Goal: Task Accomplishment & Management: Complete application form

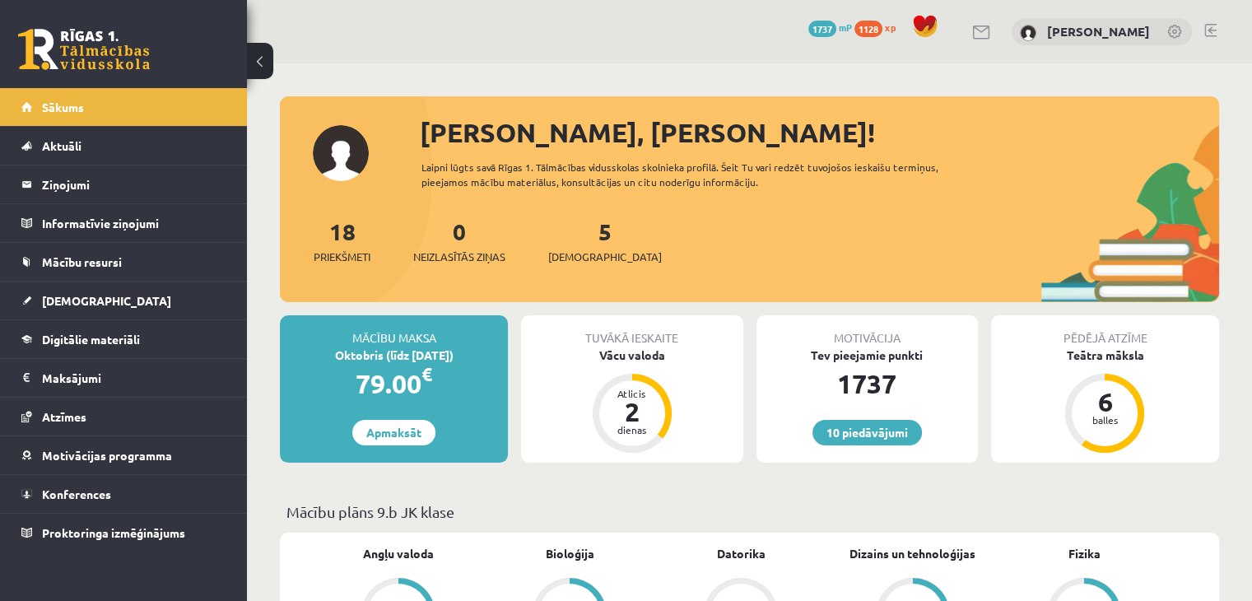
scroll to position [82, 0]
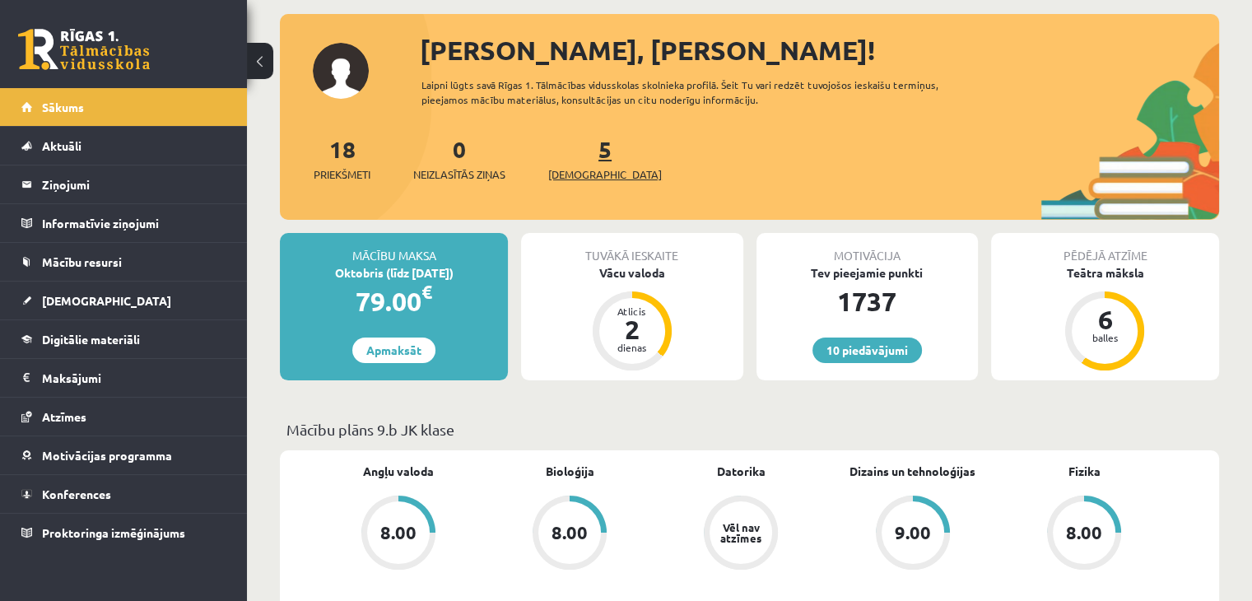
click at [575, 152] on link "5 Ieskaites" at bounding box center [605, 158] width 114 height 49
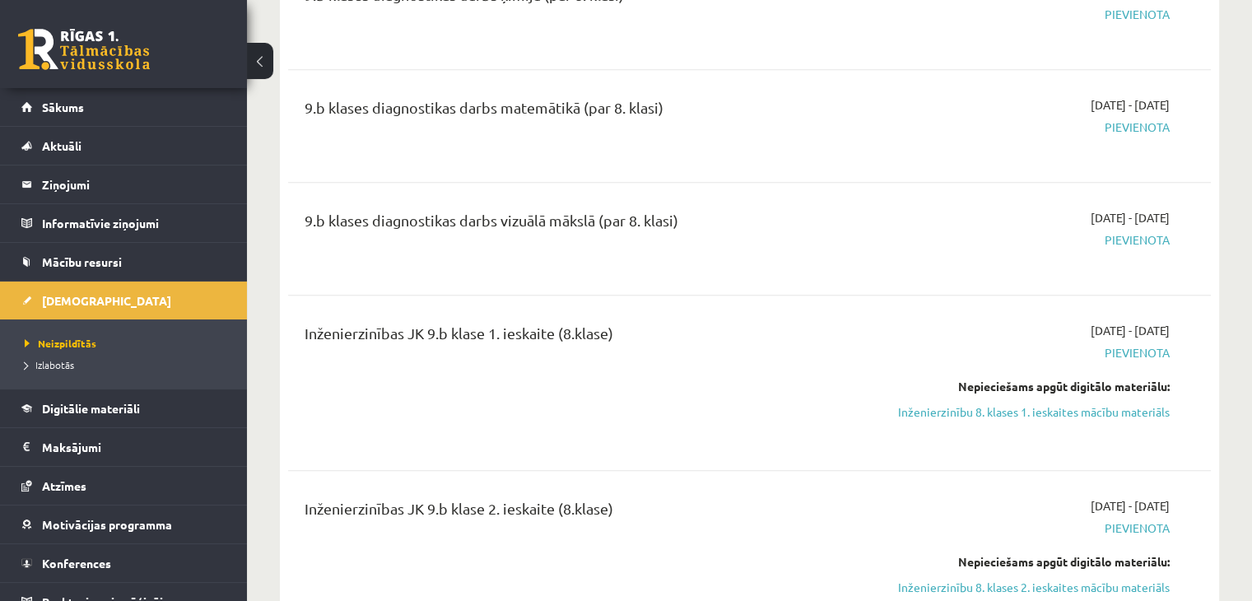
scroll to position [988, 0]
click at [76, 404] on span "Digitālie materiāli" at bounding box center [91, 408] width 98 height 15
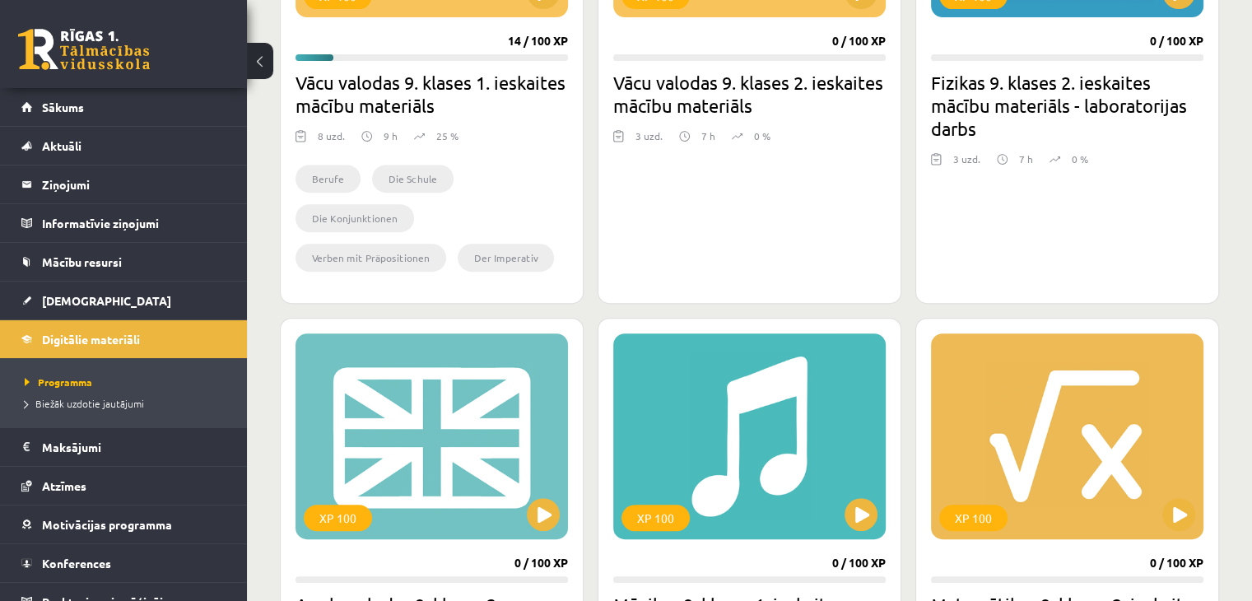
scroll to position [576, 0]
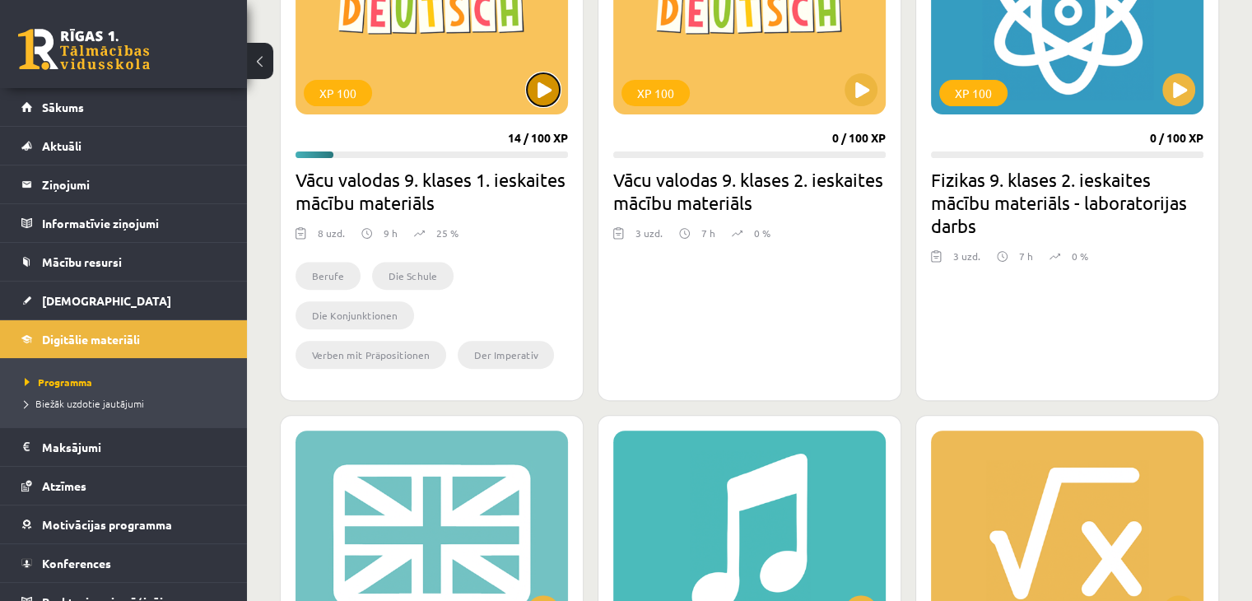
click at [535, 86] on button at bounding box center [543, 89] width 33 height 33
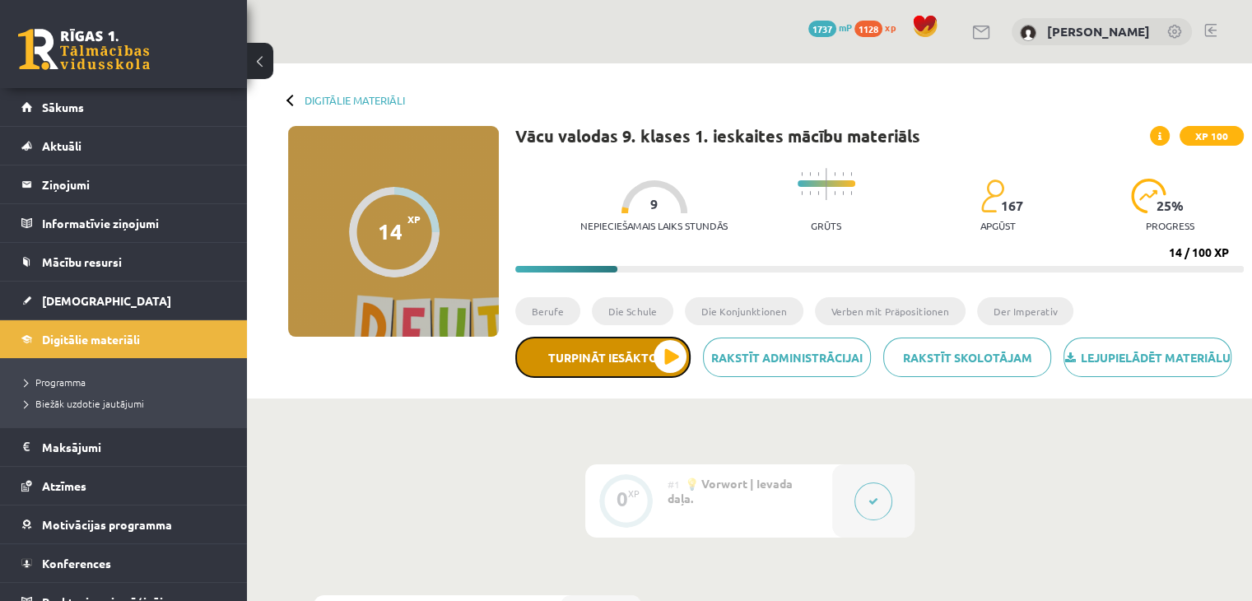
click at [600, 378] on button "Turpināt iesākto" at bounding box center [602, 357] width 175 height 41
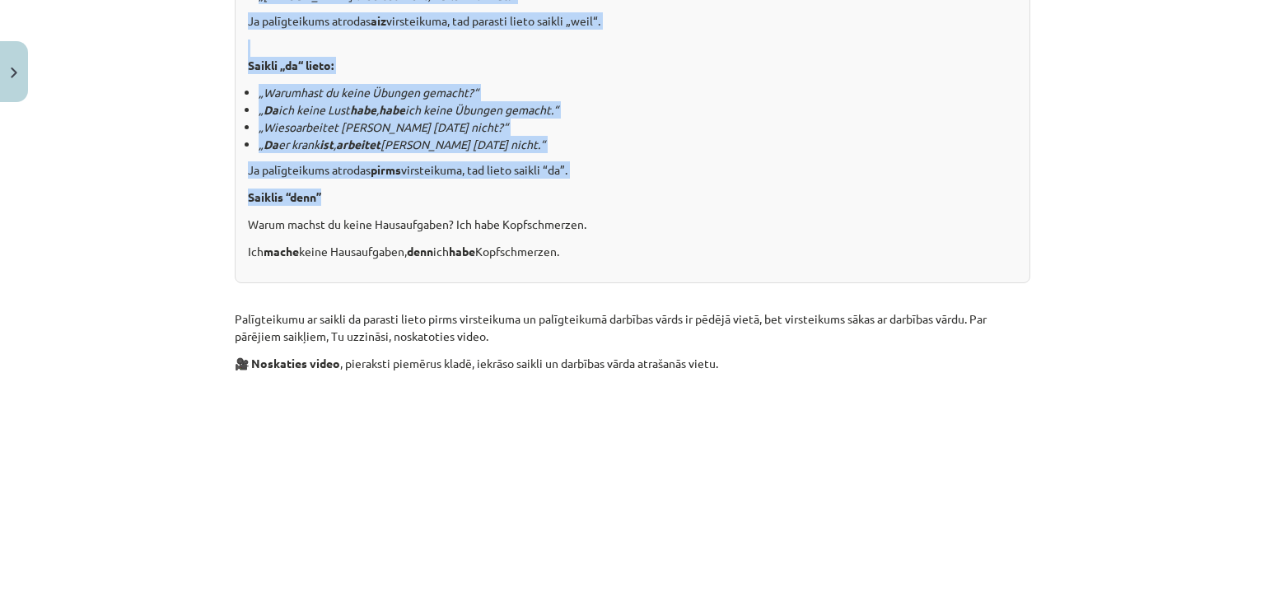
scroll to position [1143, 0]
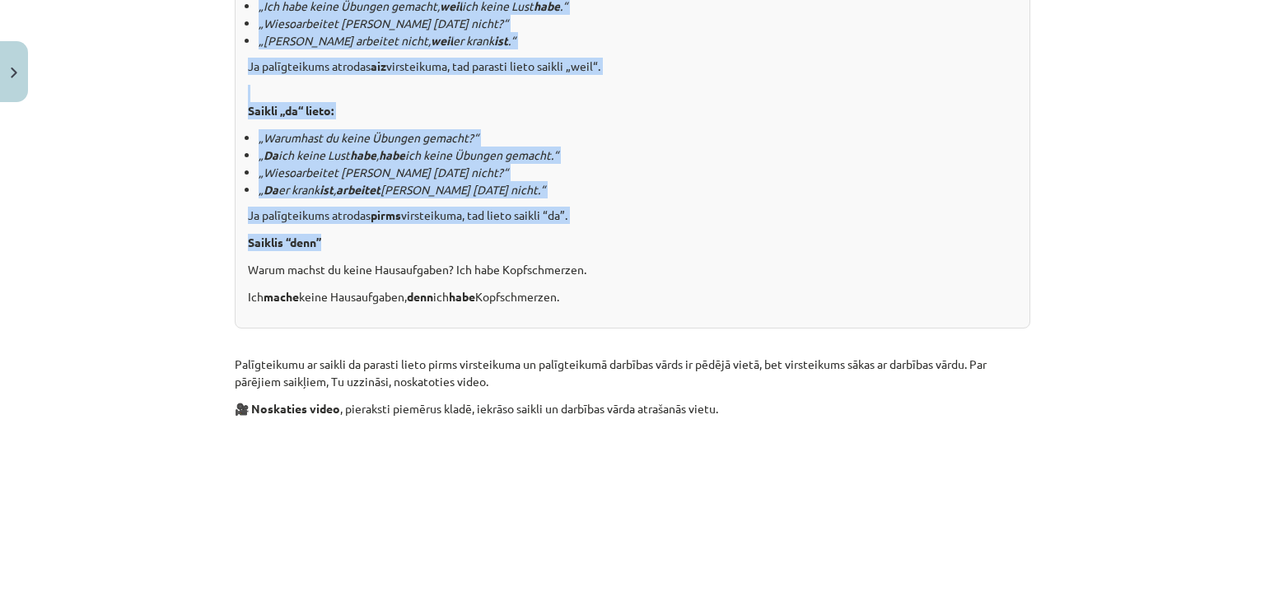
drag, startPoint x: 562, startPoint y: 24, endPoint x: 787, endPoint y: 298, distance: 355.1
copy div "Konjunktionen Šodienas nodarbību sāksim ar palīgteikumiem un saikļiem. Iepriekš…"
click at [702, 176] on li "„ Wieso arbeitet Stefan heute nicht?“" at bounding box center [638, 172] width 758 height 17
click at [703, 172] on li "„ Wieso arbeitet Stefan heute nicht?“" at bounding box center [638, 172] width 758 height 17
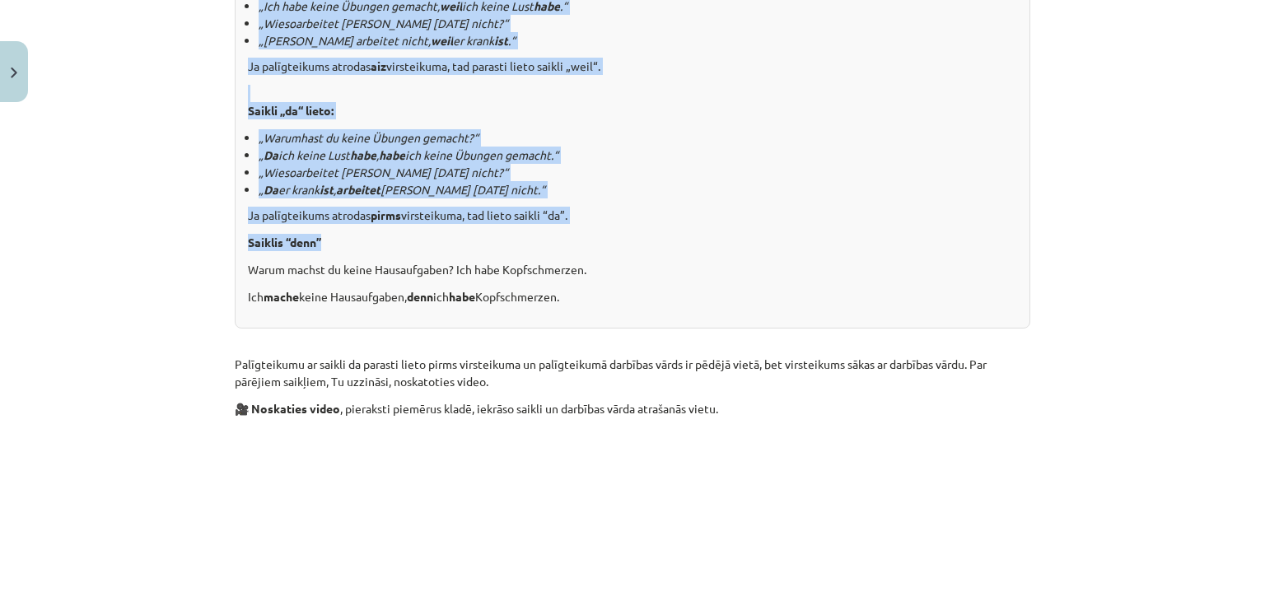
click at [688, 182] on li "„ Da er krank ist , arbeitet Stefan heute nicht.“" at bounding box center [638, 189] width 758 height 17
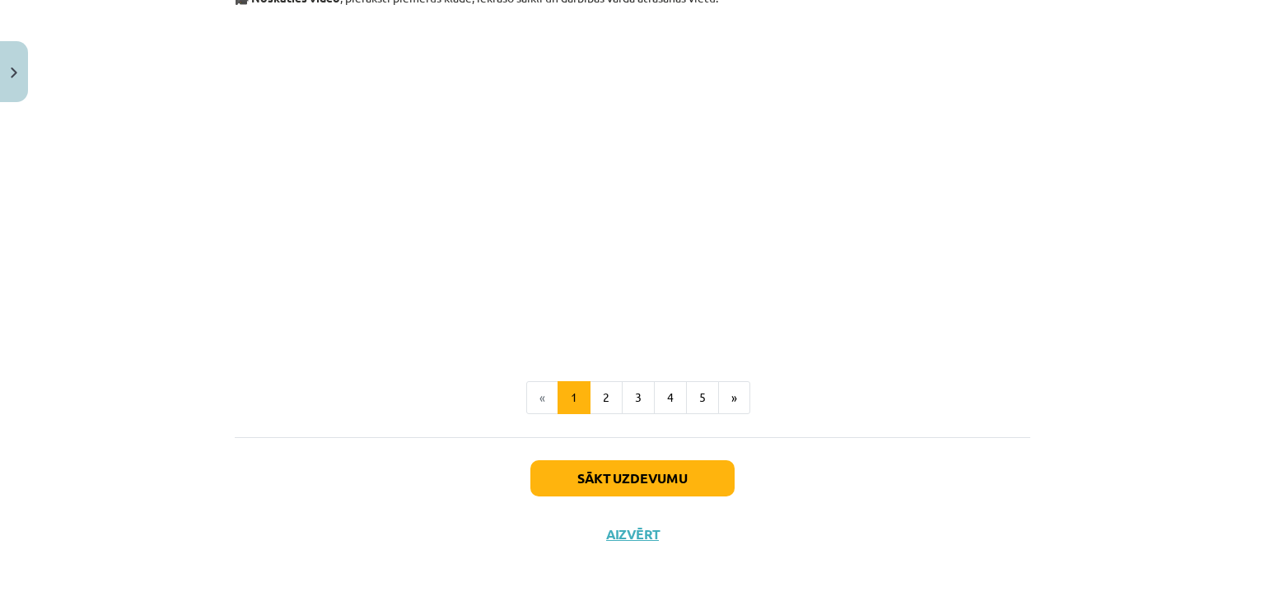
scroll to position [1555, 0]
click at [600, 396] on button "2" at bounding box center [606, 396] width 33 height 33
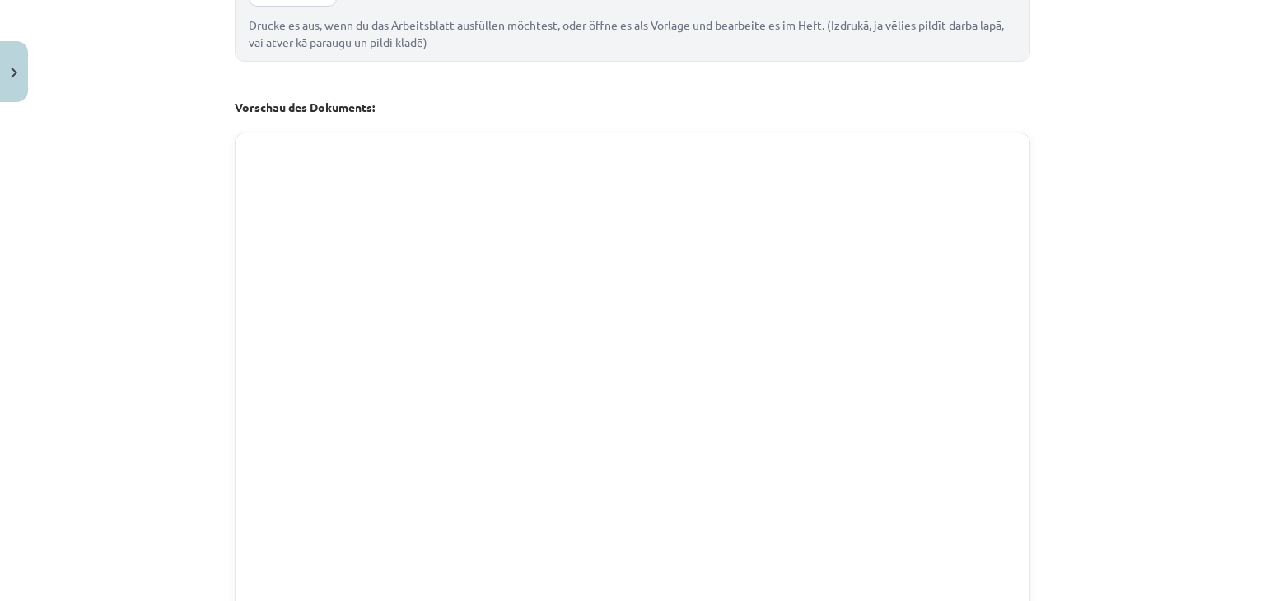
scroll to position [906, 0]
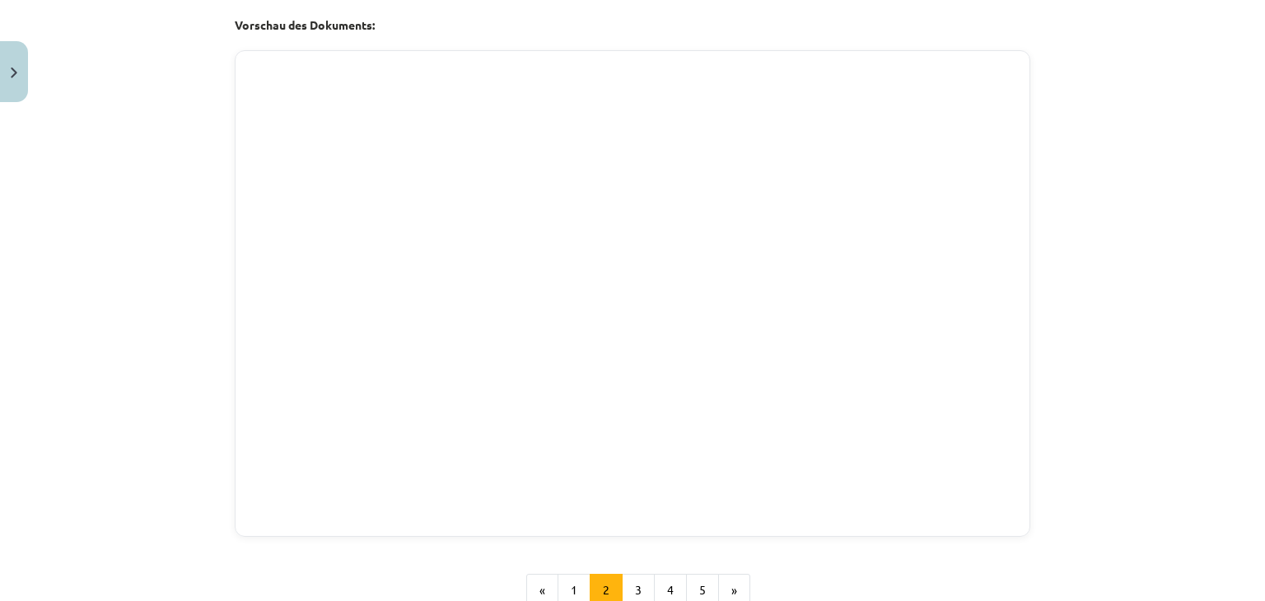
click at [1135, 220] on div "Mācību tēma: Vācu valodas 9. klases 1. ieskaites mācību materiāls #3 📝 Thema 2.…" at bounding box center [632, 300] width 1265 height 601
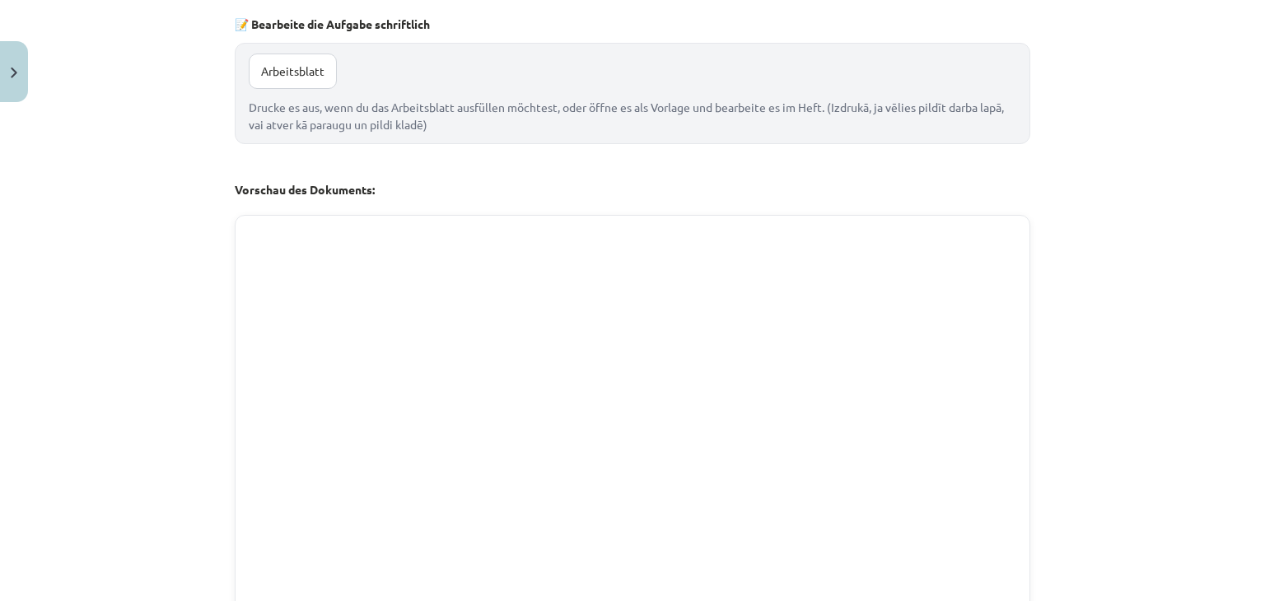
scroll to position [823, 0]
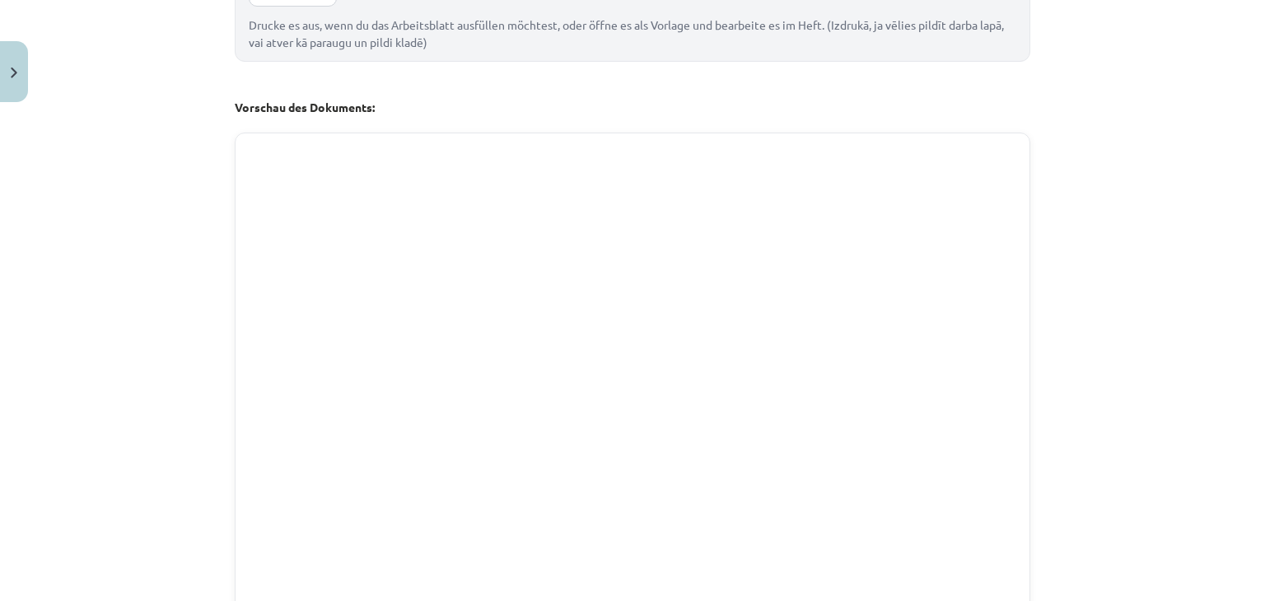
click at [1052, 208] on div "Mācību tēma: Vācu valodas 9. klases 1. ieskaites mācību materiāls #3 📝 Thema 2.…" at bounding box center [632, 300] width 1265 height 601
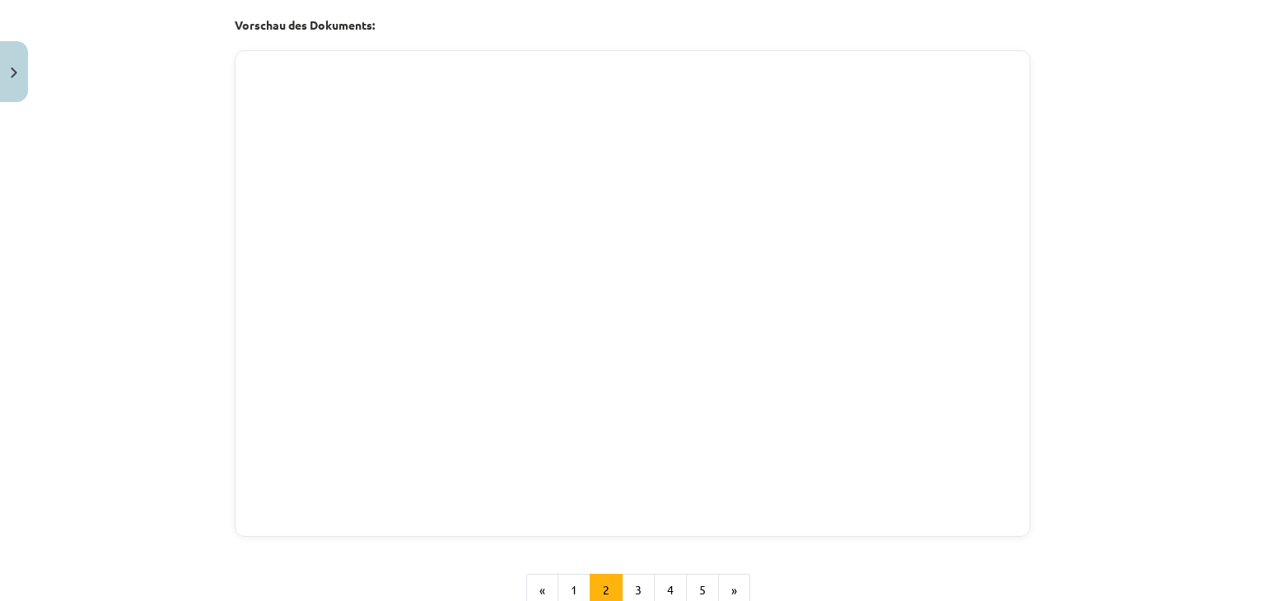
scroll to position [1100, 0]
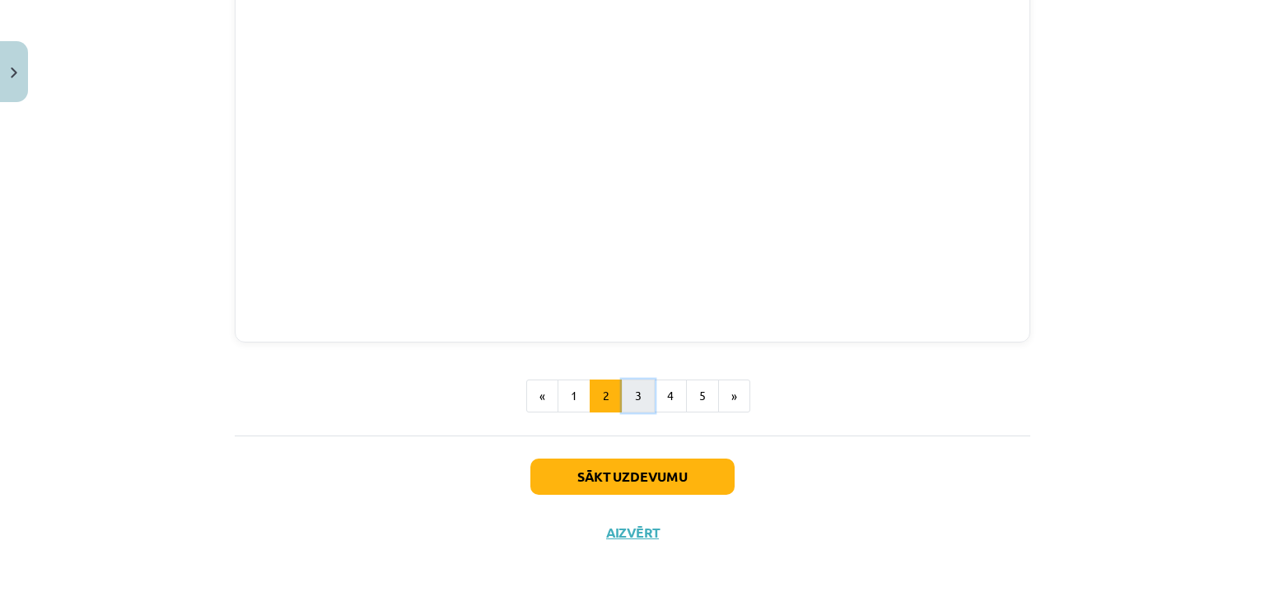
click at [632, 399] on button "3" at bounding box center [638, 396] width 33 height 33
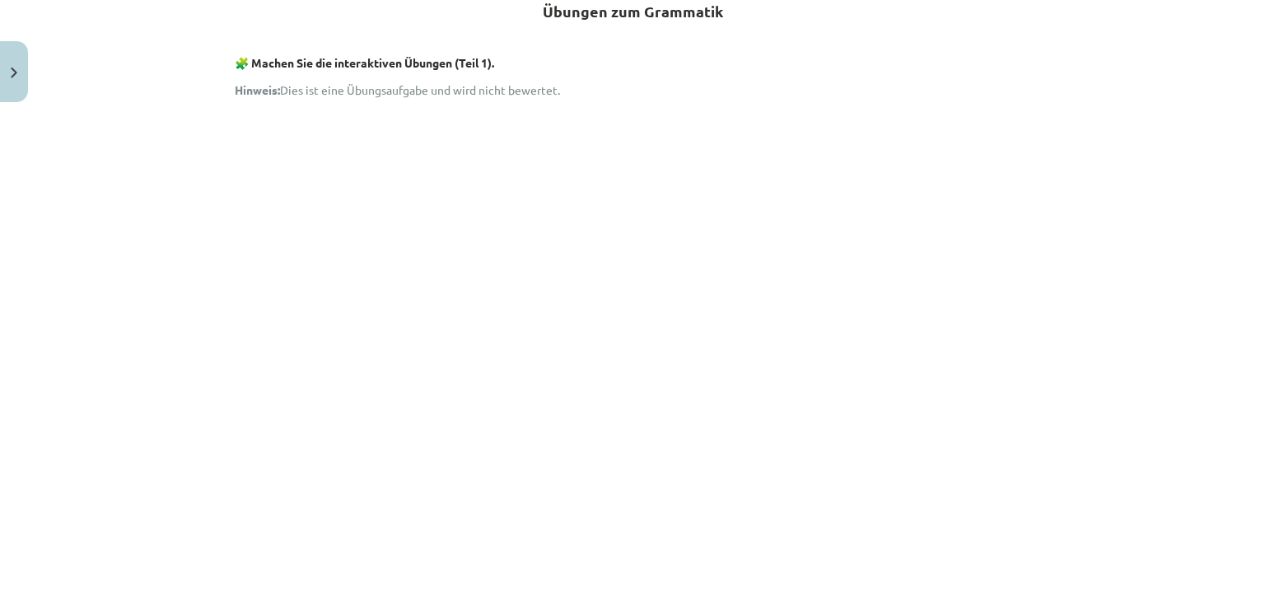
scroll to position [320, 0]
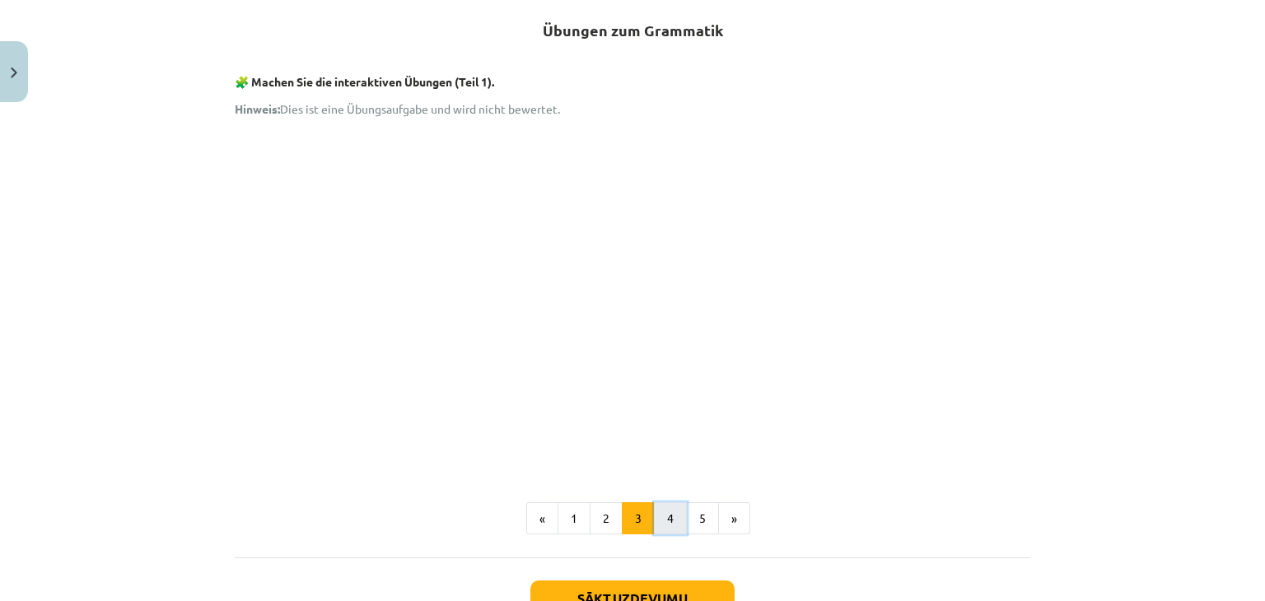
click at [655, 520] on button "4" at bounding box center [670, 518] width 33 height 33
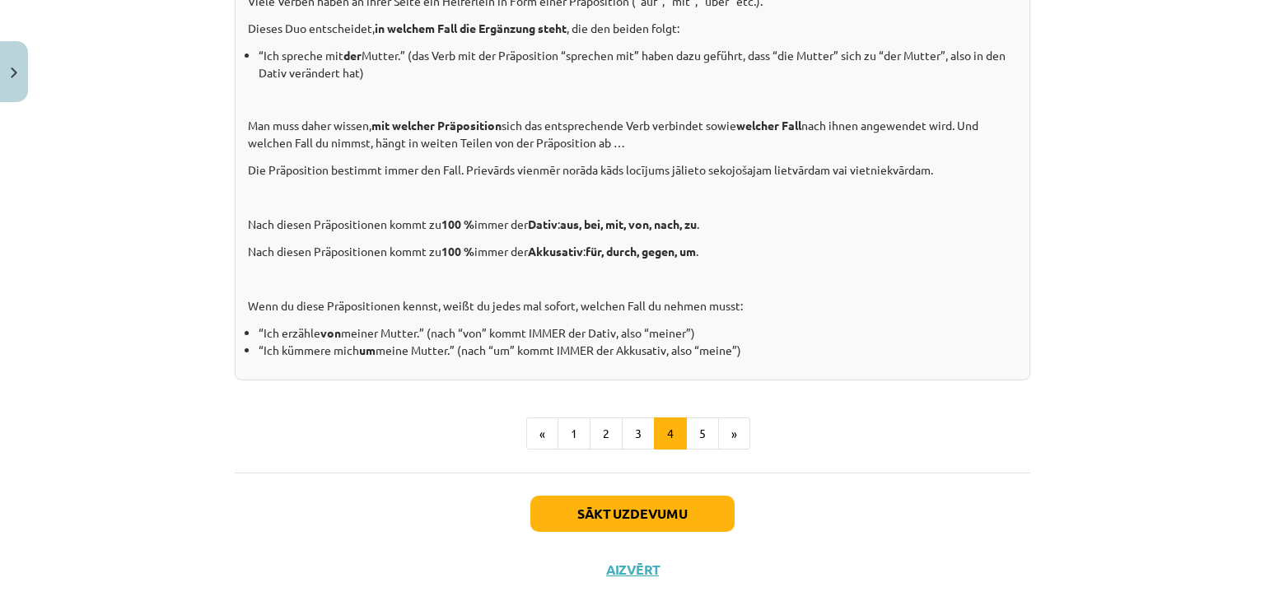
scroll to position [1457, 0]
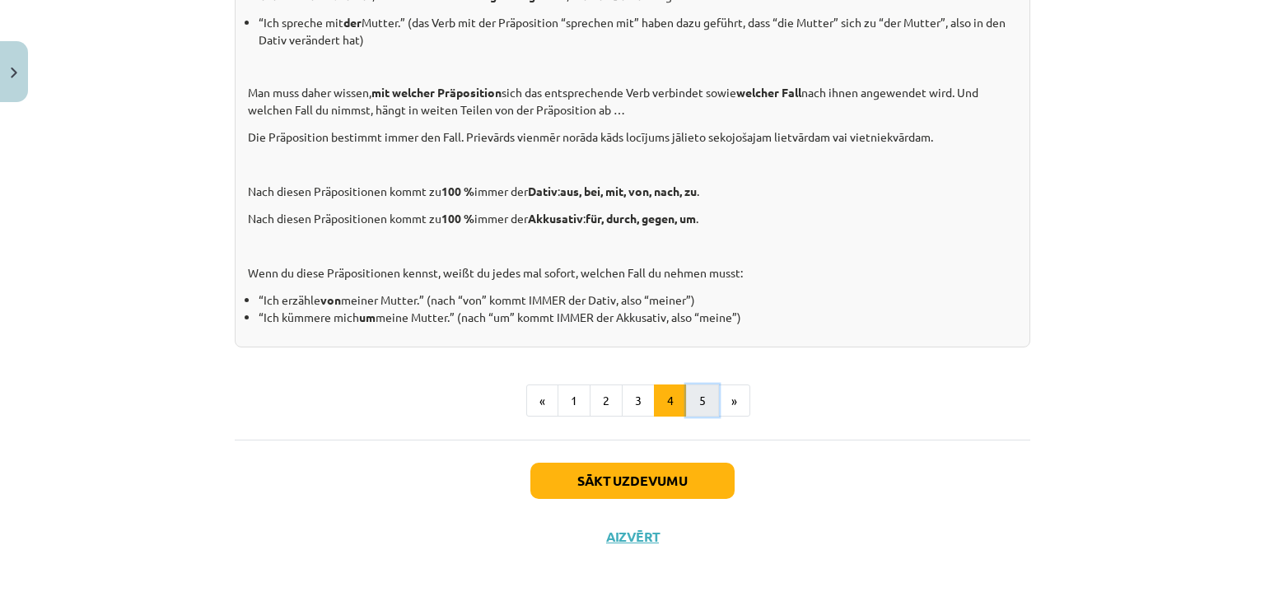
click at [692, 398] on button "5" at bounding box center [702, 401] width 33 height 33
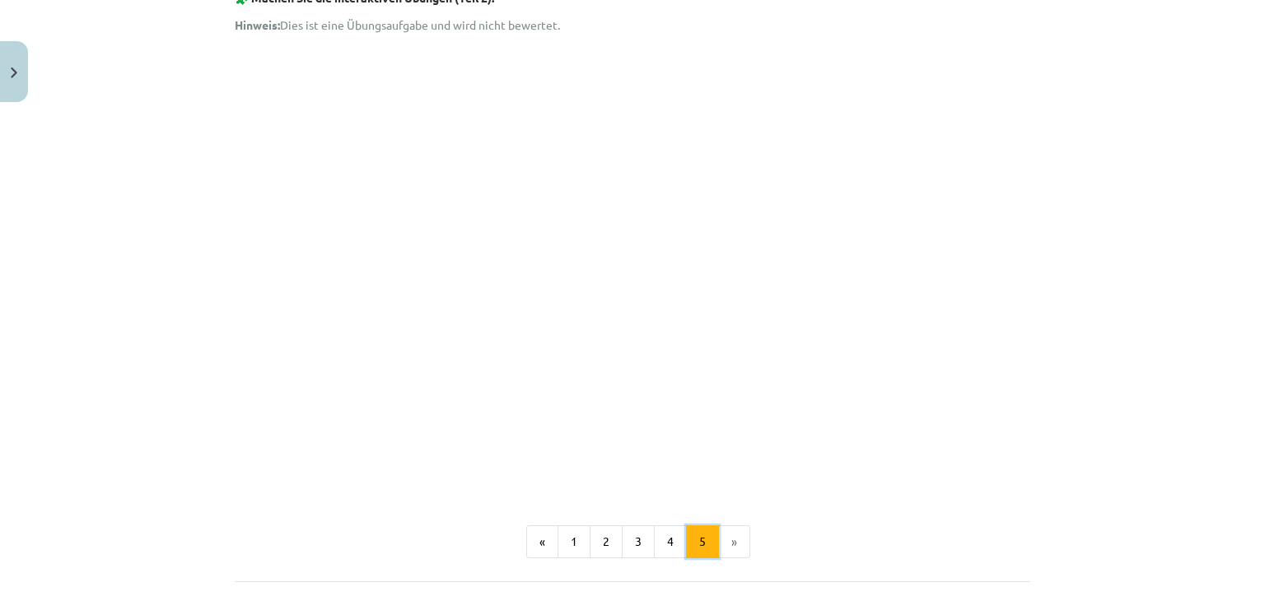
scroll to position [561, 0]
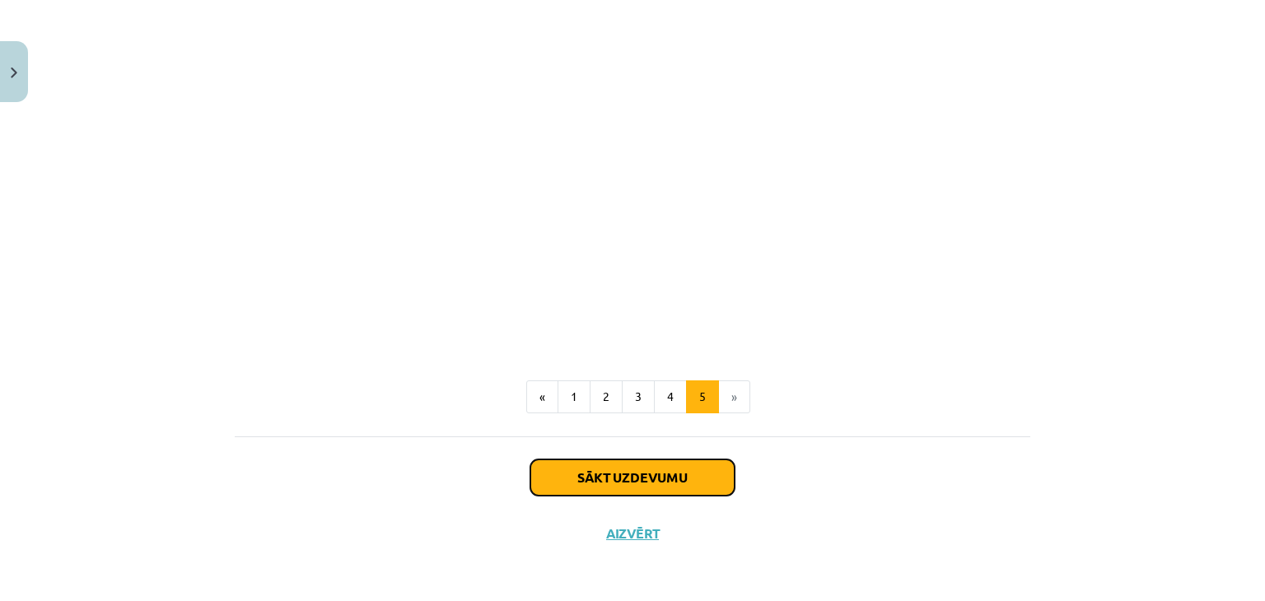
click at [685, 473] on button "Sākt uzdevumu" at bounding box center [632, 477] width 204 height 36
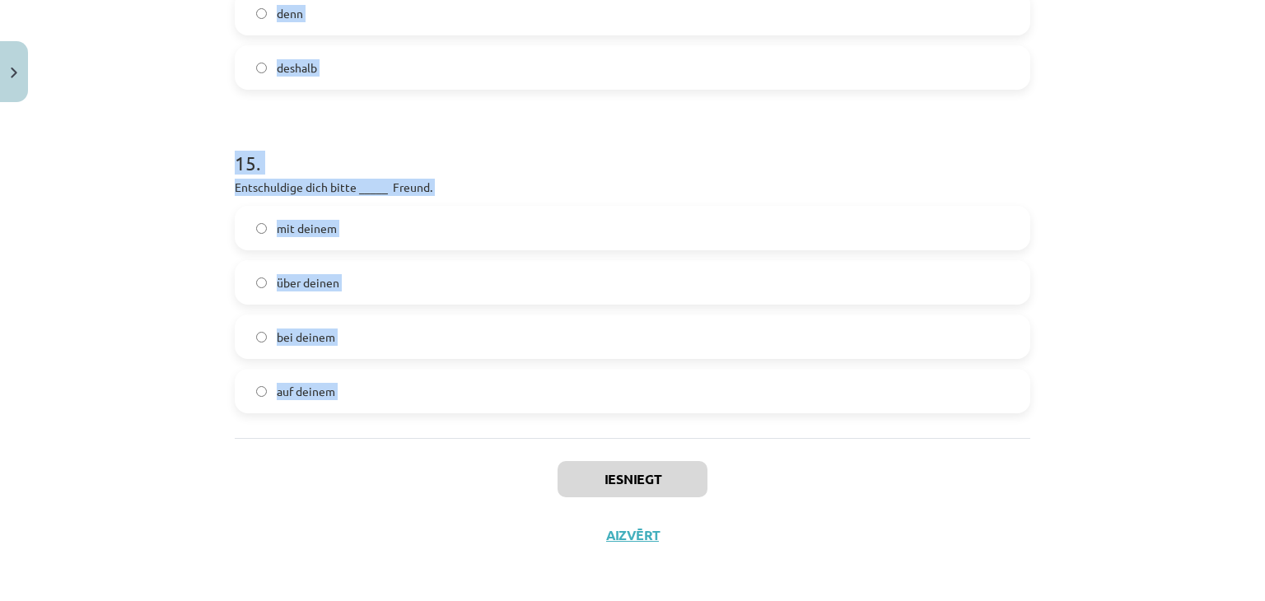
scroll to position [5036, 0]
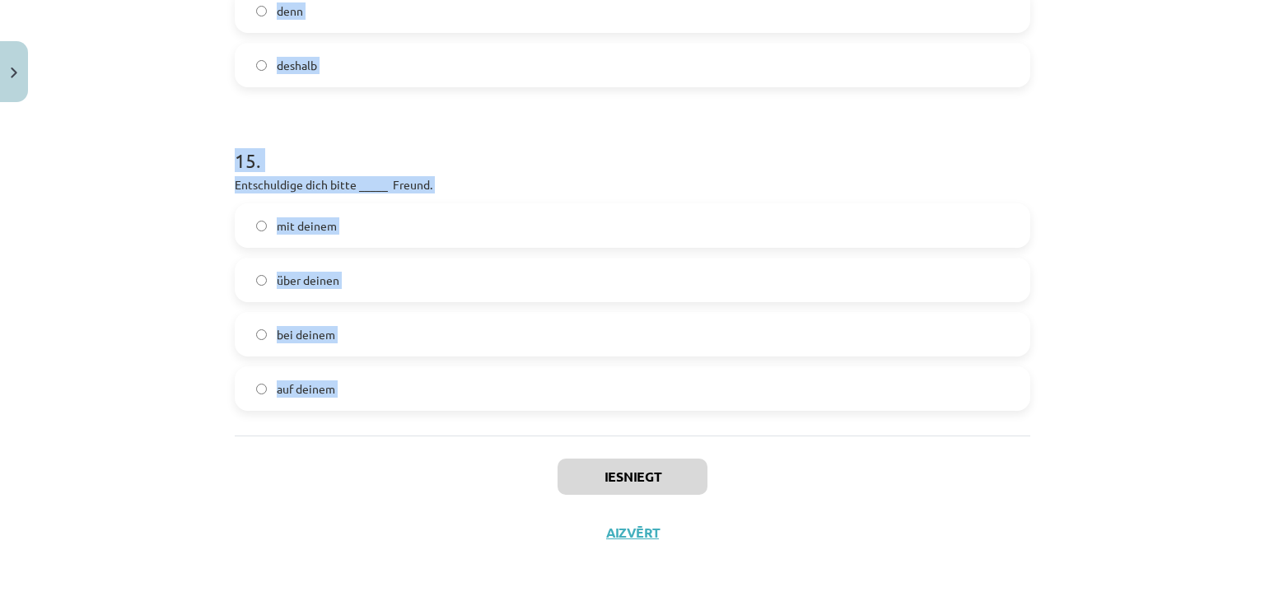
drag, startPoint x: 230, startPoint y: 394, endPoint x: 412, endPoint y: 435, distance: 186.6
copy form "1 . Anja, bitte in der Pause und nicht im Unterricht! essen Sie iss ess esst 2 …"
click at [461, 150] on h1 "15 ." at bounding box center [632, 145] width 795 height 51
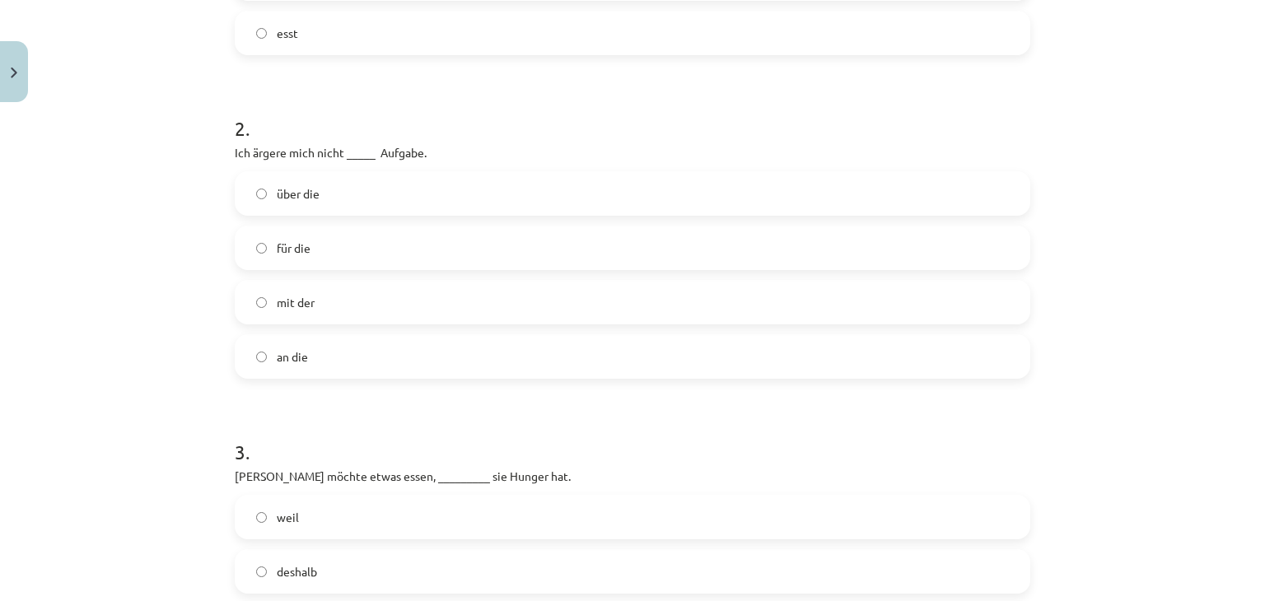
scroll to position [343, 0]
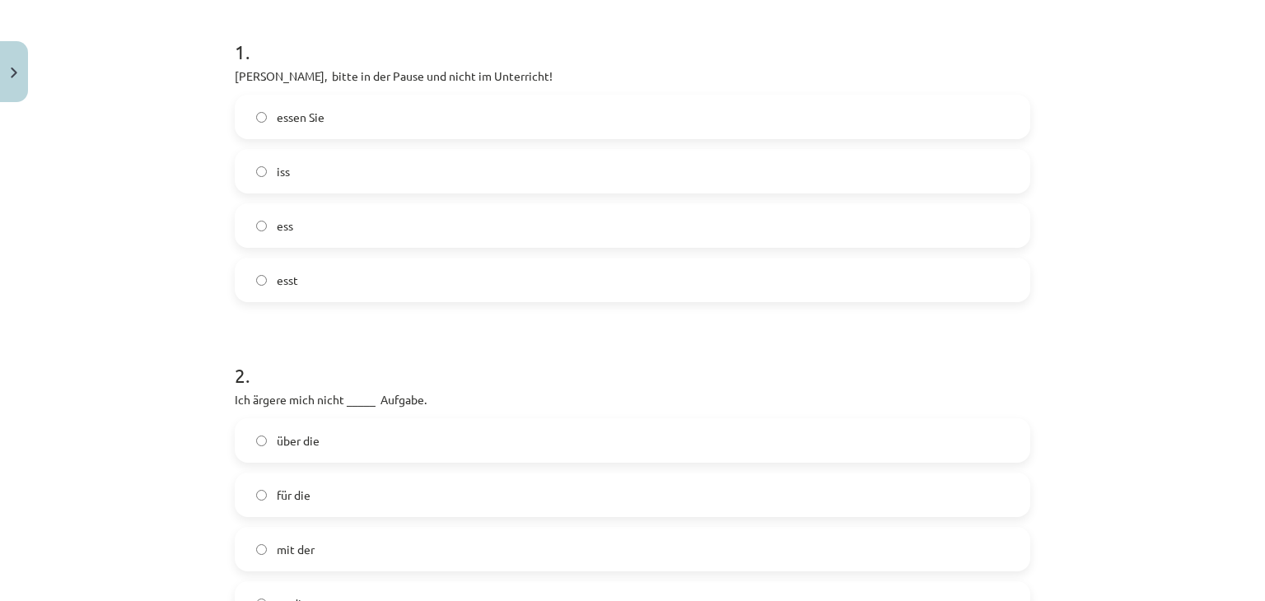
click at [392, 167] on label "iss" at bounding box center [632, 171] width 792 height 41
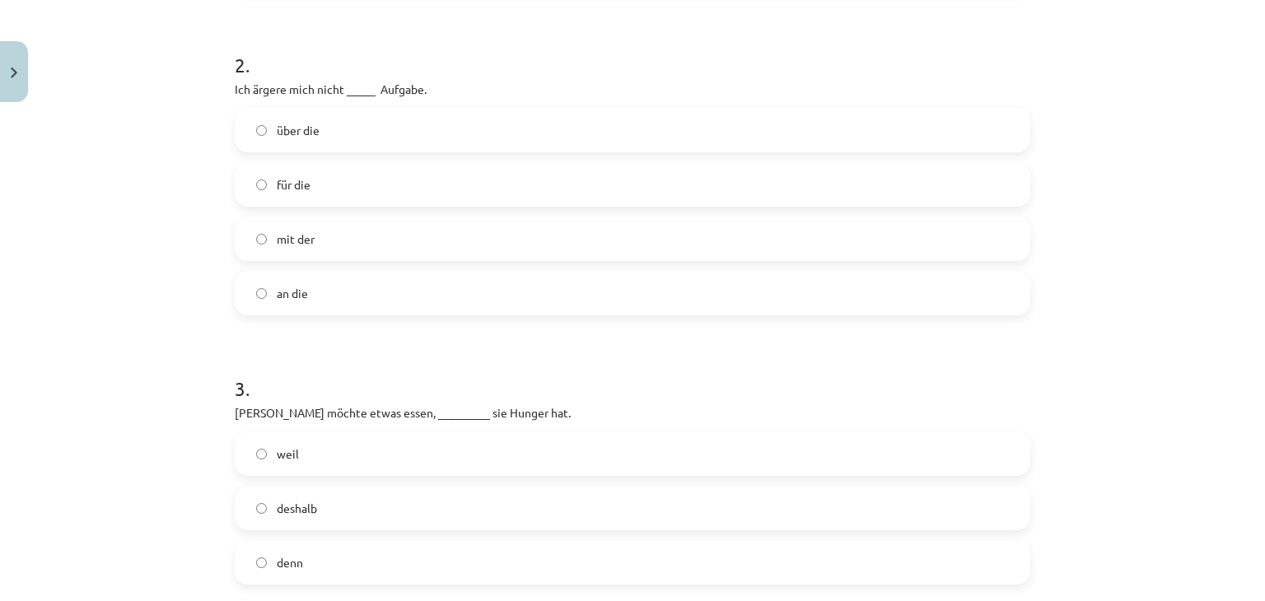
scroll to position [672, 0]
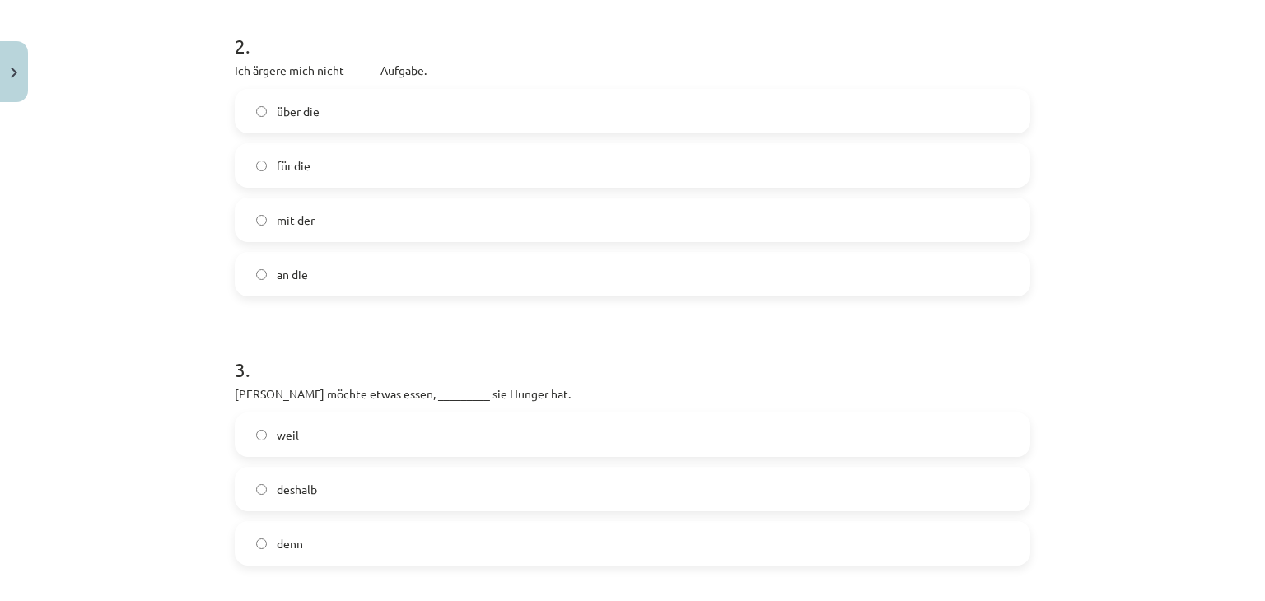
click at [386, 120] on label "über die" at bounding box center [632, 111] width 792 height 41
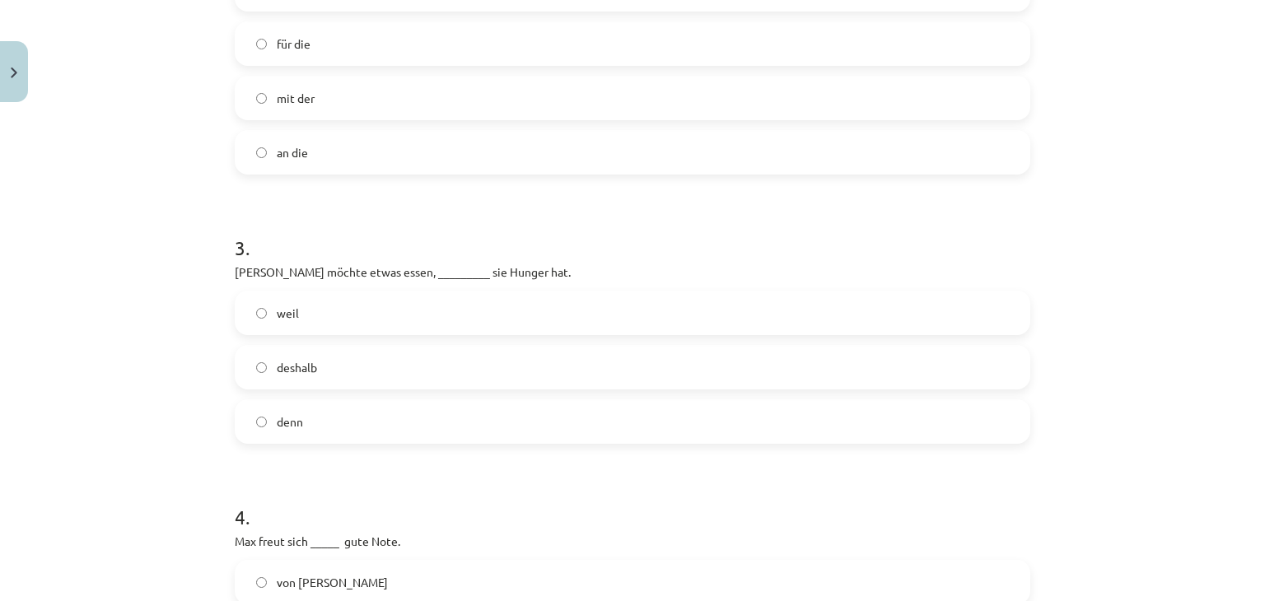
scroll to position [919, 0]
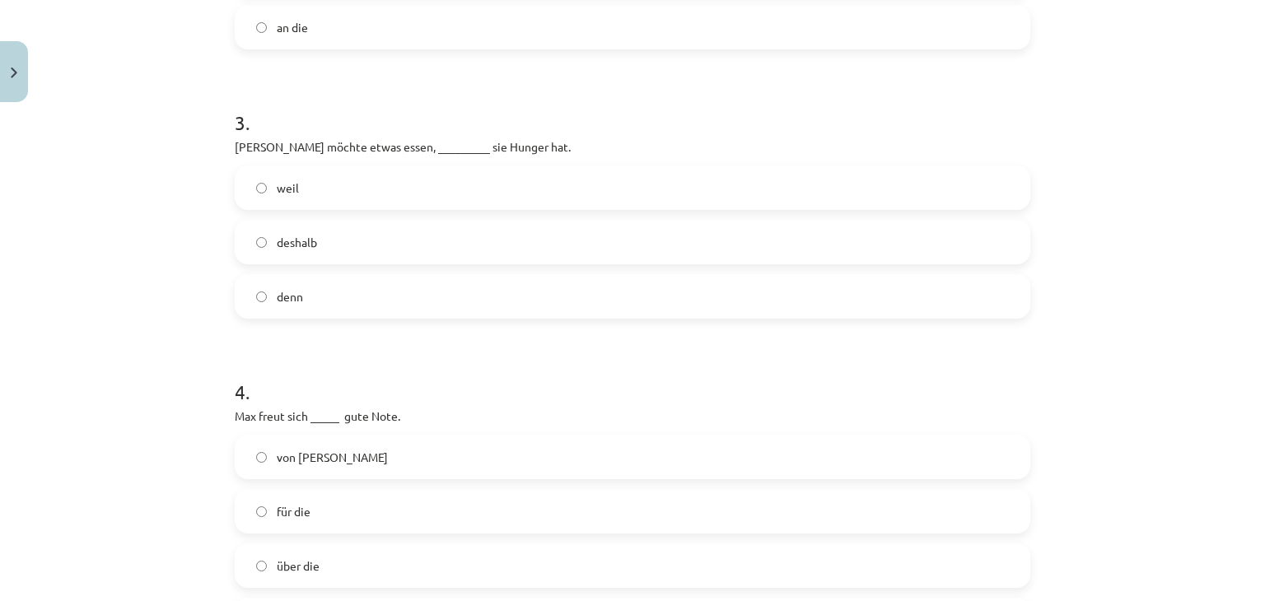
click at [361, 189] on label "weil" at bounding box center [632, 187] width 792 height 41
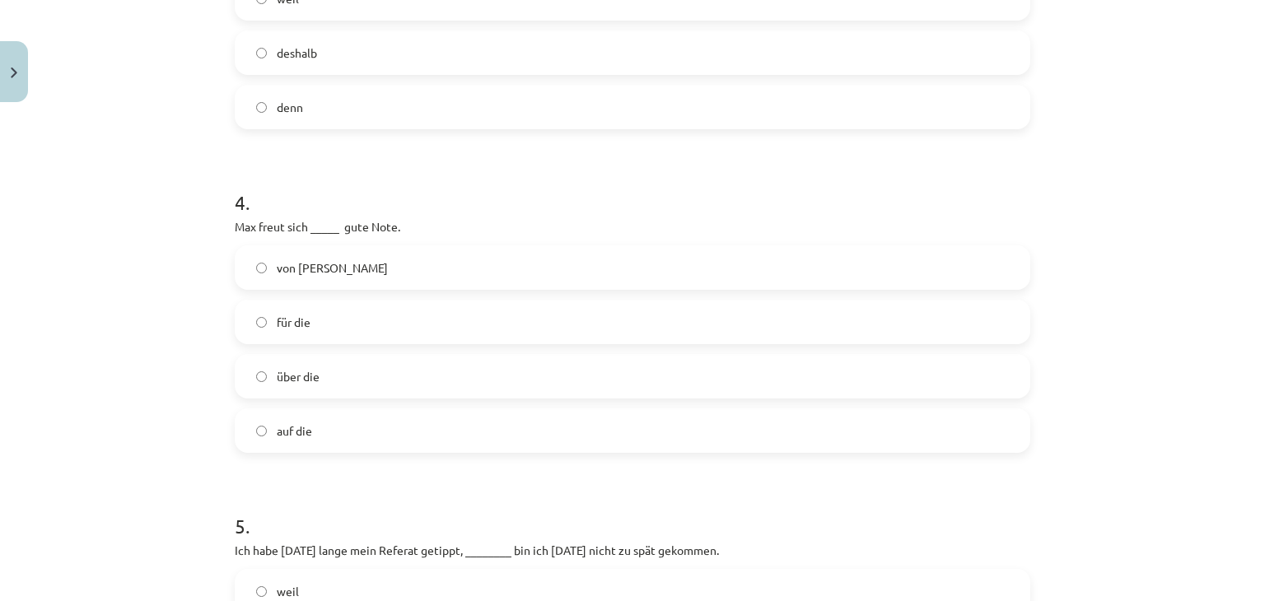
scroll to position [1166, 0]
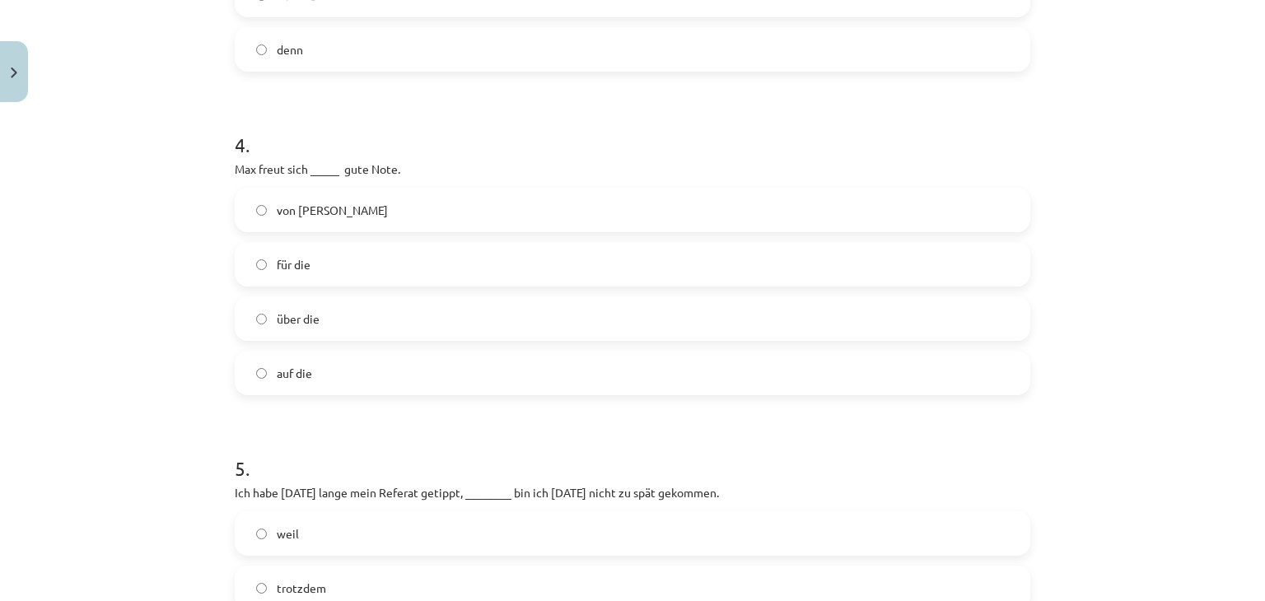
click at [319, 368] on label "auf die" at bounding box center [632, 372] width 792 height 41
click at [359, 264] on label "für die" at bounding box center [632, 264] width 792 height 41
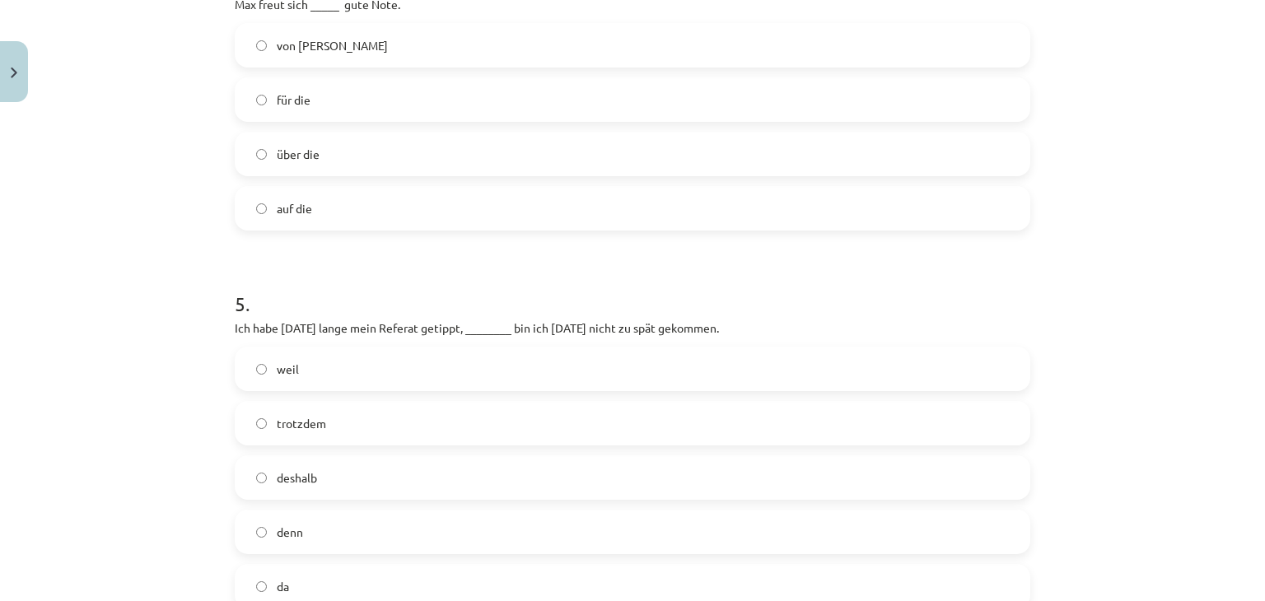
scroll to position [1495, 0]
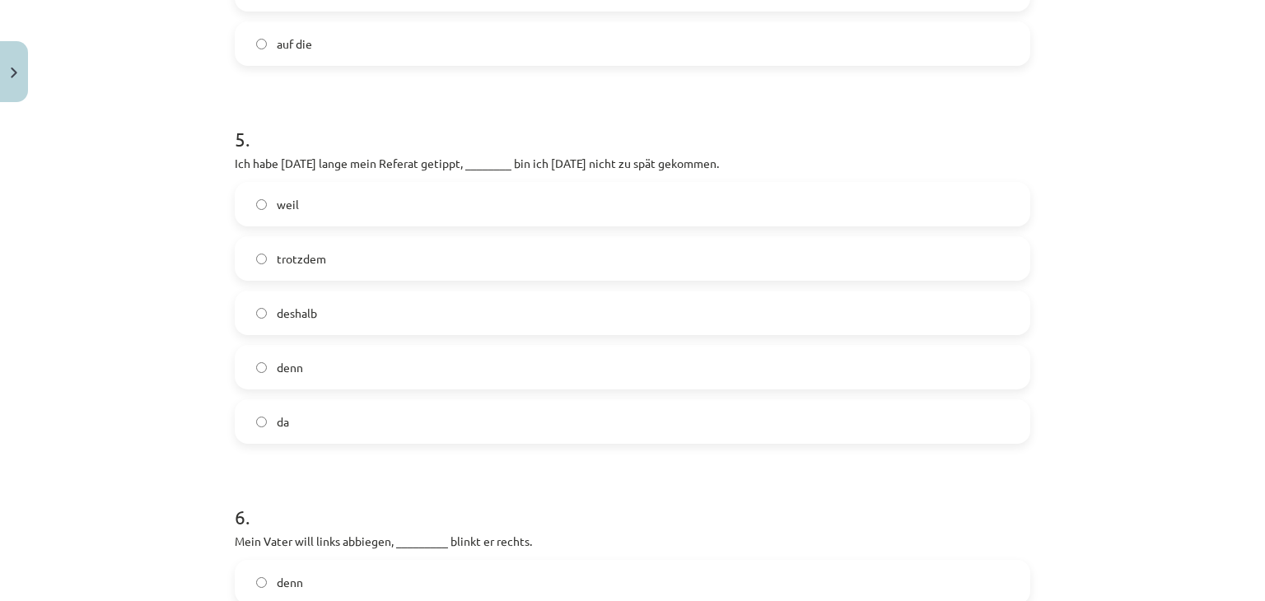
click at [359, 264] on label "trotzdem" at bounding box center [632, 258] width 792 height 41
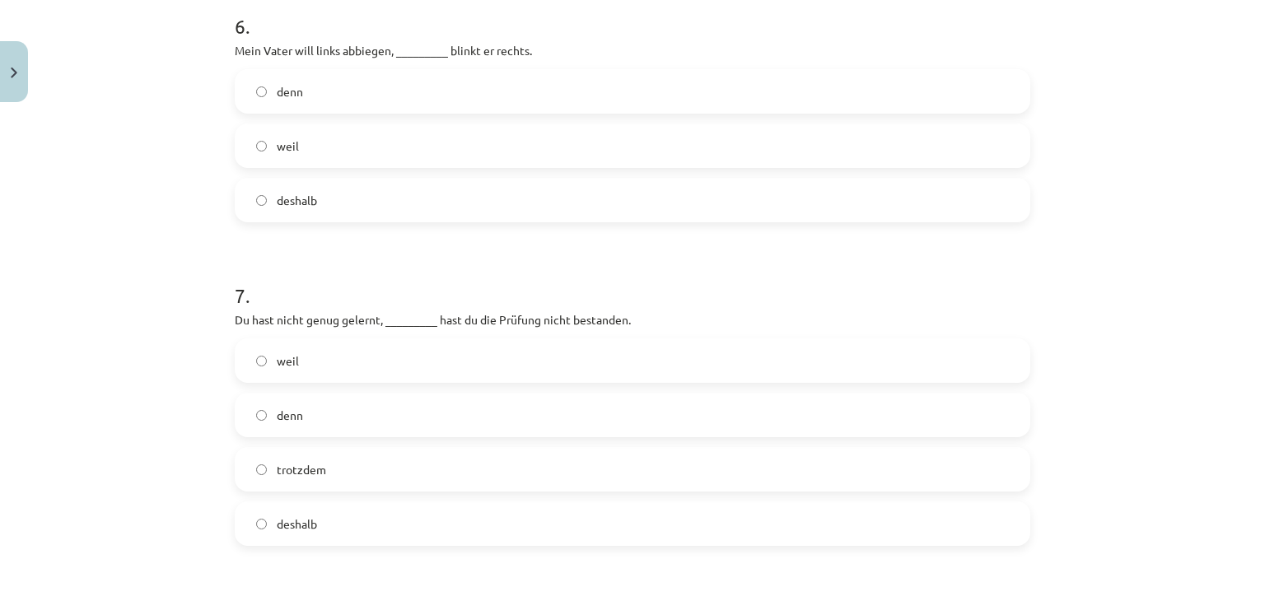
scroll to position [1989, 0]
click at [320, 102] on label "denn" at bounding box center [632, 88] width 792 height 41
click at [310, 473] on label "trotzdem" at bounding box center [632, 465] width 792 height 41
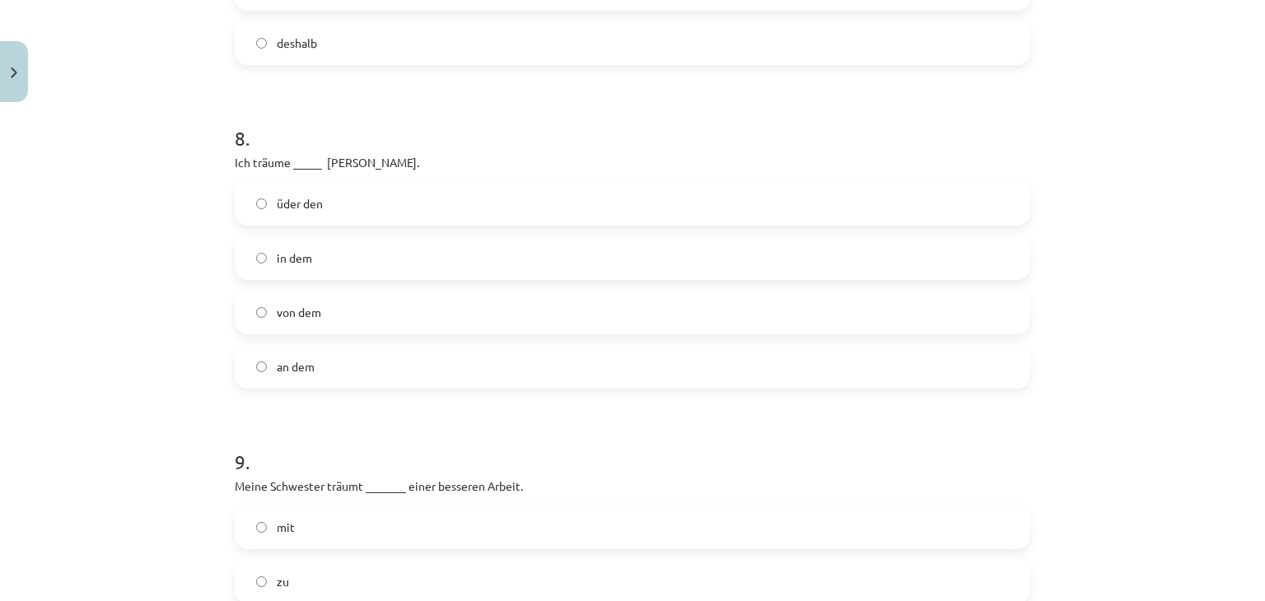
scroll to position [2483, 0]
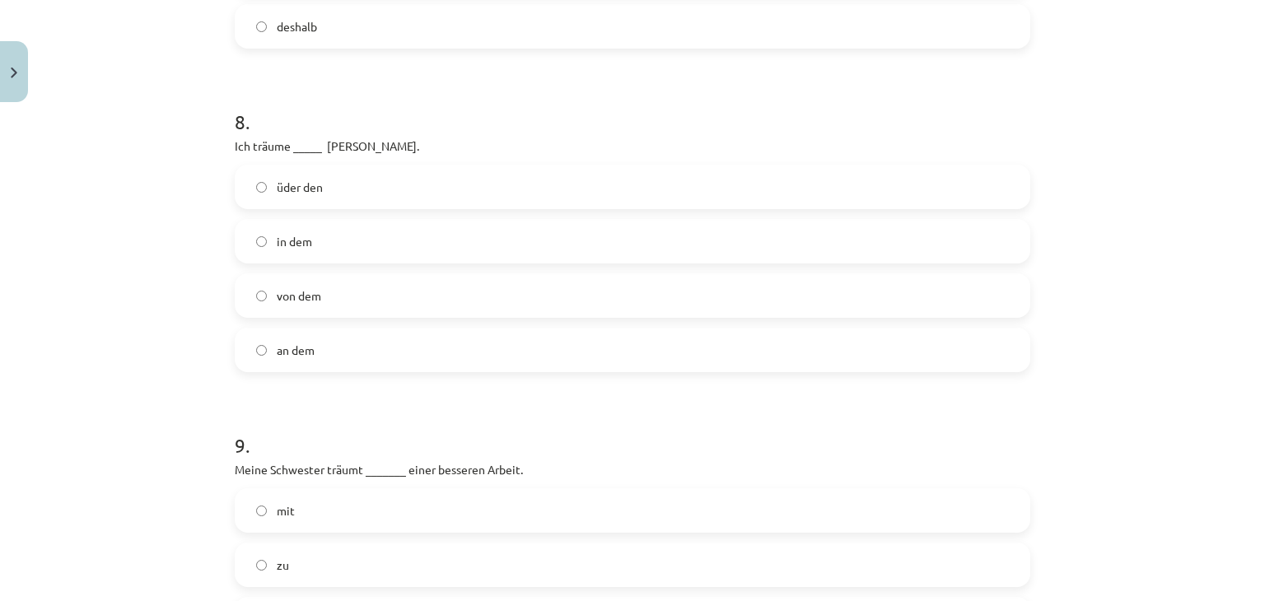
click at [375, 236] on label "in dem" at bounding box center [632, 241] width 792 height 41
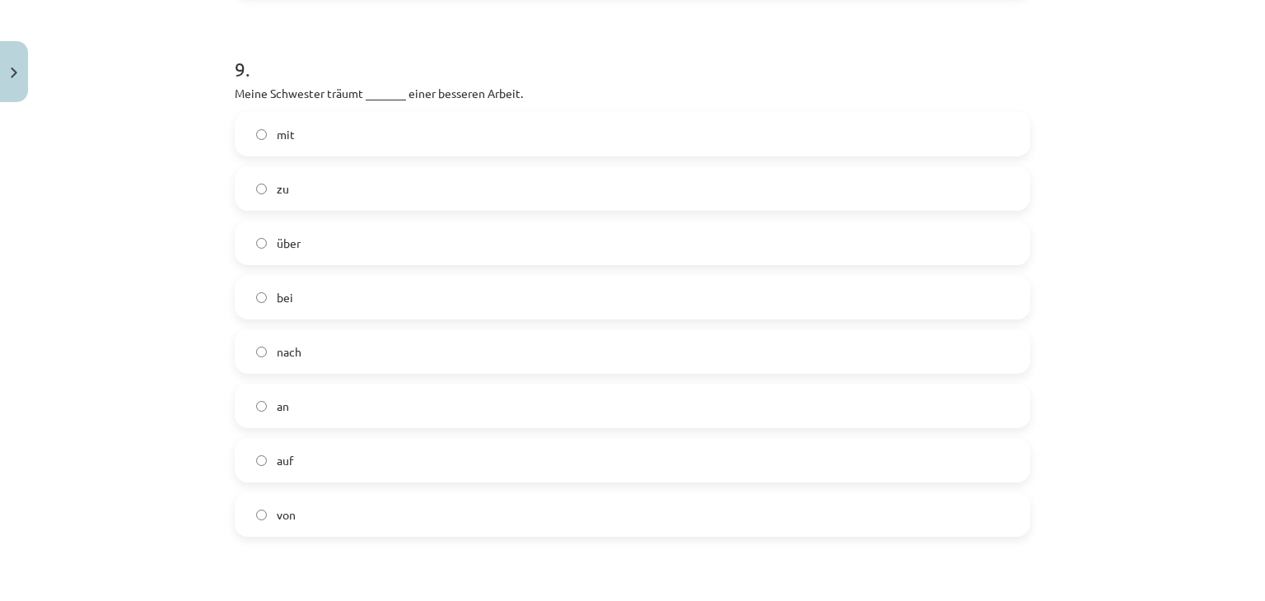
scroll to position [2895, 0]
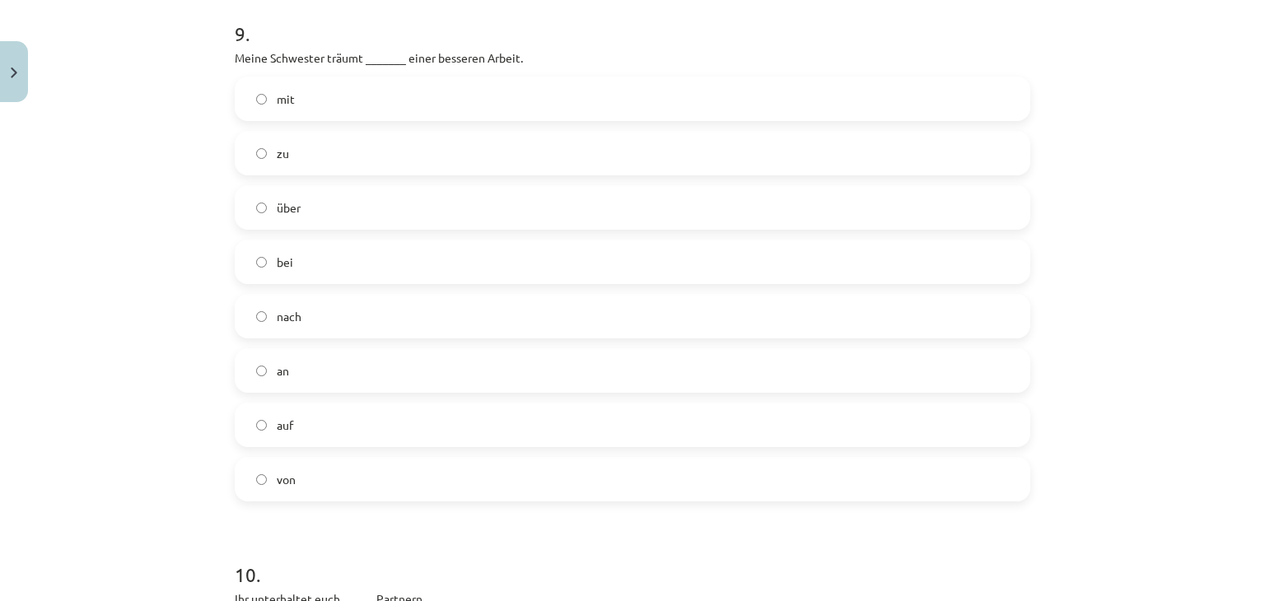
click at [305, 473] on label "von" at bounding box center [632, 479] width 792 height 41
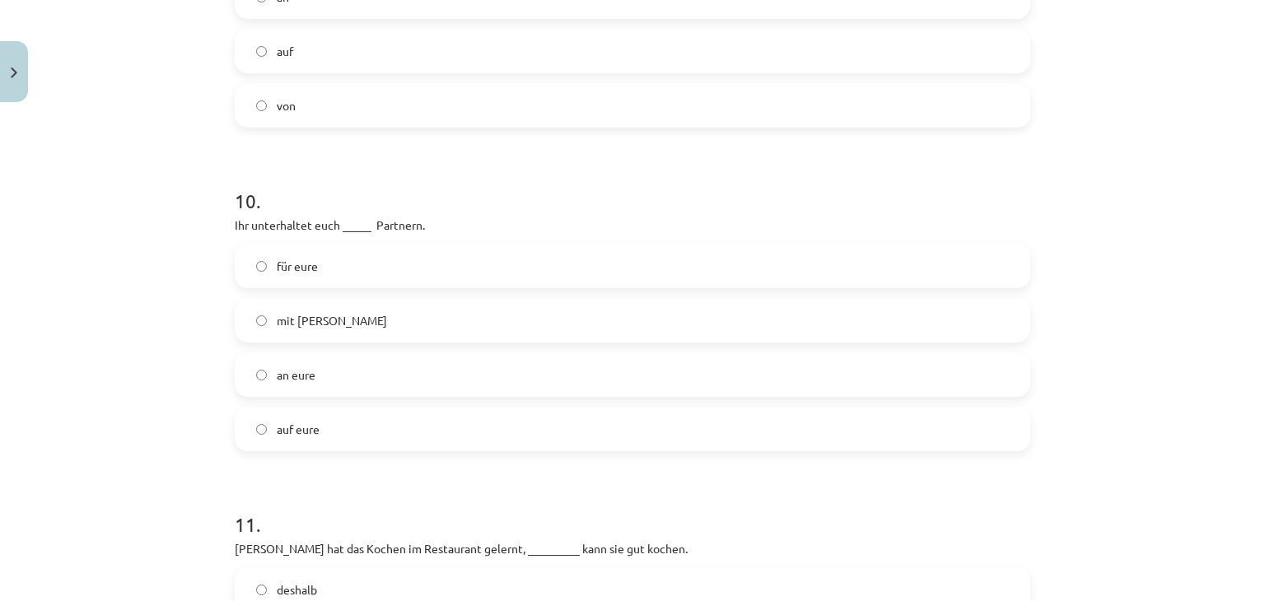
scroll to position [3389, 0]
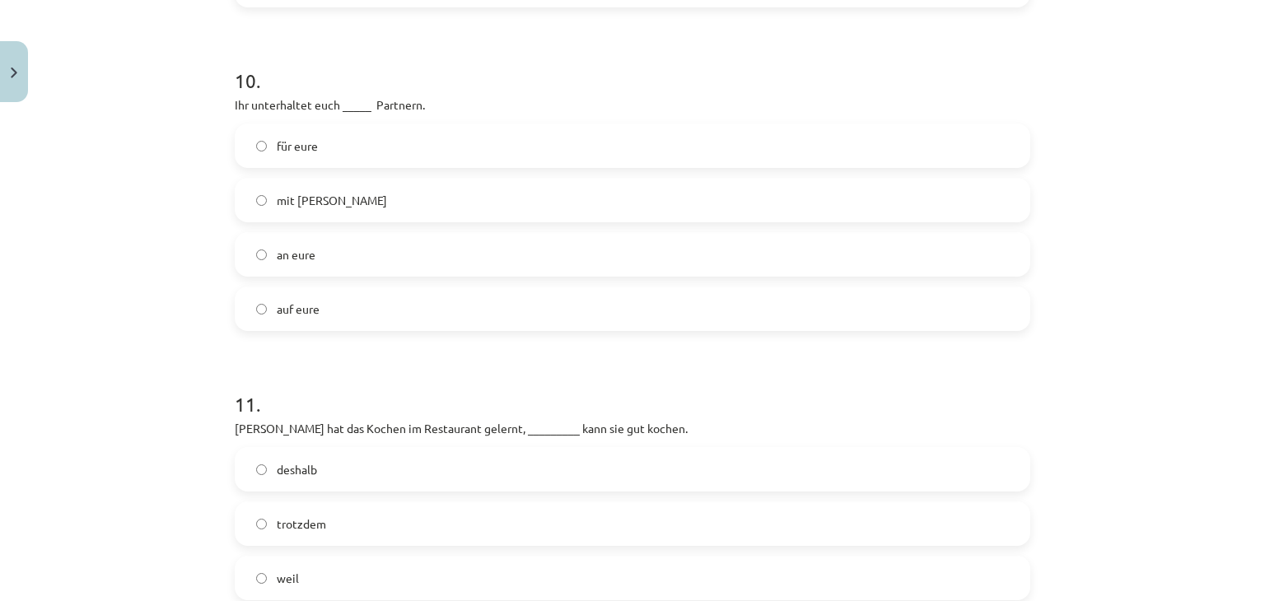
click at [336, 189] on label "mit euren" at bounding box center [632, 199] width 792 height 41
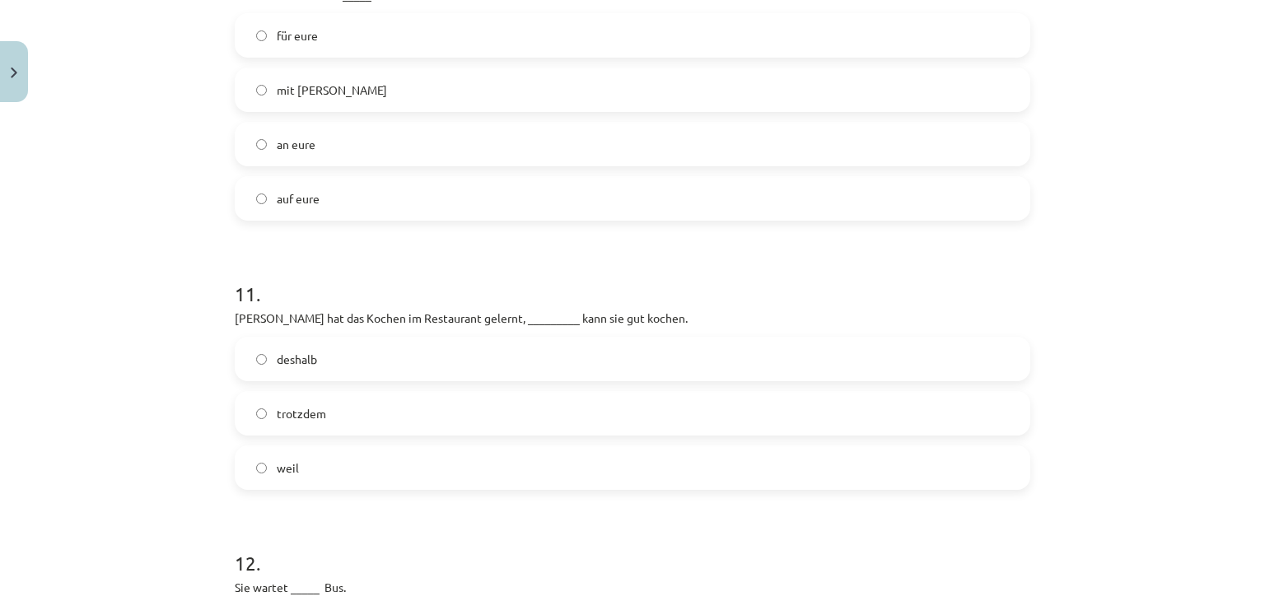
scroll to position [3636, 0]
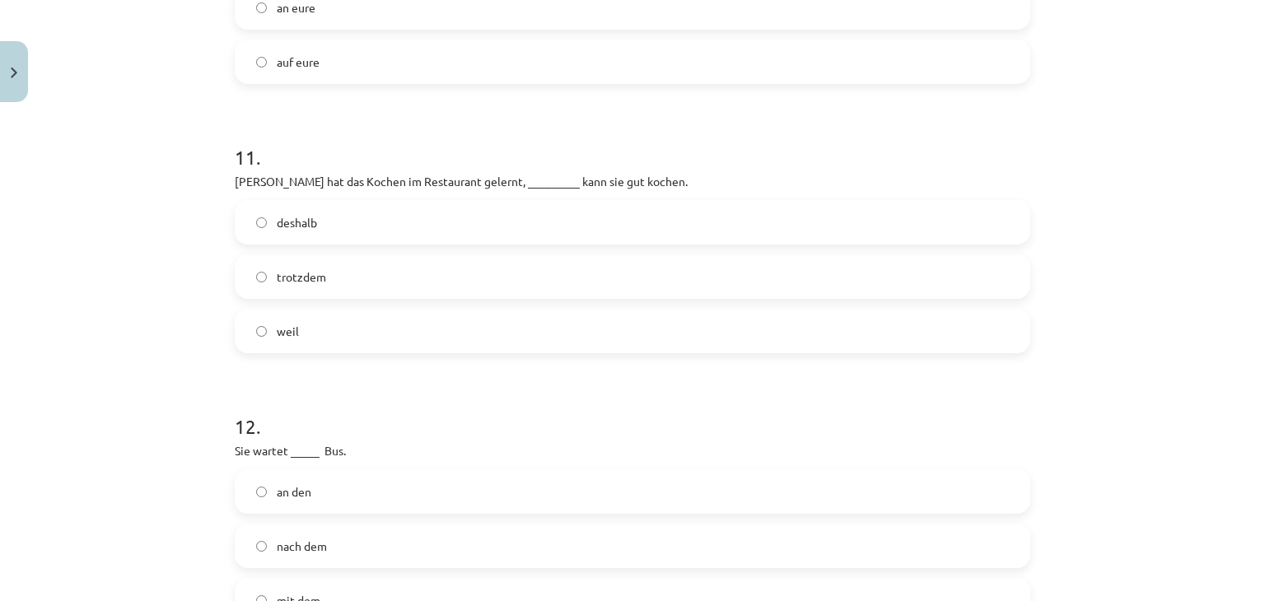
click at [349, 213] on label "deshalb" at bounding box center [632, 222] width 792 height 41
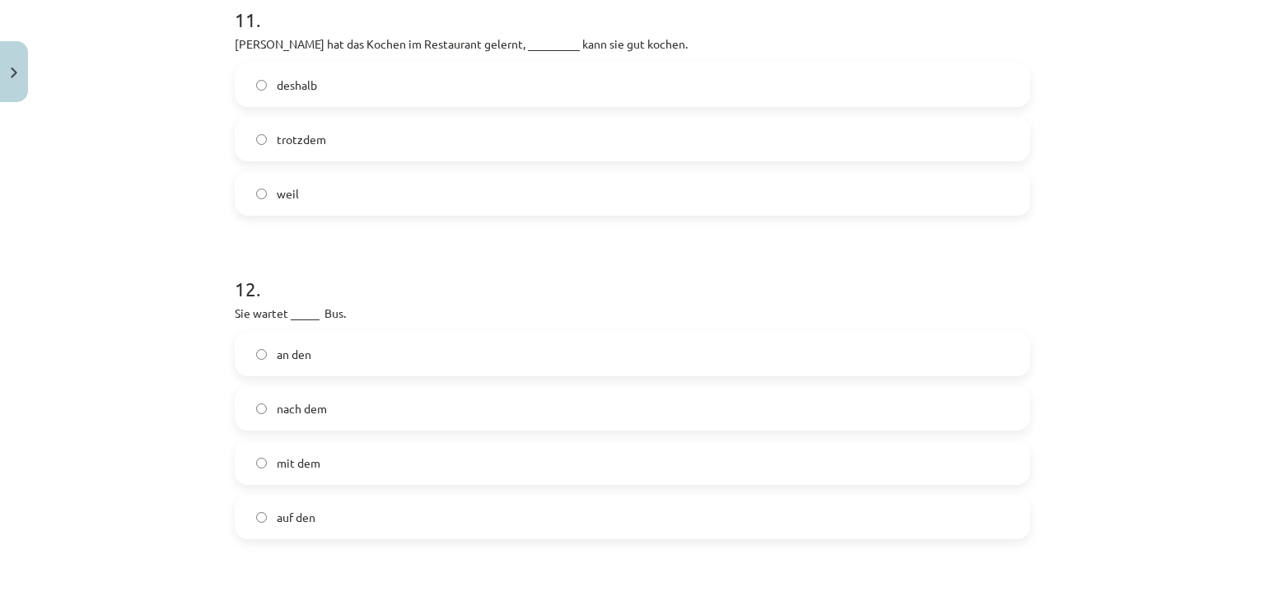
scroll to position [3883, 0]
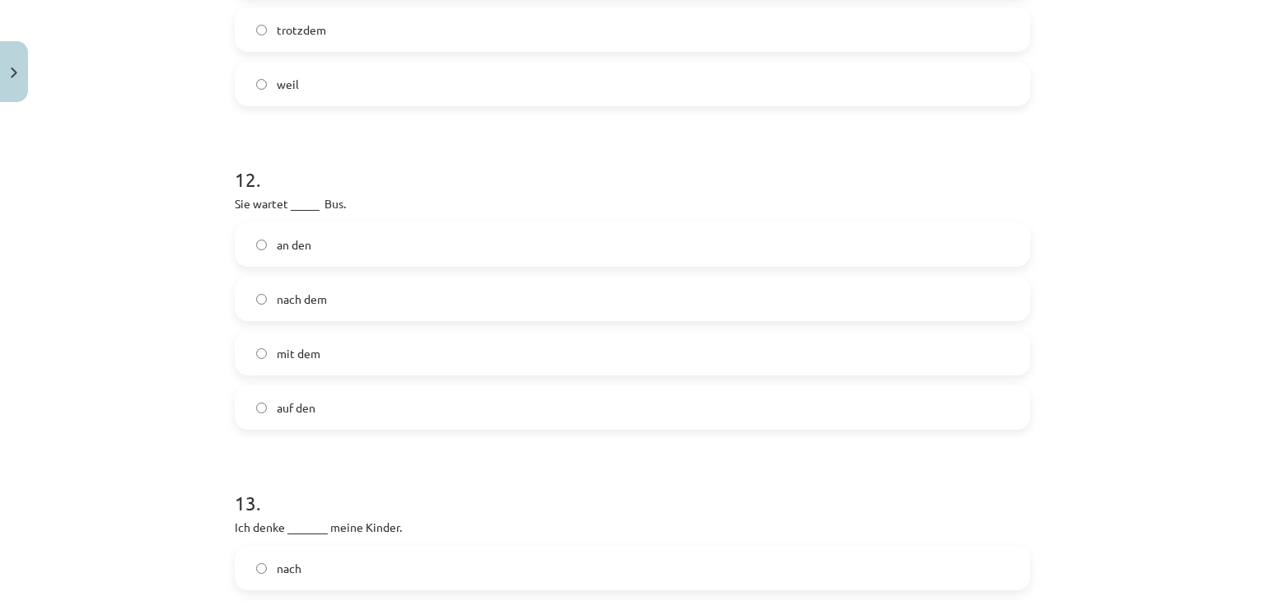
click at [306, 427] on label "auf den" at bounding box center [632, 407] width 792 height 41
click at [455, 406] on label "auf den" at bounding box center [632, 407] width 792 height 41
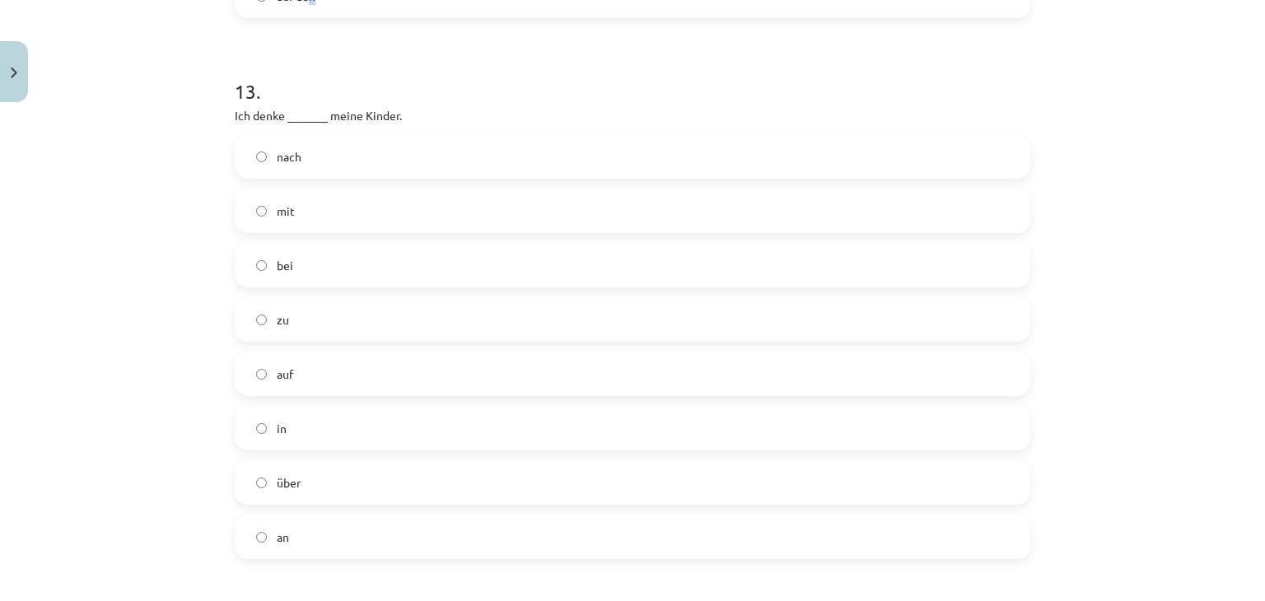
scroll to position [4295, 0]
click at [311, 544] on label "an" at bounding box center [632, 536] width 792 height 41
click at [121, 355] on div "Mācību tēma: Vācu valodas 9. klases 1. ieskaites mācību materiāls #3 📝 Thema 2.…" at bounding box center [632, 300] width 1265 height 601
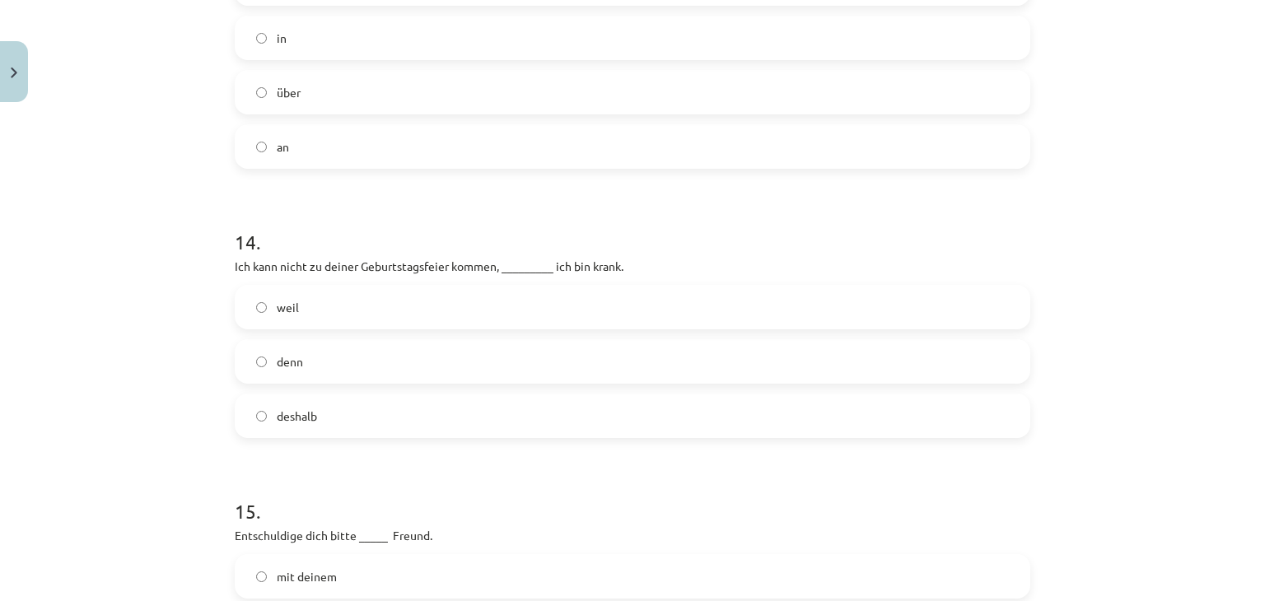
scroll to position [4706, 0]
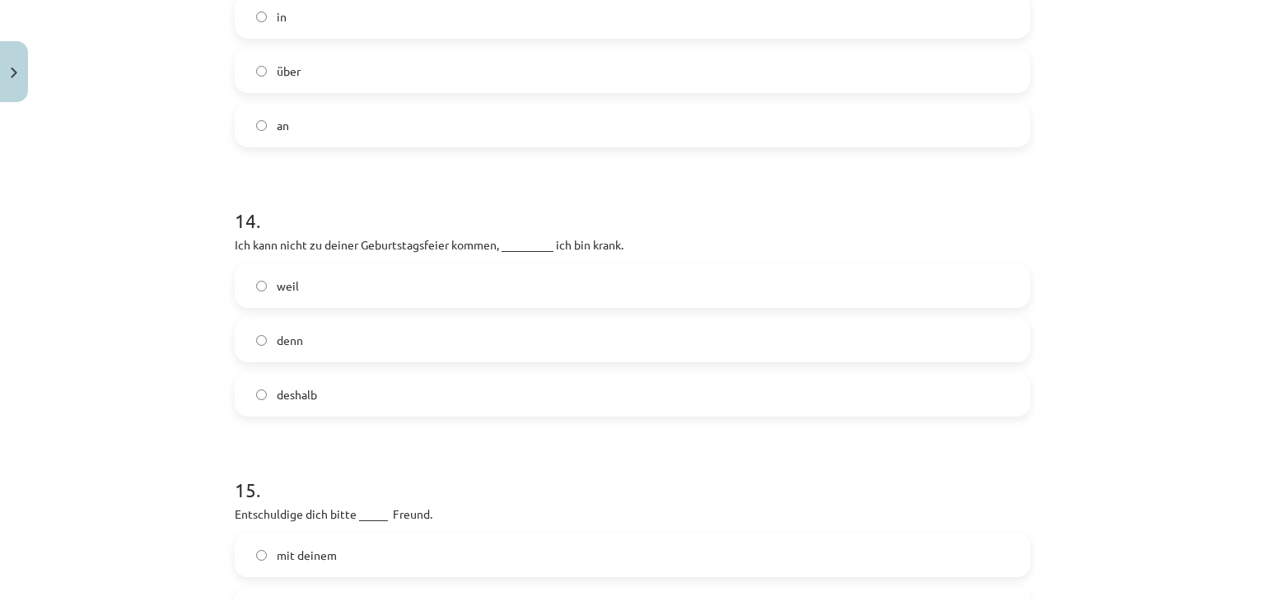
drag, startPoint x: 362, startPoint y: 321, endPoint x: 361, endPoint y: 329, distance: 8.3
click at [362, 329] on label "denn" at bounding box center [632, 339] width 792 height 41
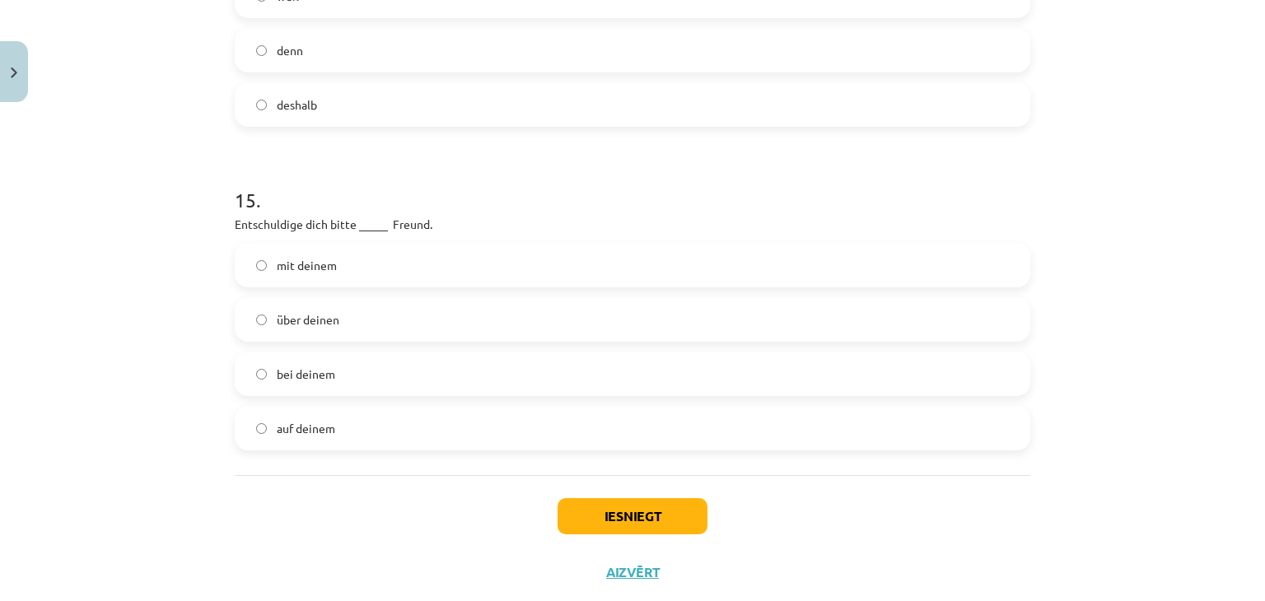
scroll to position [5036, 0]
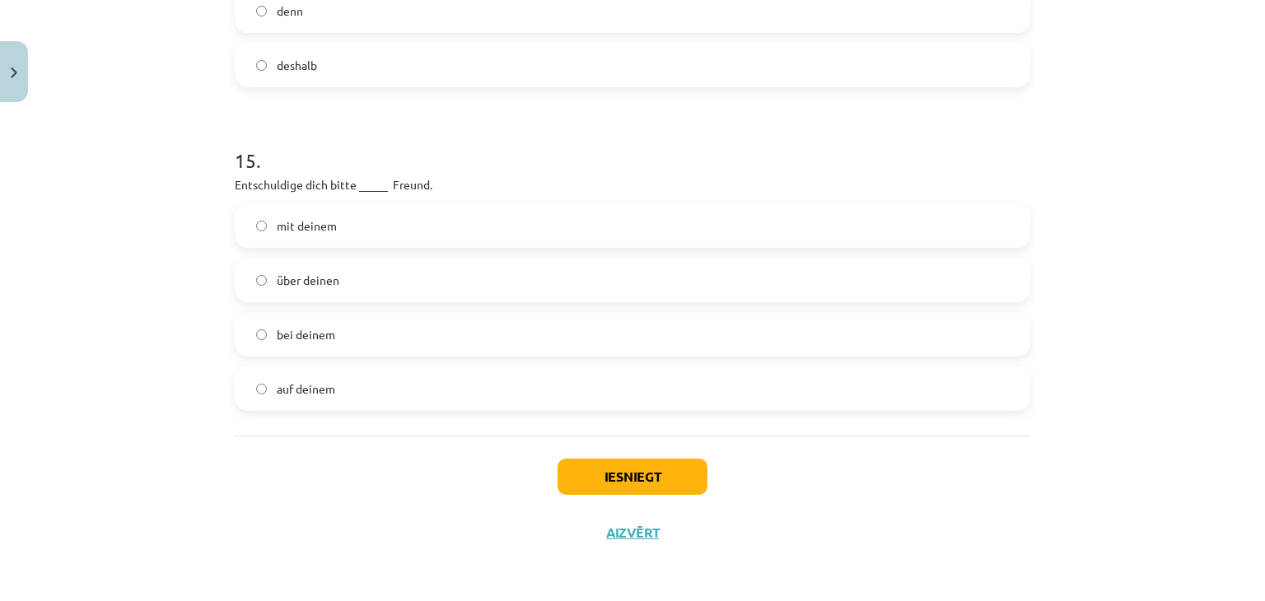
click at [361, 264] on label "über deinen" at bounding box center [632, 279] width 792 height 41
click at [415, 228] on label "mit deinem" at bounding box center [632, 225] width 792 height 41
click at [590, 472] on button "Iesniegt" at bounding box center [632, 477] width 150 height 36
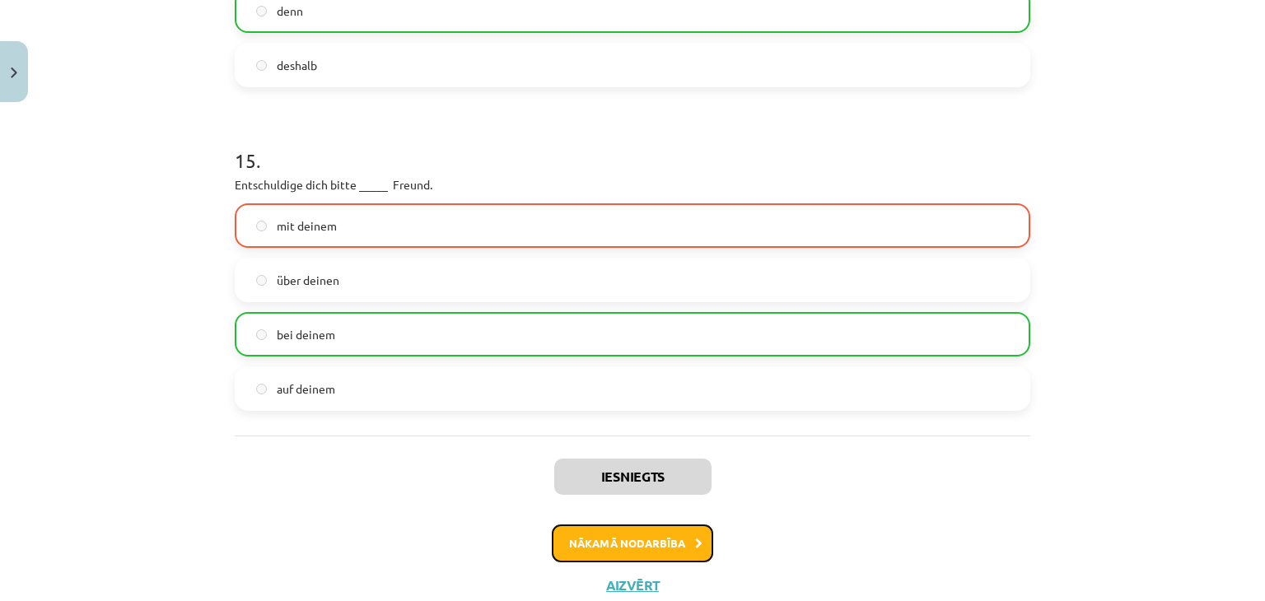
click at [595, 560] on button "Nākamā nodarbība" at bounding box center [632, 543] width 161 height 38
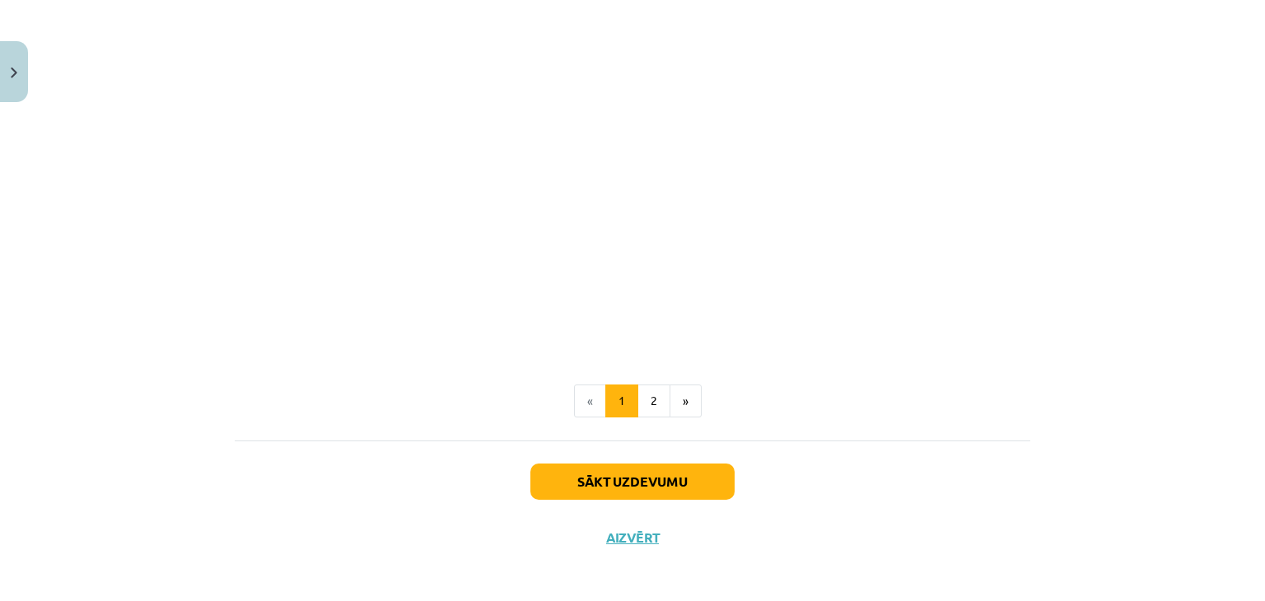
scroll to position [1345, 0]
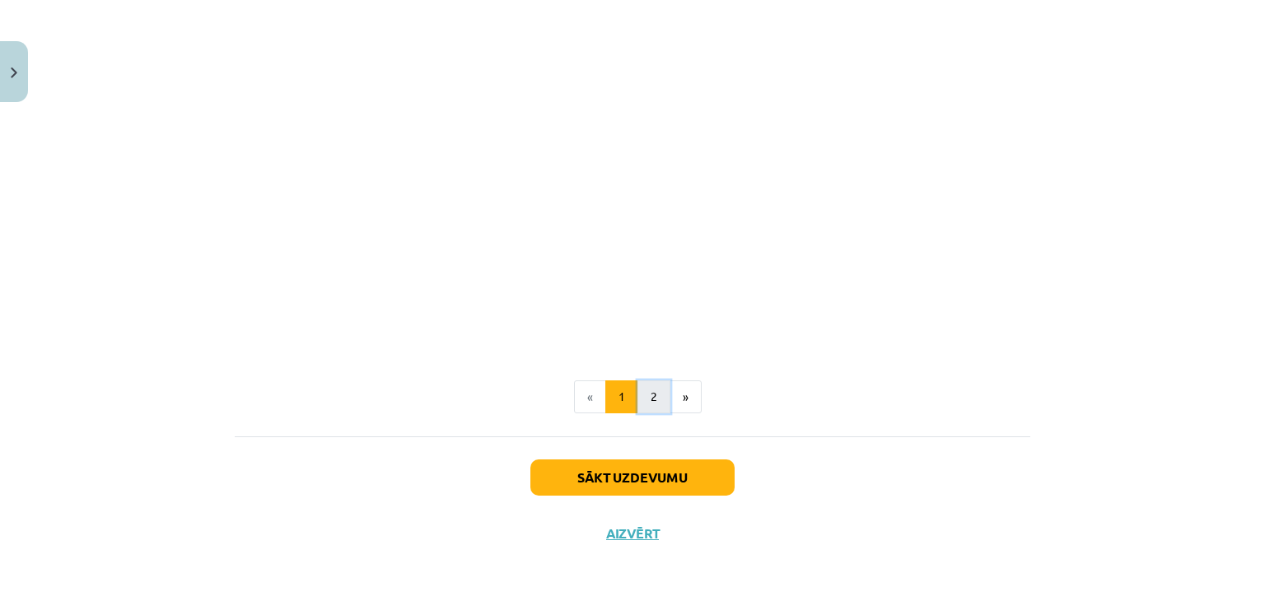
click at [646, 400] on button "2" at bounding box center [653, 396] width 33 height 33
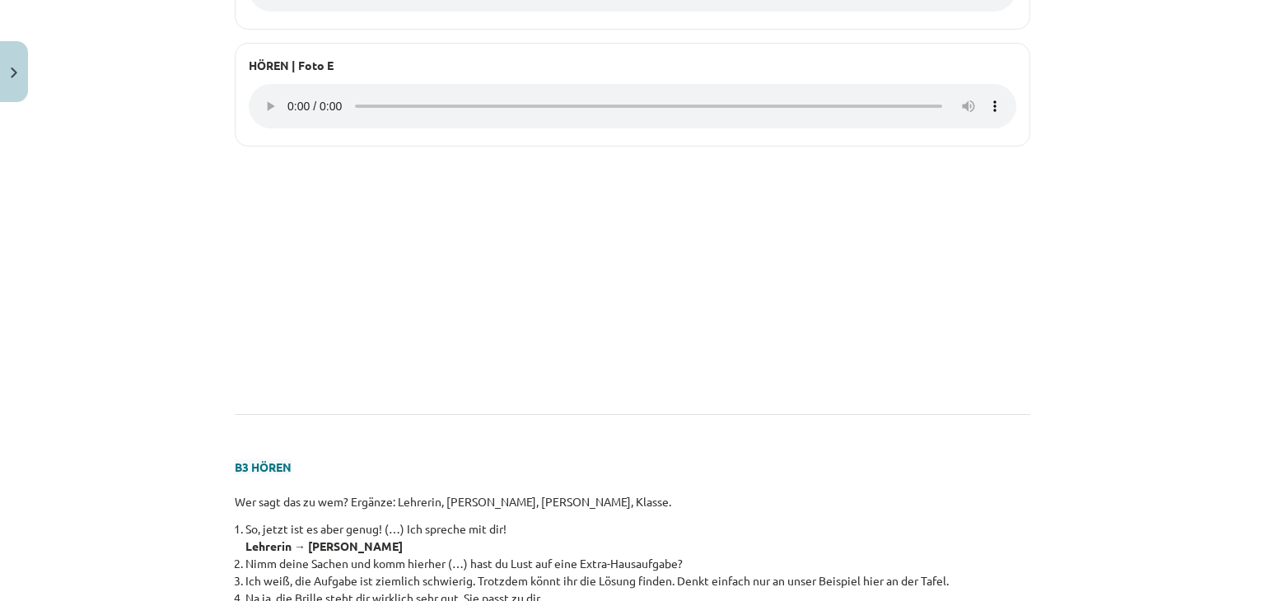
scroll to position [1200, 0]
click at [240, 98] on div "HÖREN | Foto E" at bounding box center [632, 97] width 795 height 104
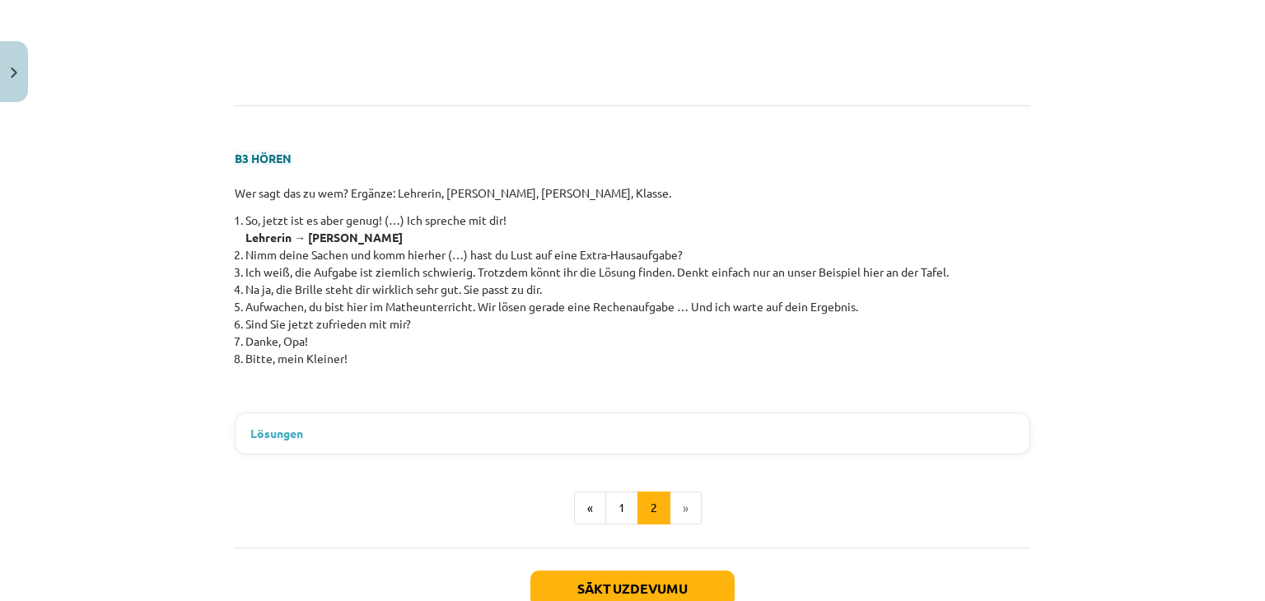
scroll to position [1529, 0]
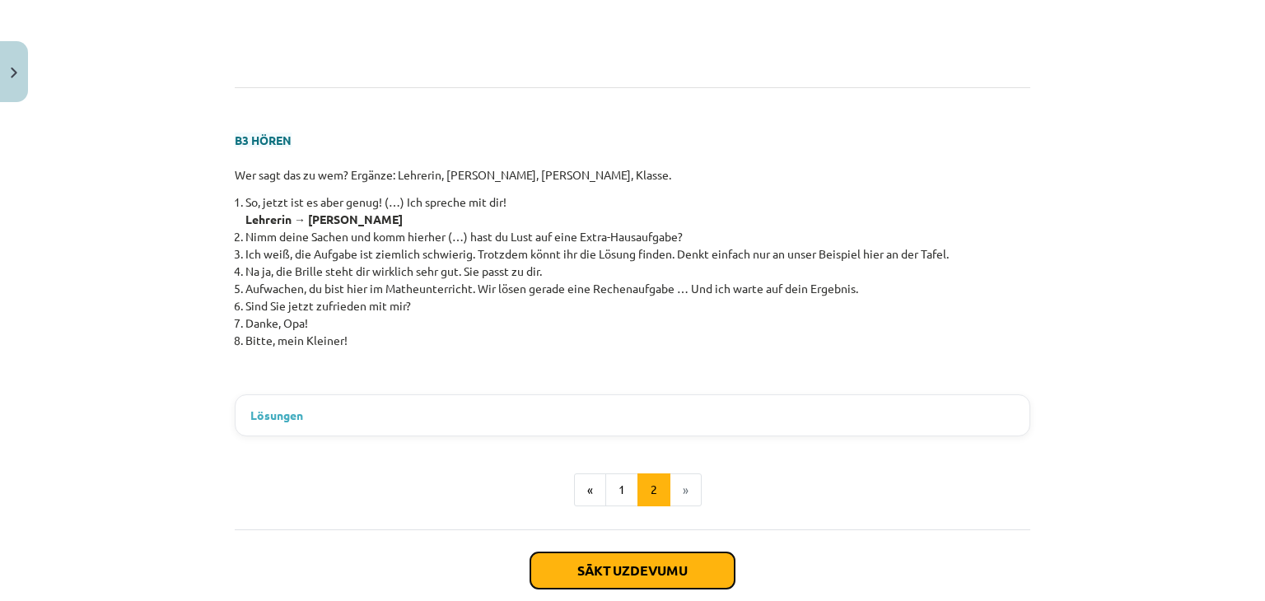
click at [580, 564] on button "Sākt uzdevumu" at bounding box center [632, 570] width 204 height 36
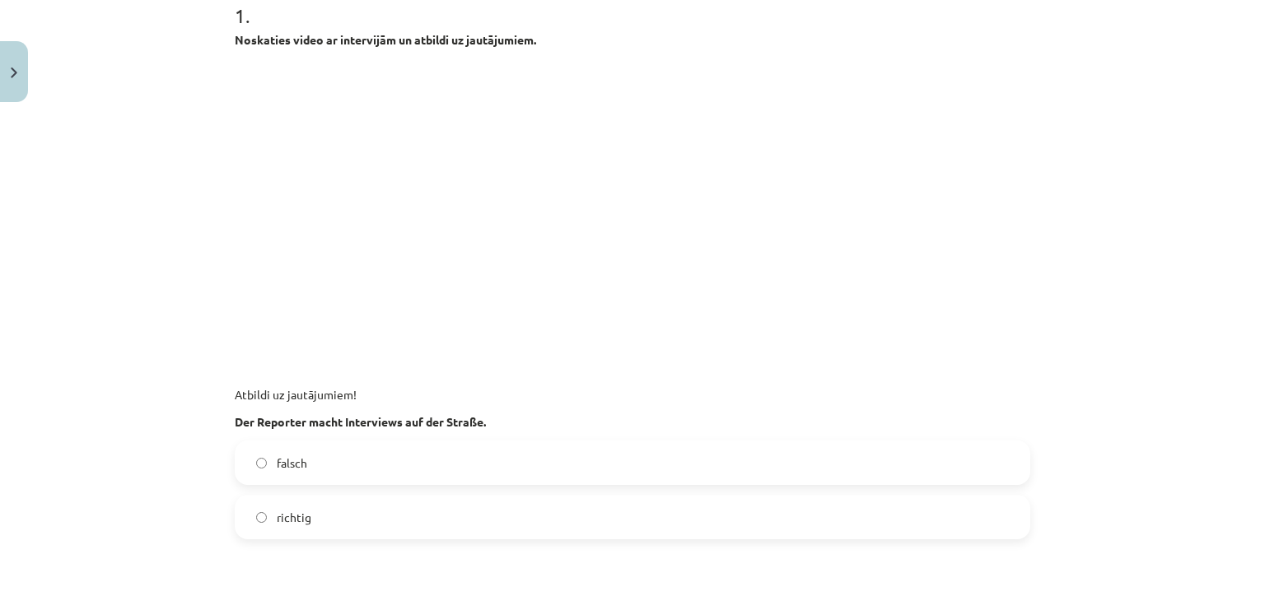
scroll to position [371, 0]
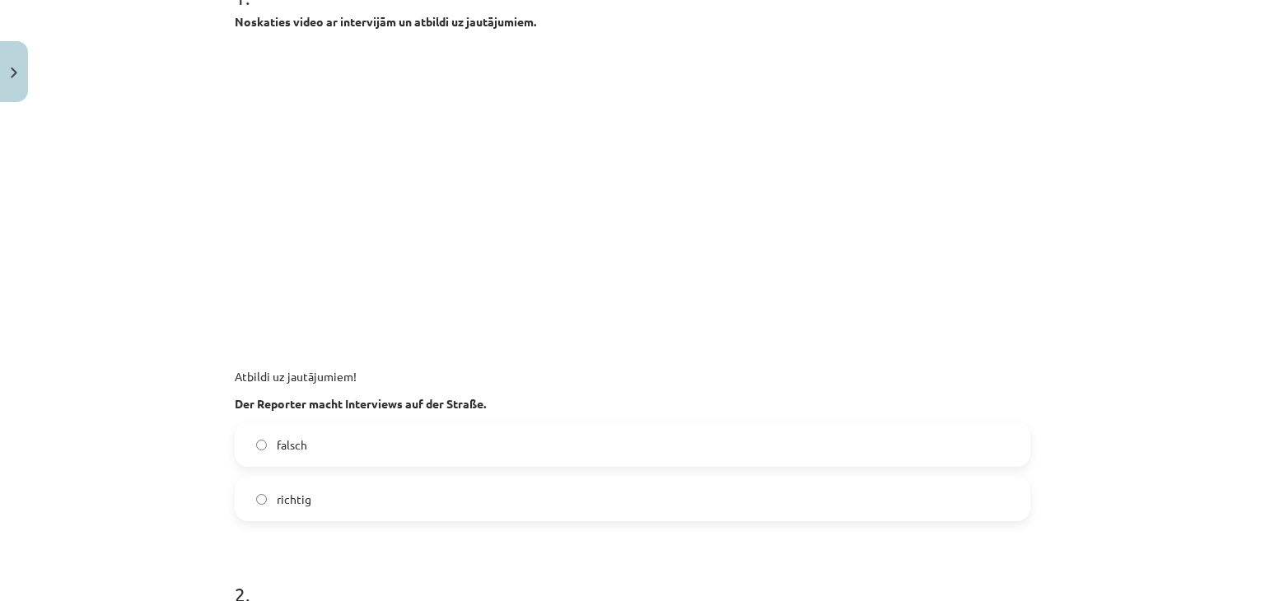
click at [328, 492] on label "richtig" at bounding box center [632, 498] width 792 height 41
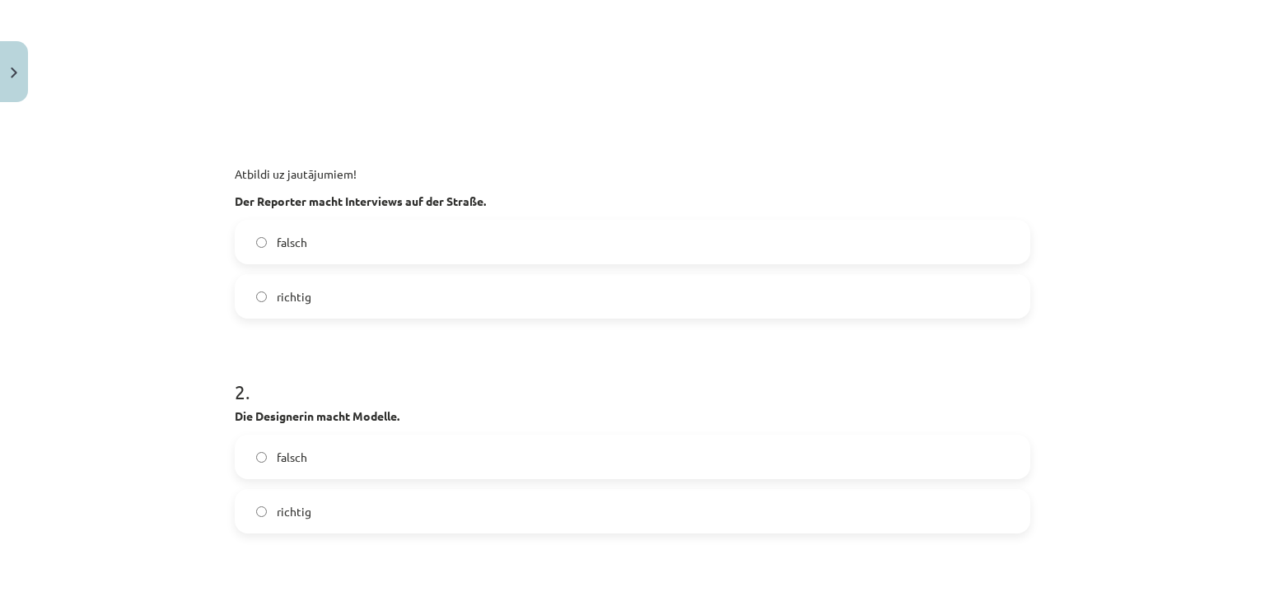
scroll to position [618, 0]
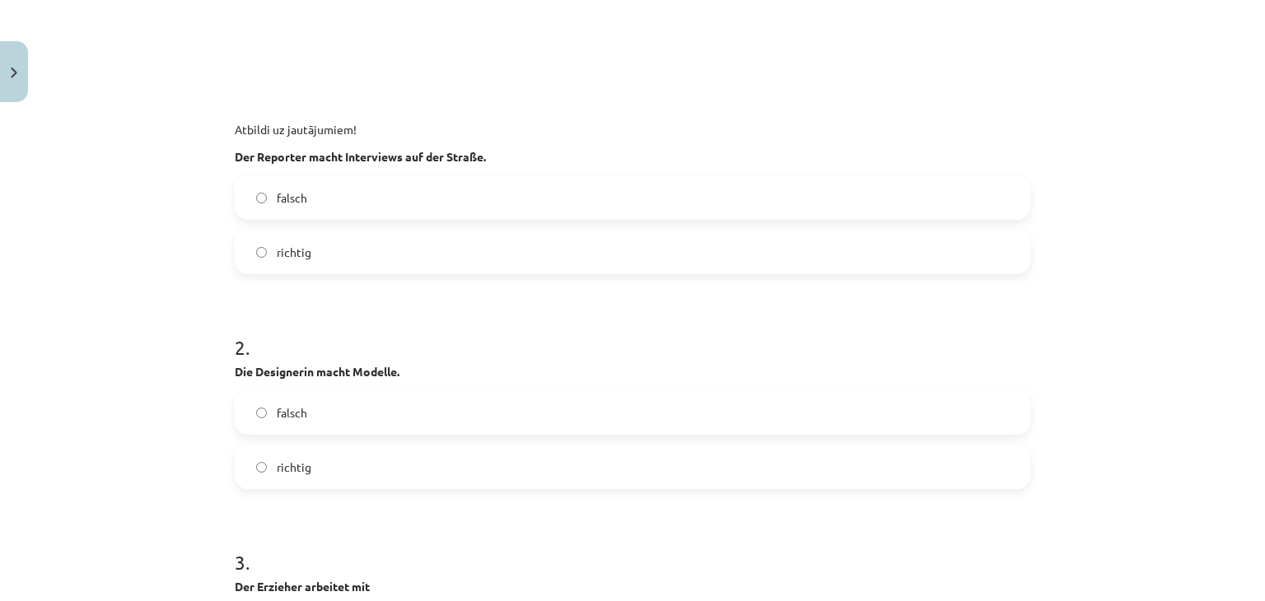
click at [352, 413] on label "falsch" at bounding box center [632, 412] width 792 height 41
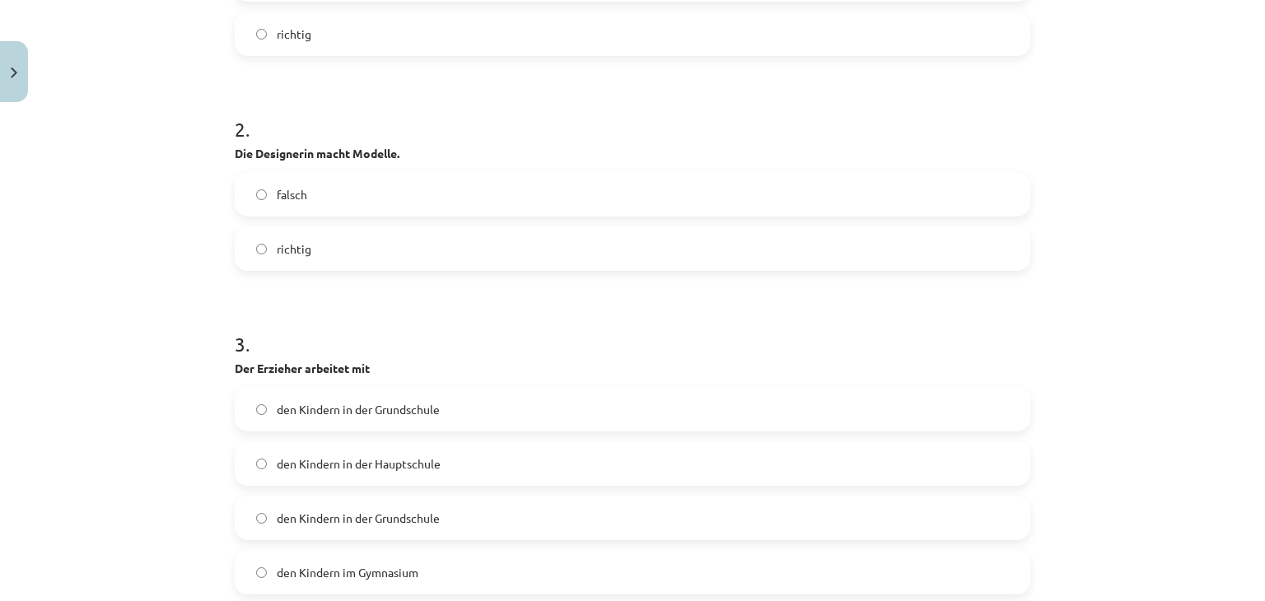
scroll to position [865, 0]
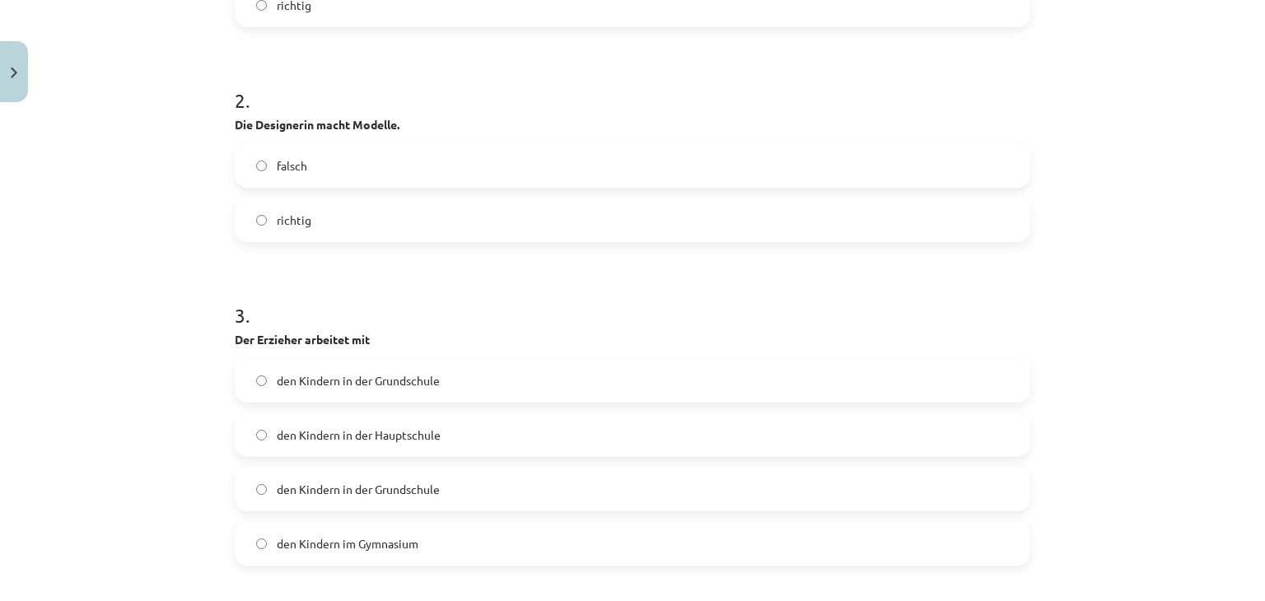
click at [492, 391] on label "den Kindern in der Grundschule" at bounding box center [632, 380] width 792 height 41
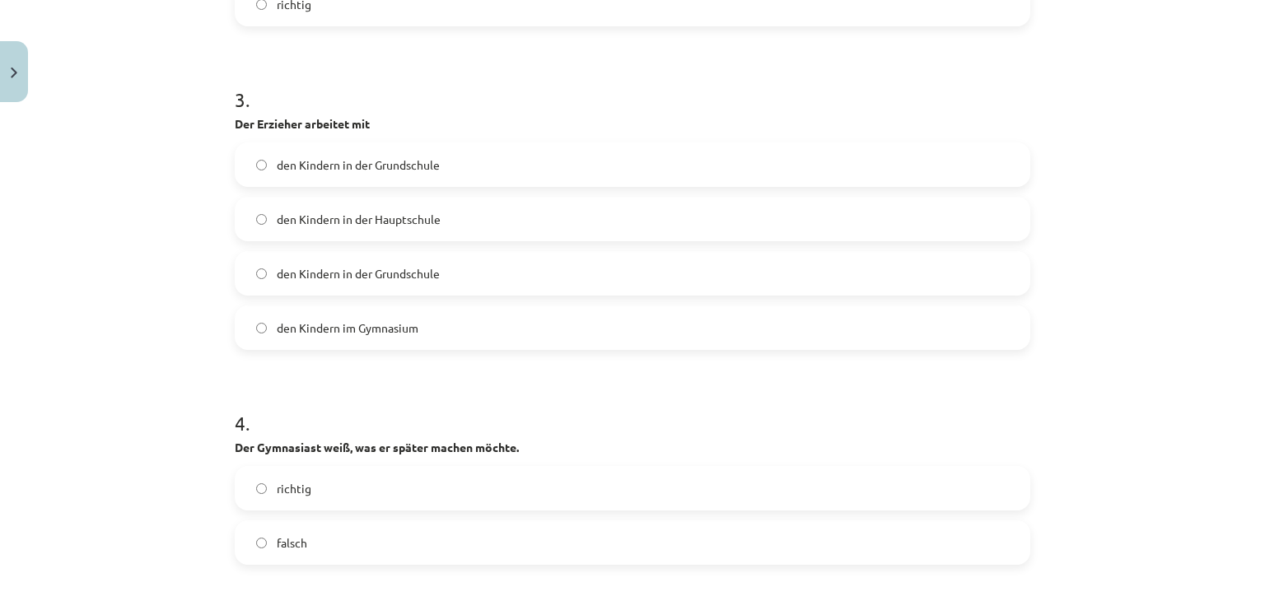
scroll to position [1194, 0]
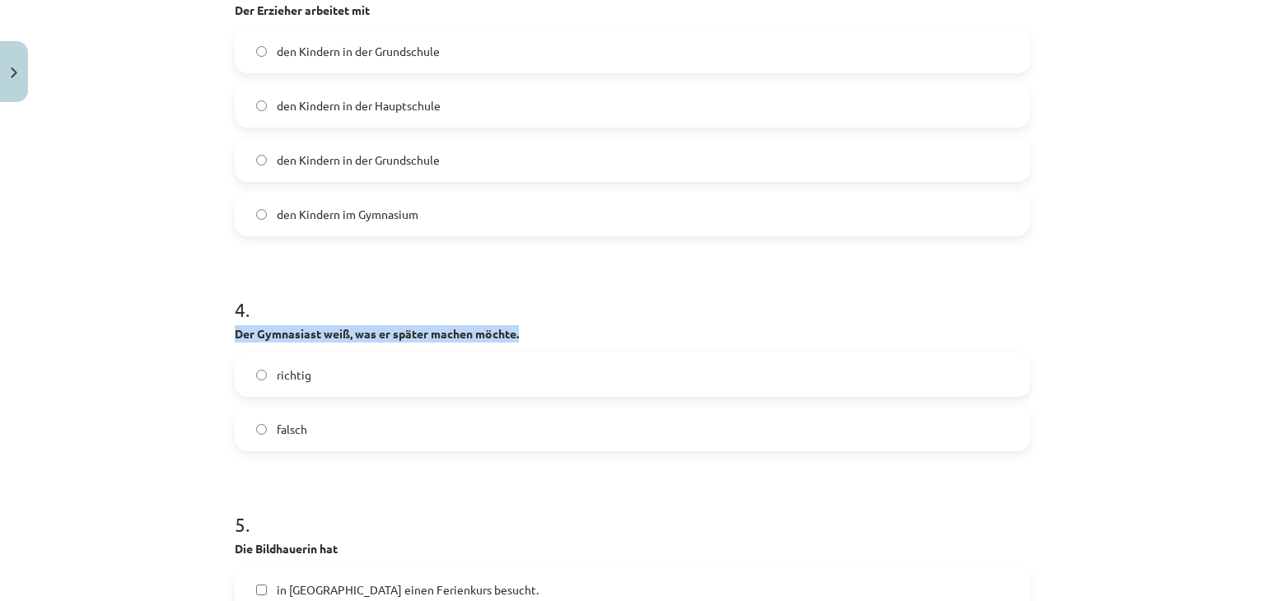
drag, startPoint x: 231, startPoint y: 333, endPoint x: 529, endPoint y: 330, distance: 298.1
click at [529, 330] on p "Der Gymnasiast weiß, was er später machen möchte." at bounding box center [632, 333] width 795 height 17
copy strong "Der Gymnasiast weiß, was er später machen möchte."
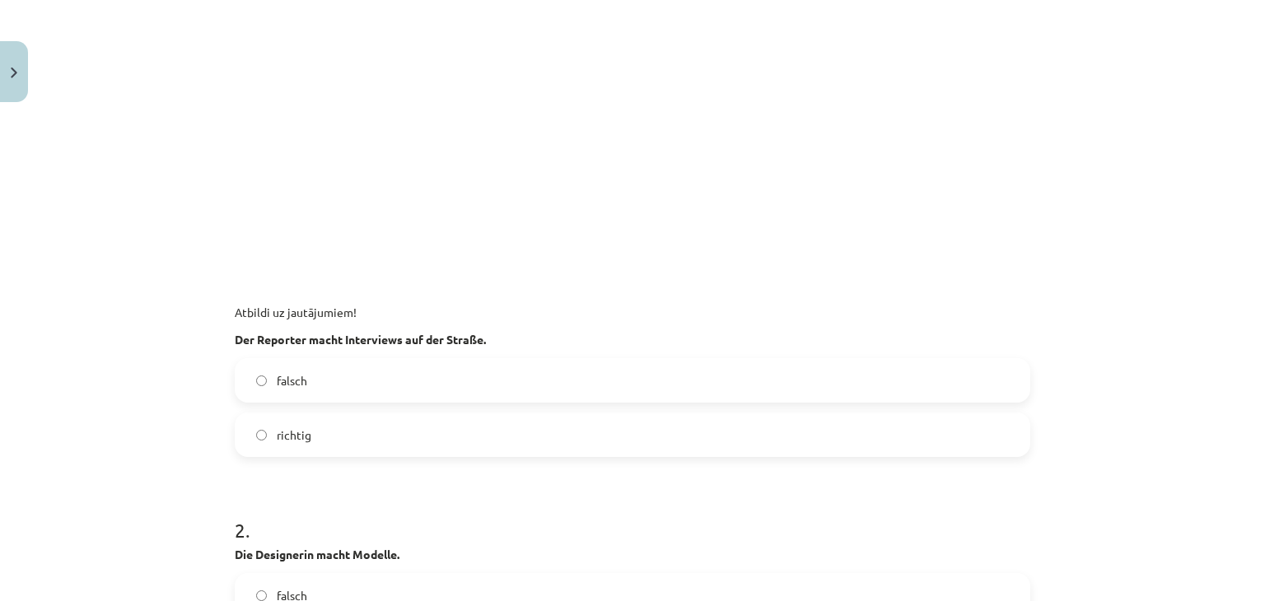
scroll to position [371, 0]
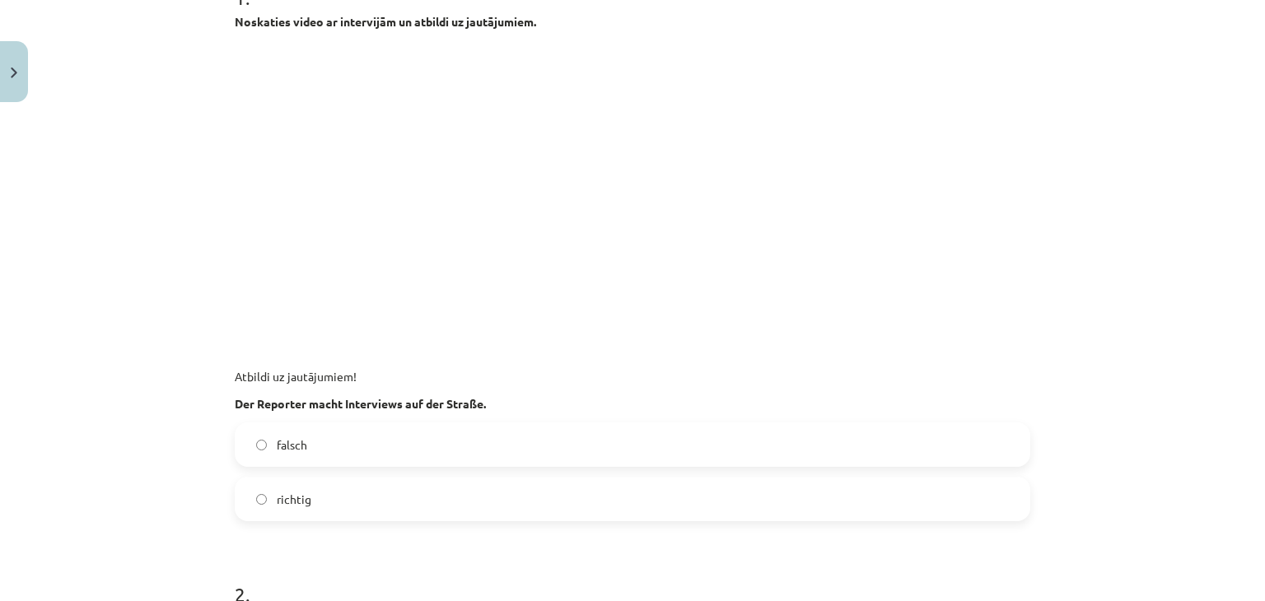
click at [823, 144] on p at bounding box center [632, 190] width 795 height 301
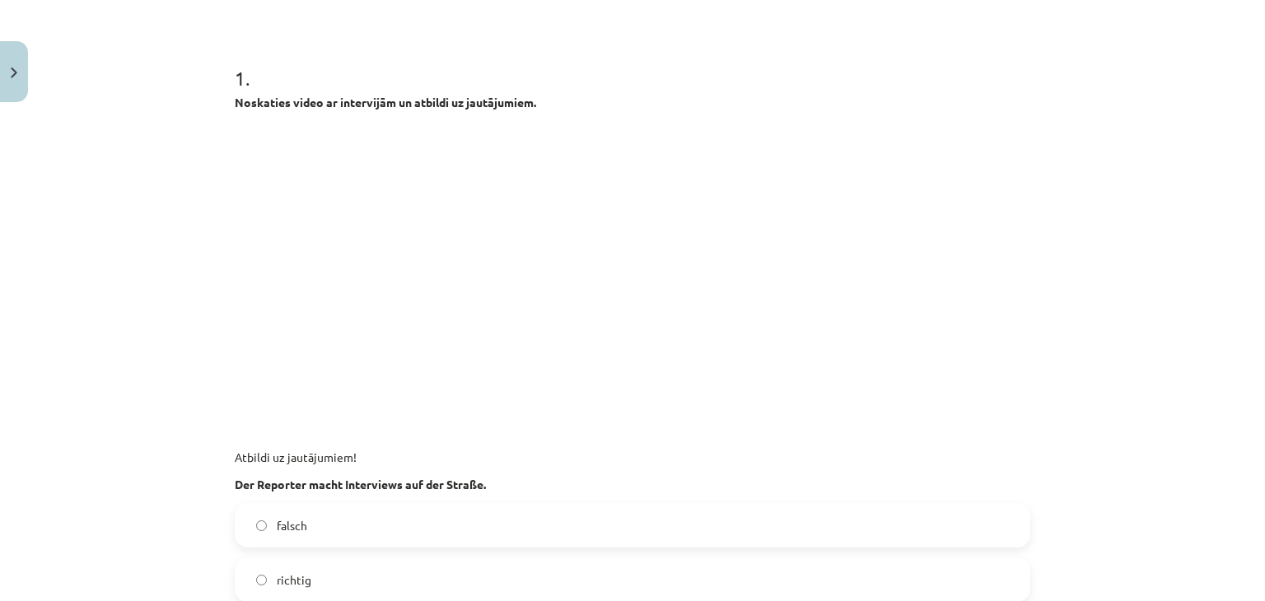
scroll to position [288, 0]
click at [830, 150] on p at bounding box center [632, 273] width 795 height 301
click at [973, 226] on p at bounding box center [632, 273] width 795 height 301
click at [915, 266] on p at bounding box center [632, 273] width 795 height 301
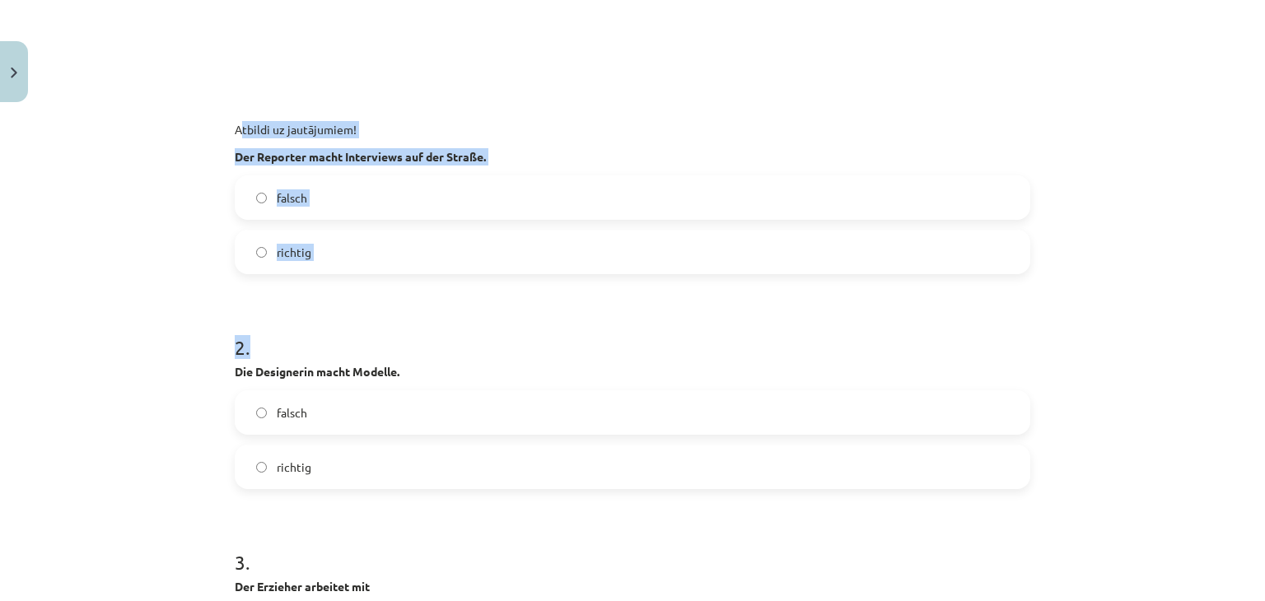
drag, startPoint x: 228, startPoint y: 131, endPoint x: 450, endPoint y: 312, distance: 286.8
drag, startPoint x: 450, startPoint y: 312, endPoint x: 435, endPoint y: 302, distance: 18.5
drag, startPoint x: 435, startPoint y: 302, endPoint x: 203, endPoint y: 183, distance: 261.1
click at [203, 186] on div "Mācību tēma: Vācu valodas 9. klases 1. ieskaites mācību materiāls #4 🎧 Thema 3.…" at bounding box center [632, 300] width 1265 height 601
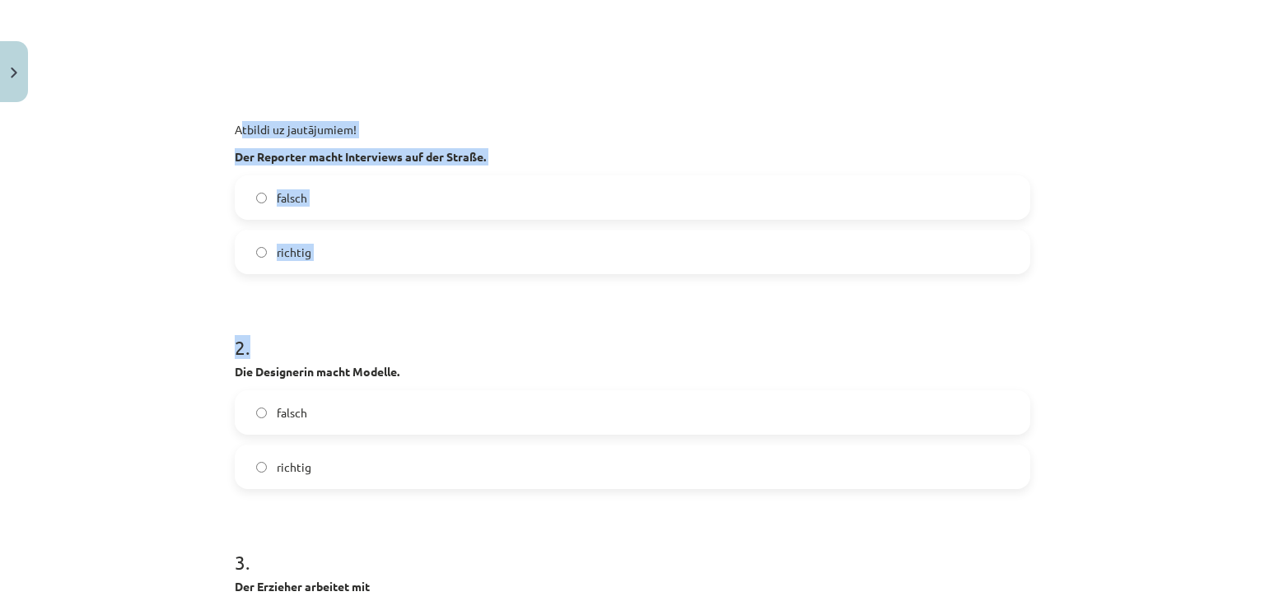
click at [181, 175] on div "Mācību tēma: Vācu valodas 9. klases 1. ieskaites mācību materiāls #4 🎧 Thema 3.…" at bounding box center [632, 300] width 1265 height 601
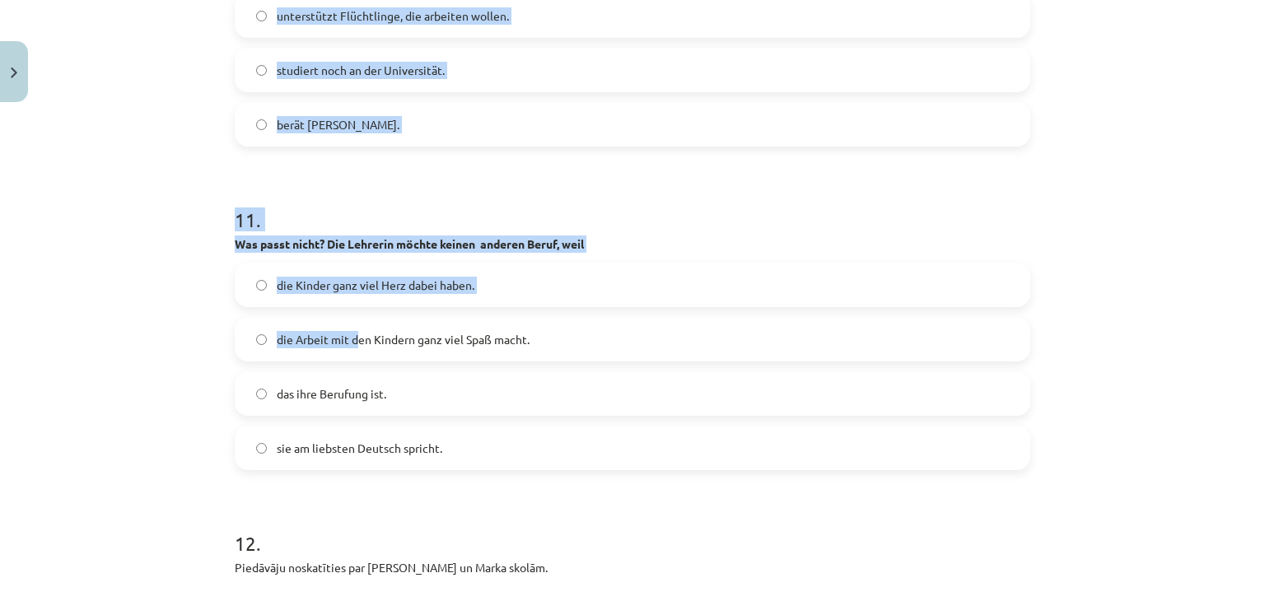
scroll to position [3170, 0]
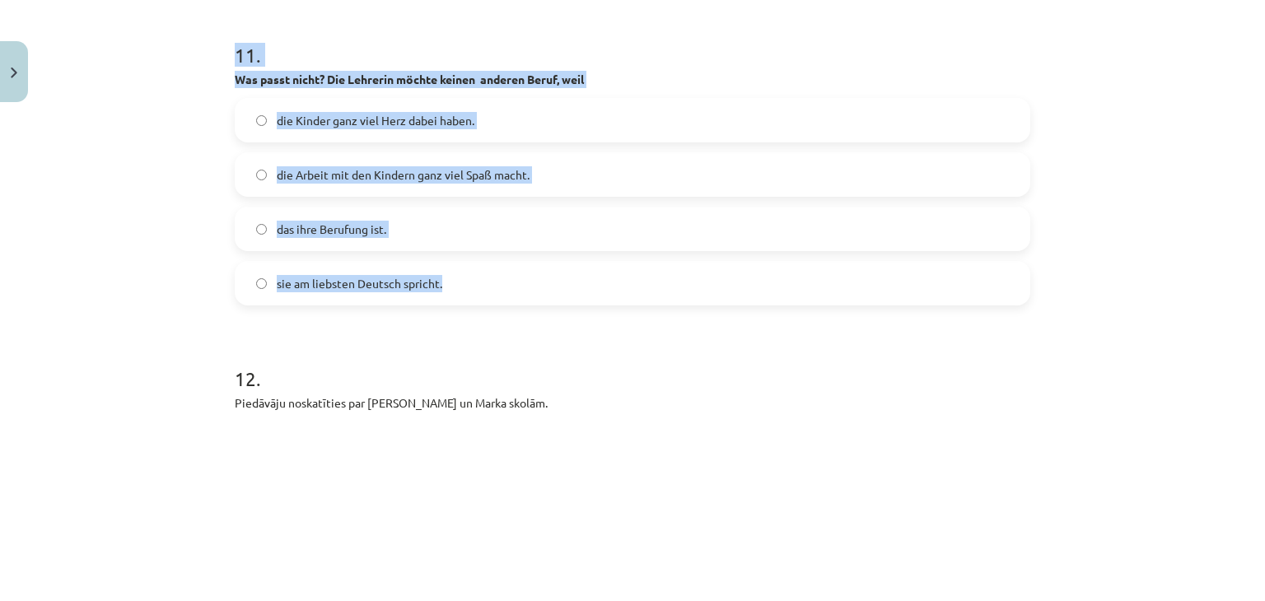
drag, startPoint x: 227, startPoint y: 157, endPoint x: 445, endPoint y: 278, distance: 248.8
copy form "Der Reporter macht Interviews auf der Straße. falsch richtig 2 . Die Designerin…"
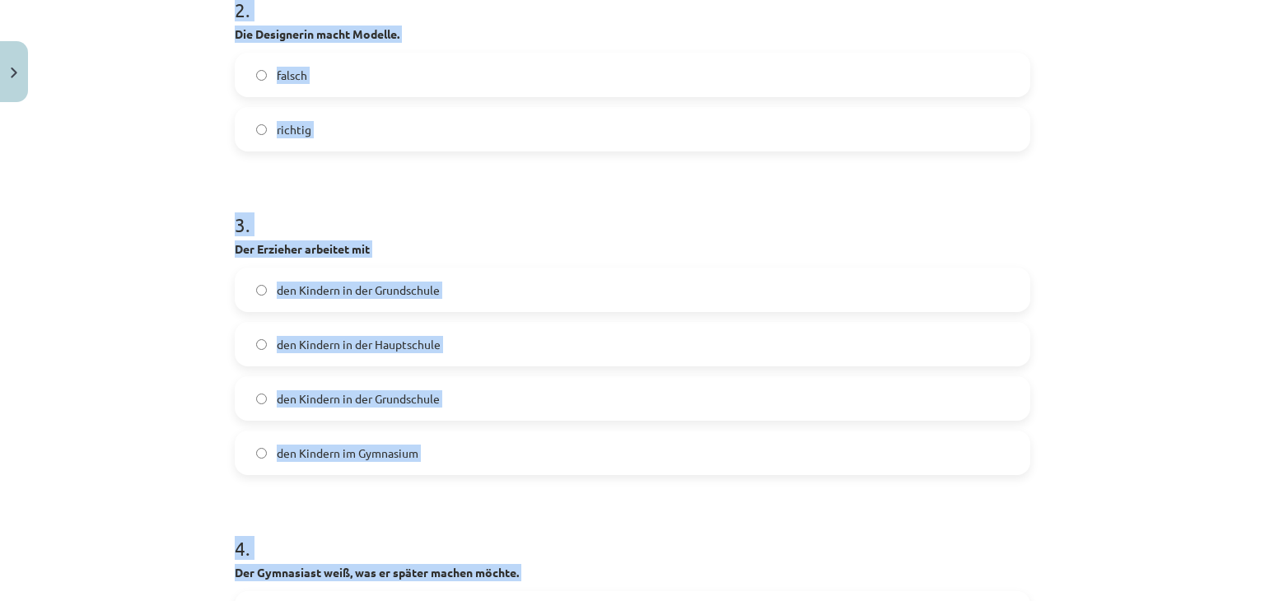
scroll to position [947, 0]
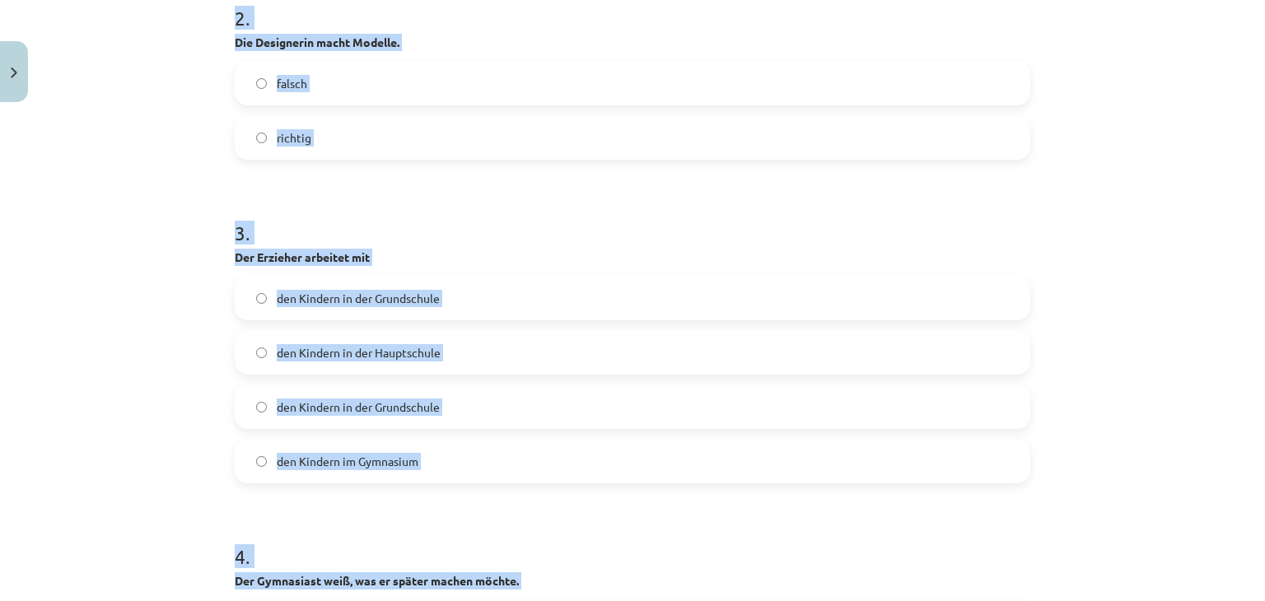
click at [583, 208] on h1 "3 ." at bounding box center [632, 218] width 795 height 51
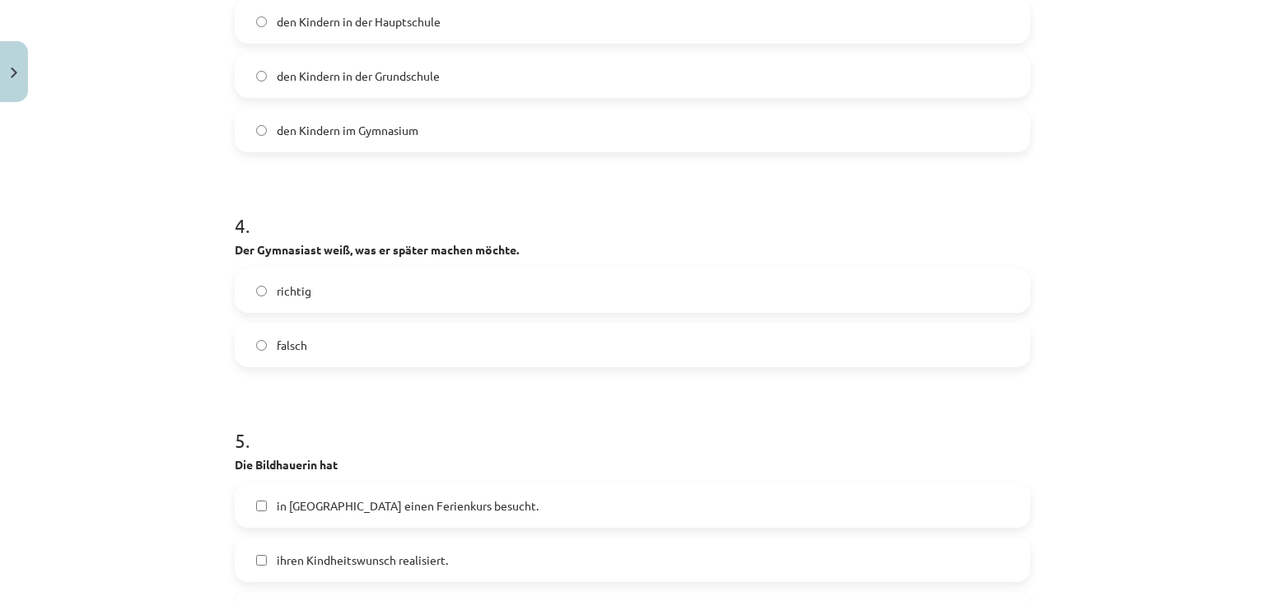
scroll to position [1359, 0]
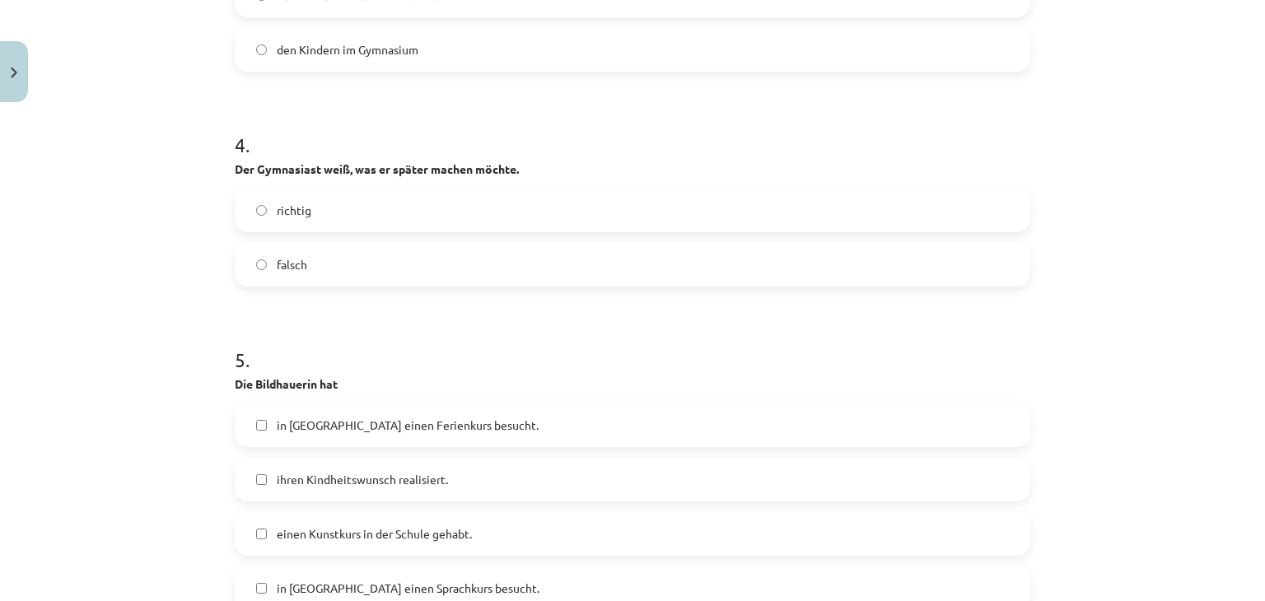
click at [454, 258] on label "falsch" at bounding box center [632, 264] width 792 height 41
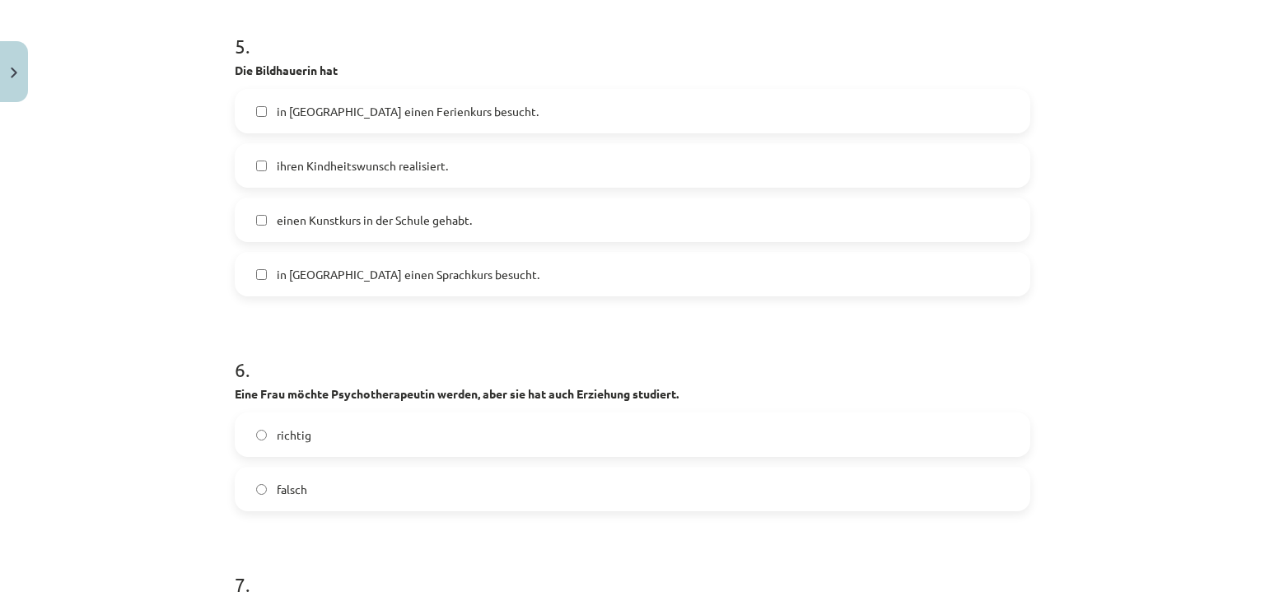
scroll to position [1688, 0]
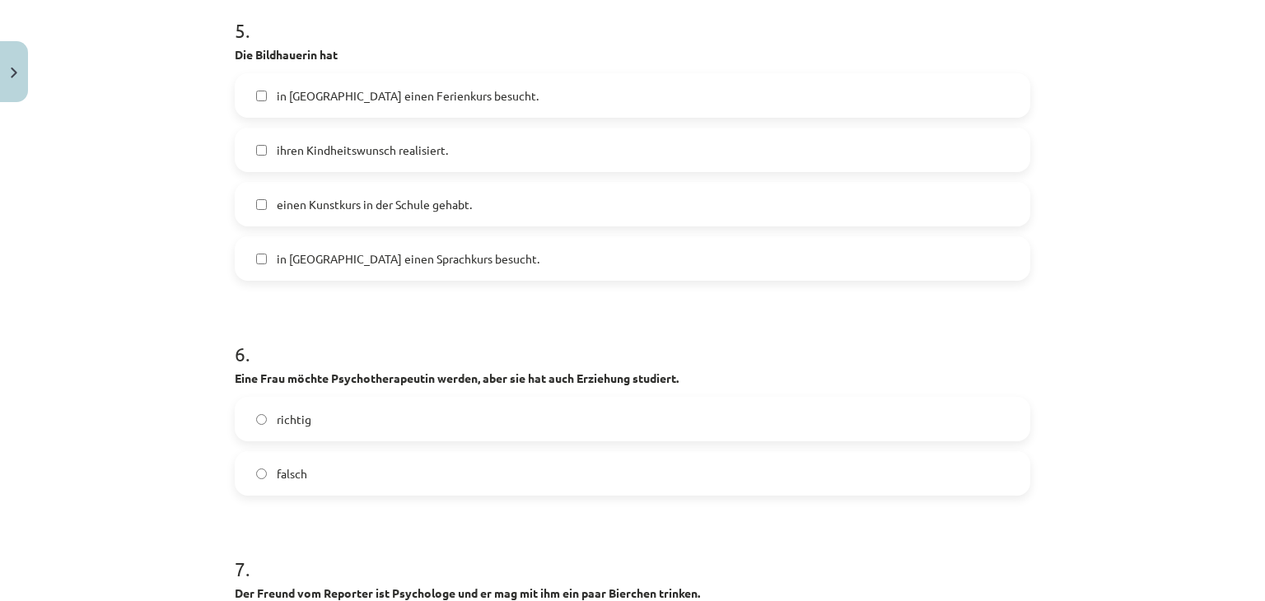
click at [297, 146] on span "ihren Kindheitswunsch realisiert." at bounding box center [362, 150] width 171 height 17
click at [289, 184] on label "einen Kunstkurs in der Schule gehabt." at bounding box center [632, 204] width 792 height 41
click at [316, 207] on span "einen Kunstkurs in der Schule gehabt." at bounding box center [374, 204] width 195 height 17
click at [329, 264] on span "in Frankreich einen Sprachkurs besucht." at bounding box center [408, 258] width 263 height 17
click at [362, 146] on span "ihren Kindheitswunsch realisiert." at bounding box center [362, 150] width 171 height 17
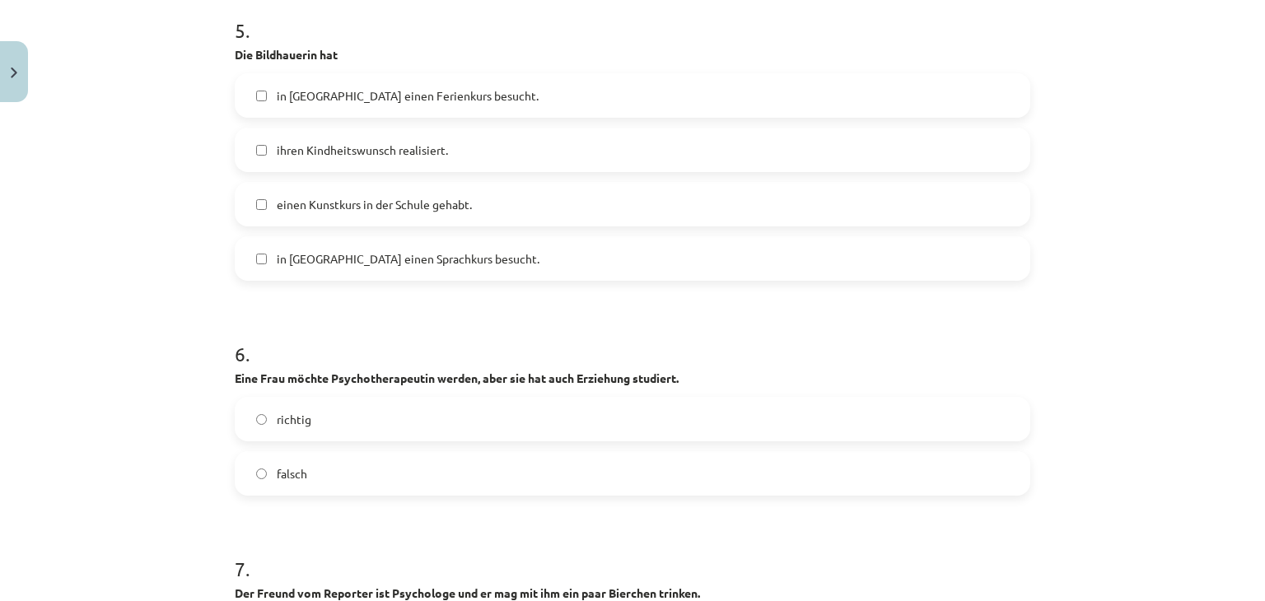
click at [382, 131] on label "ihren Kindheitswunsch realisiert." at bounding box center [632, 149] width 792 height 41
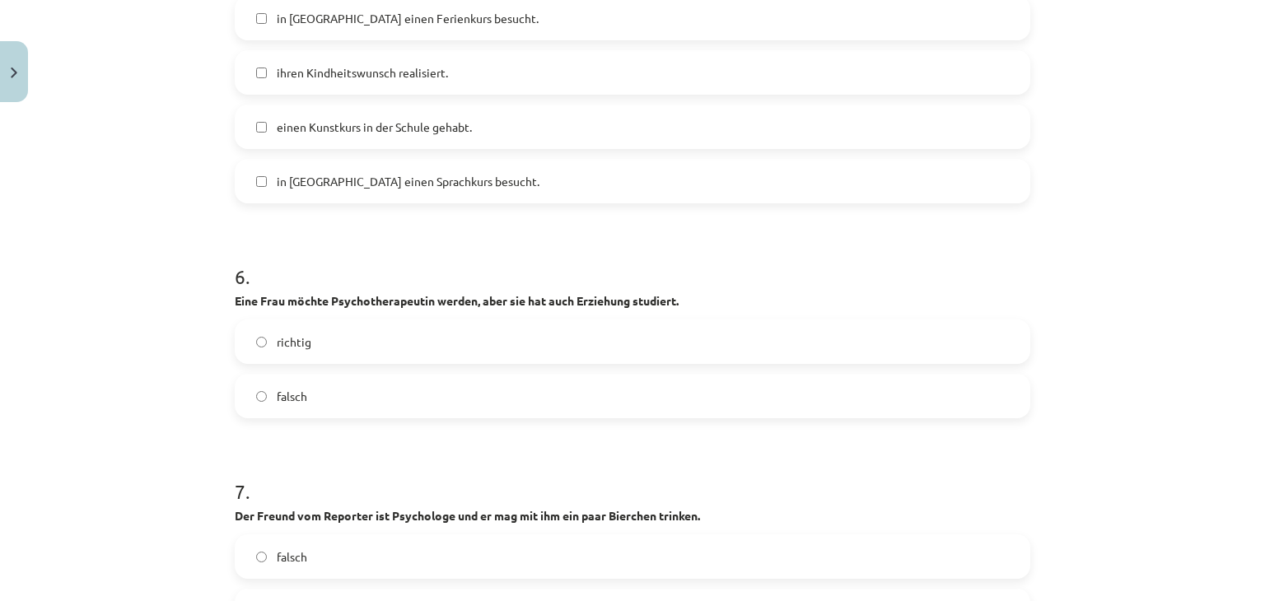
scroll to position [1853, 0]
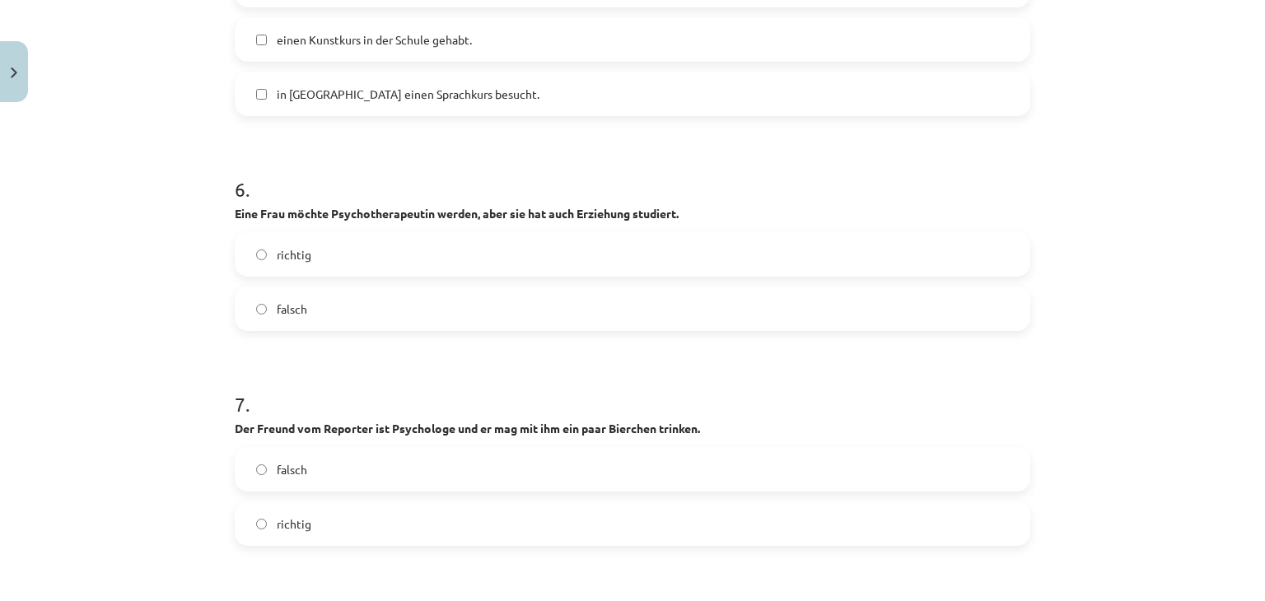
click at [327, 268] on label "richtig" at bounding box center [632, 254] width 792 height 41
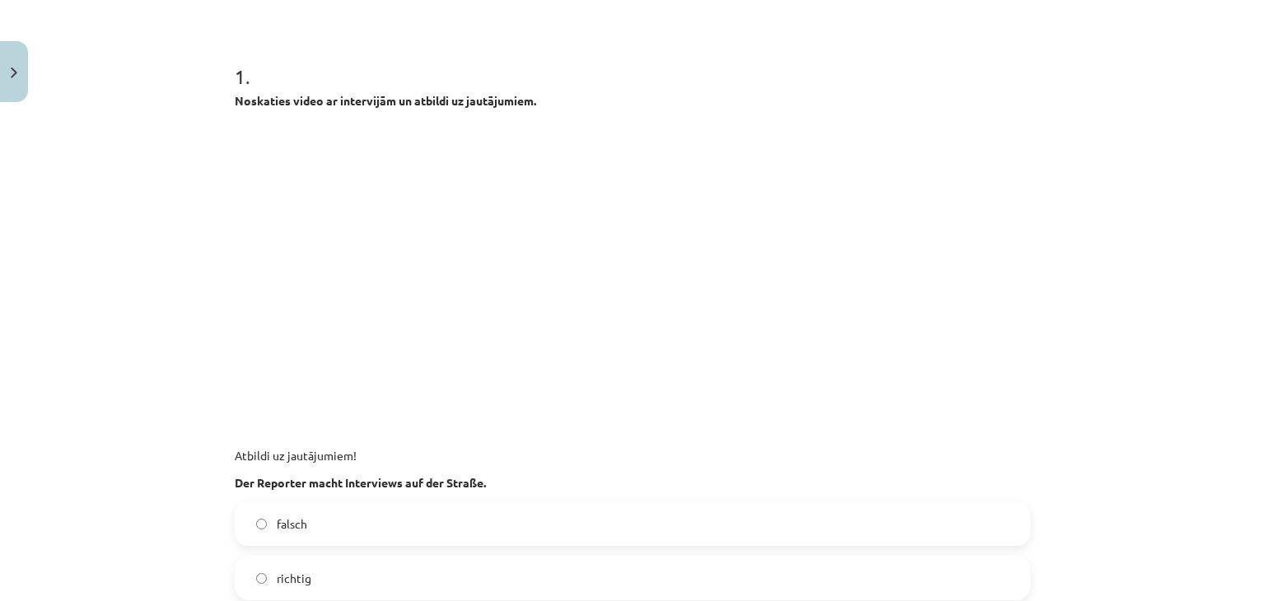
scroll to position [288, 0]
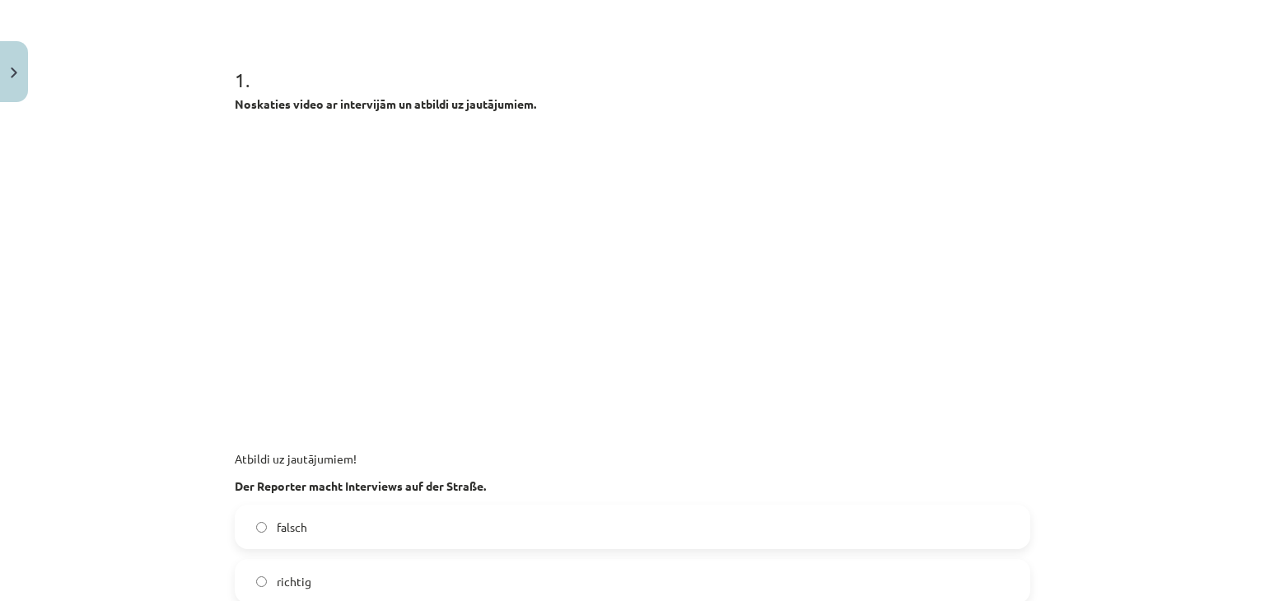
drag, startPoint x: 486, startPoint y: -10, endPoint x: 577, endPoint y: 15, distance: 94.7
drag, startPoint x: 577, startPoint y: 15, endPoint x: 548, endPoint y: 1, distance: 32.8
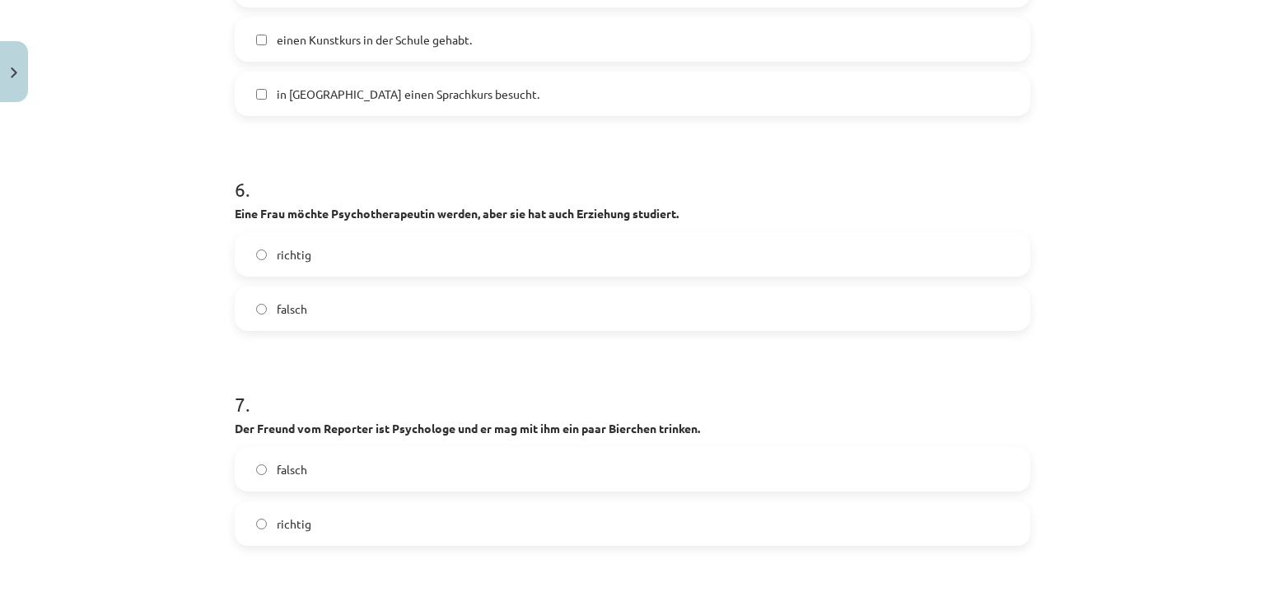
scroll to position [1935, 0]
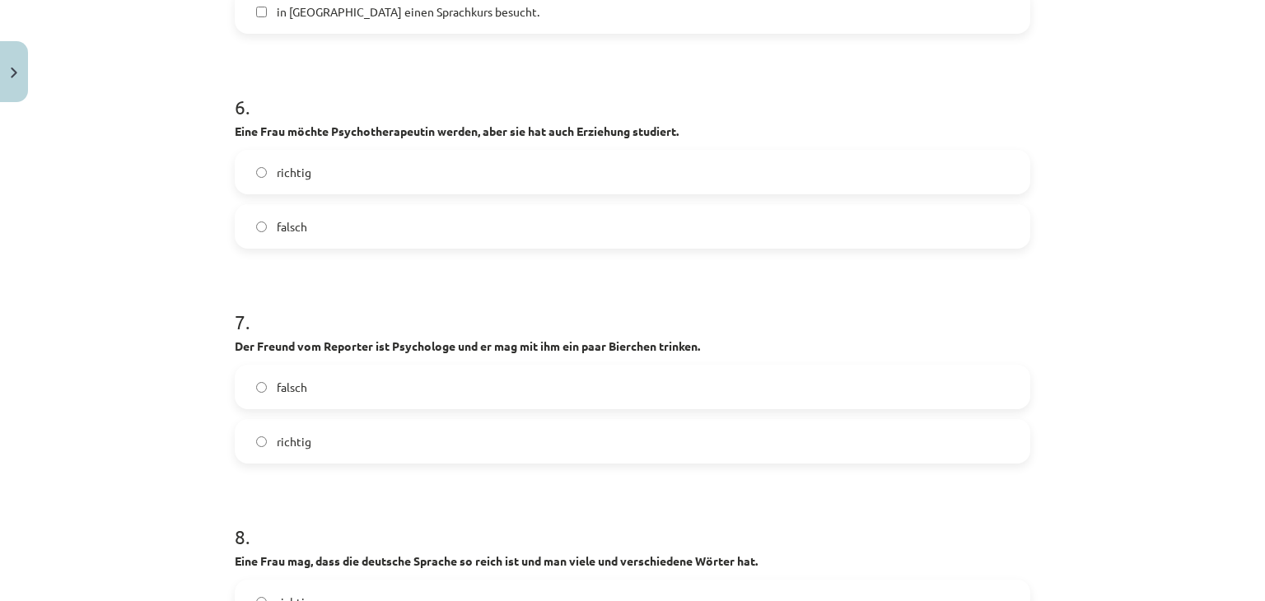
click at [326, 443] on label "richtig" at bounding box center [632, 441] width 792 height 41
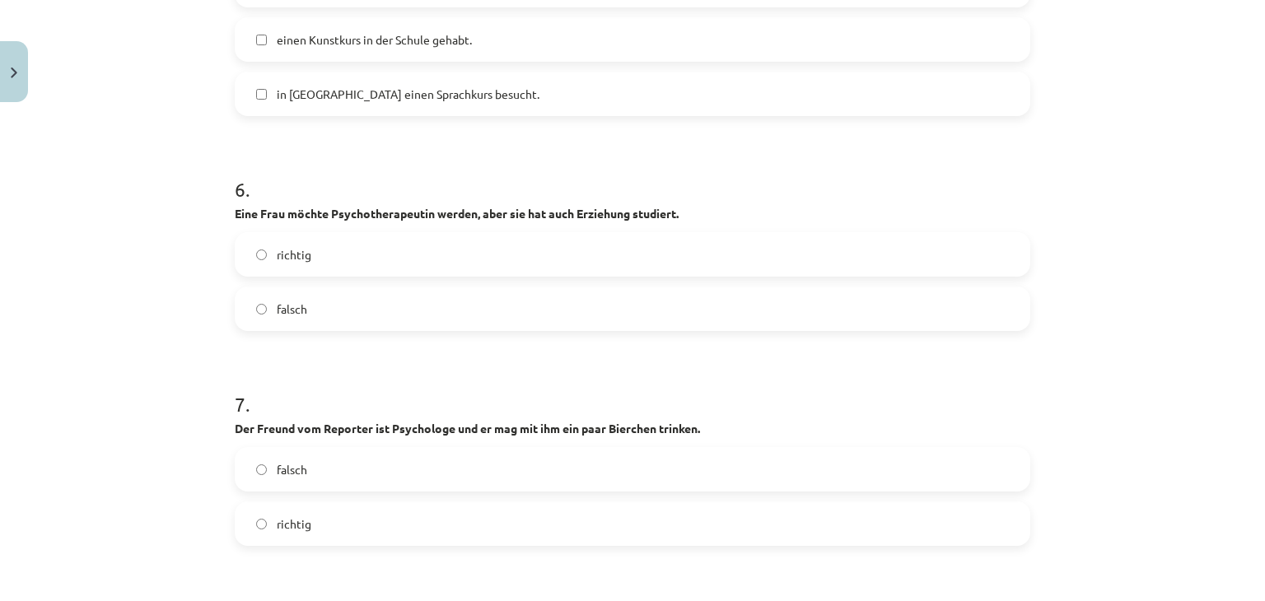
scroll to position [2017, 0]
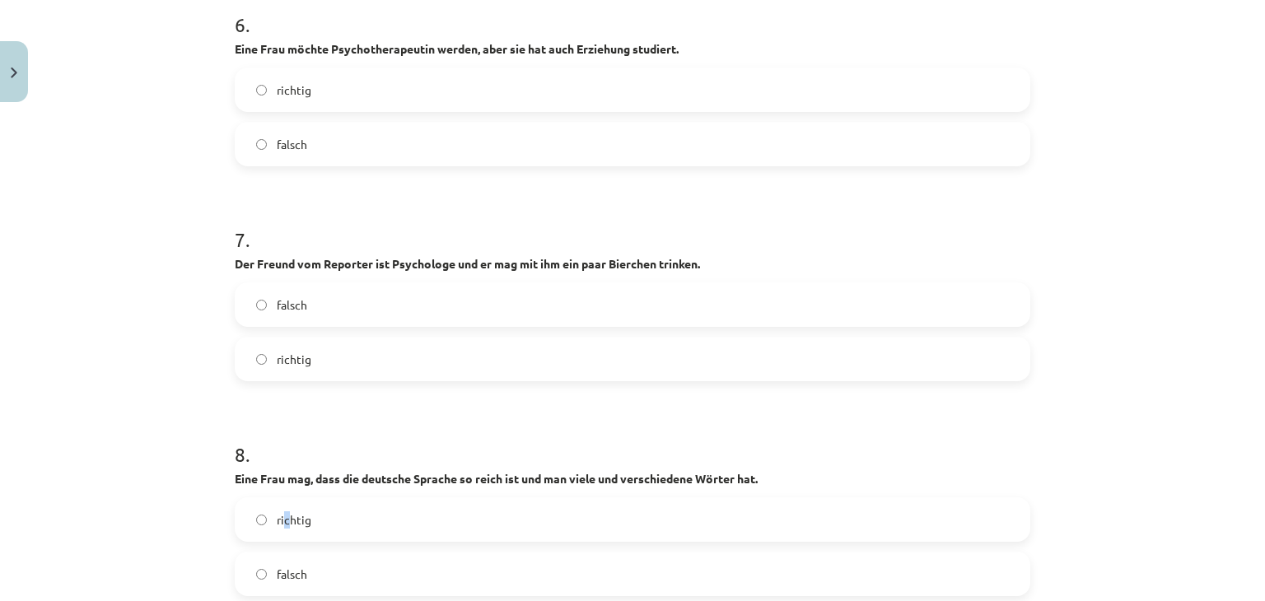
drag, startPoint x: 282, startPoint y: 519, endPoint x: 295, endPoint y: 514, distance: 13.3
click at [284, 520] on span "richtig" at bounding box center [294, 519] width 35 height 17
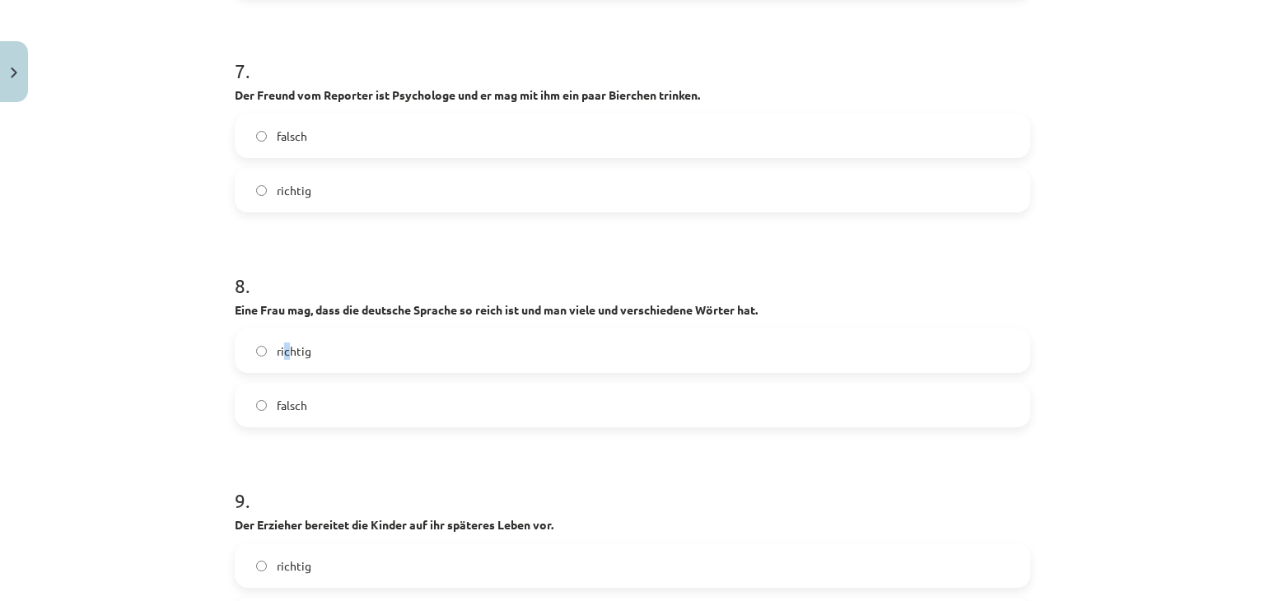
scroll to position [2347, 0]
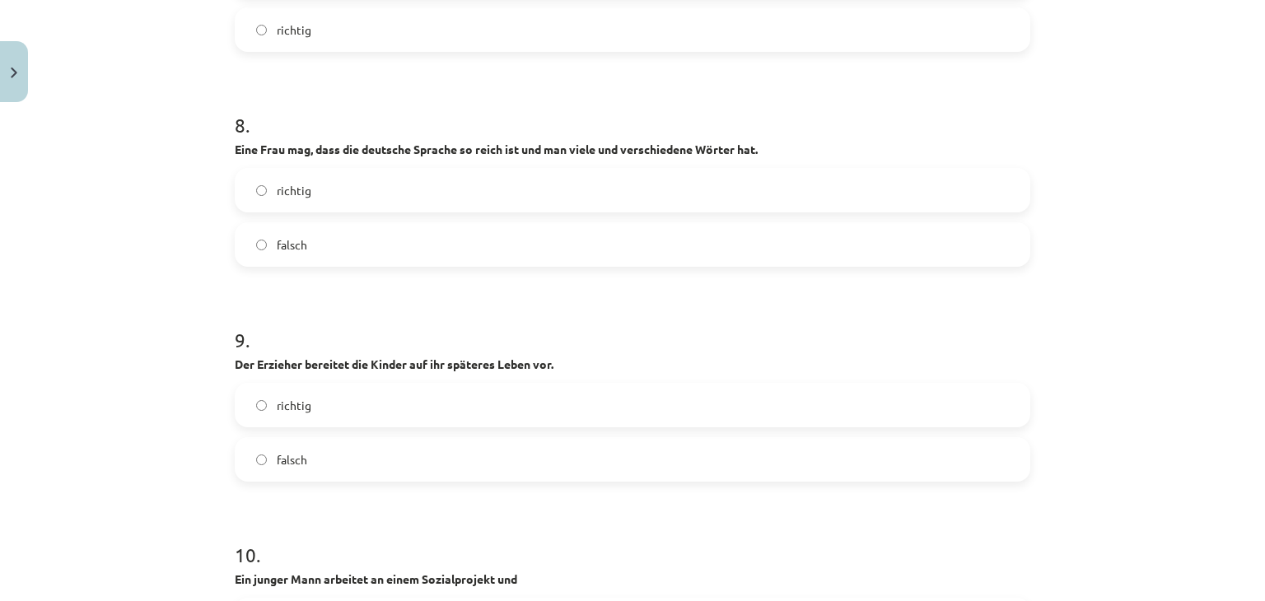
click at [320, 184] on label "richtig" at bounding box center [632, 190] width 792 height 41
click at [333, 409] on label "richtig" at bounding box center [632, 405] width 792 height 41
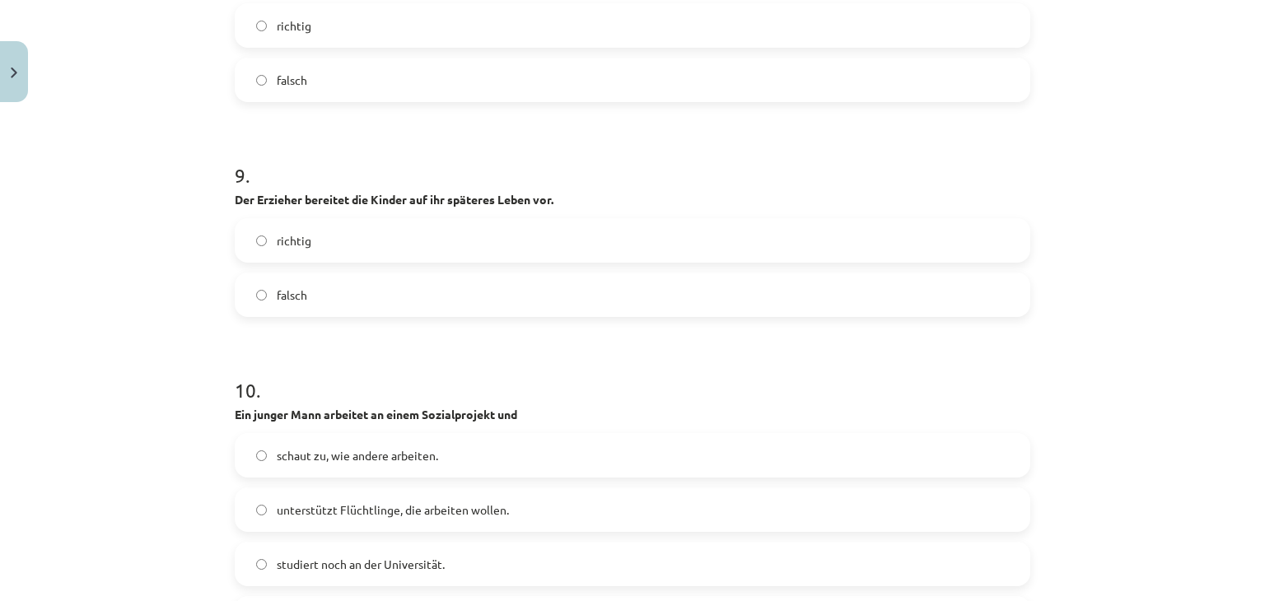
scroll to position [2676, 0]
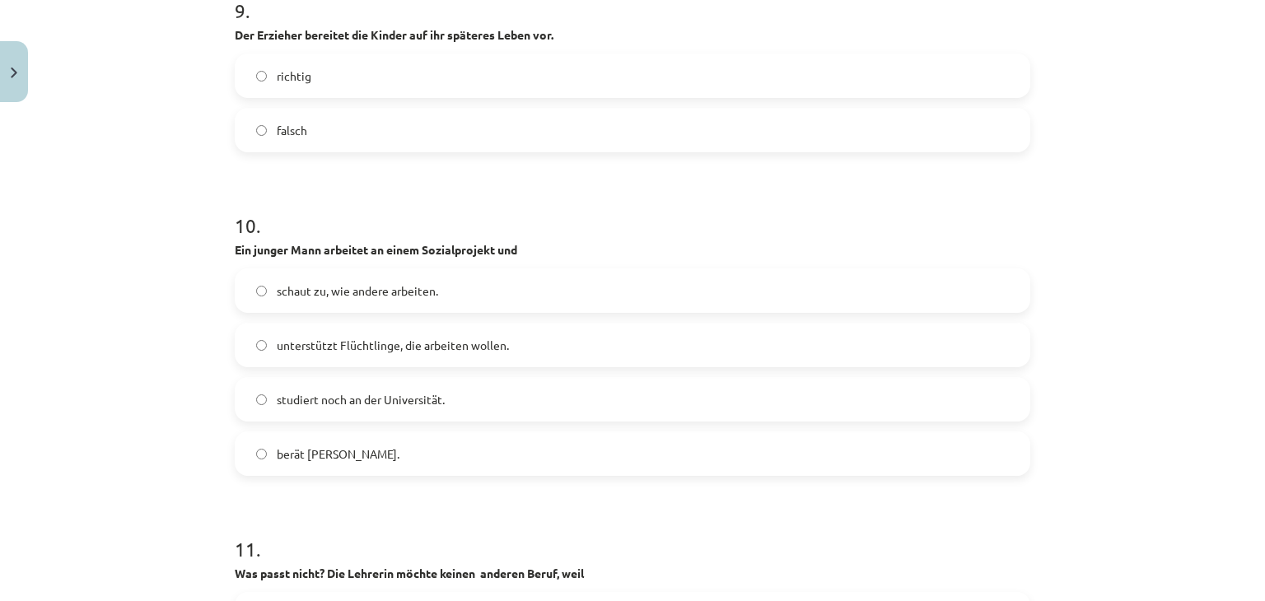
click at [371, 344] on span "unterstützt Flüchtlinge, die arbeiten wollen." at bounding box center [393, 345] width 232 height 17
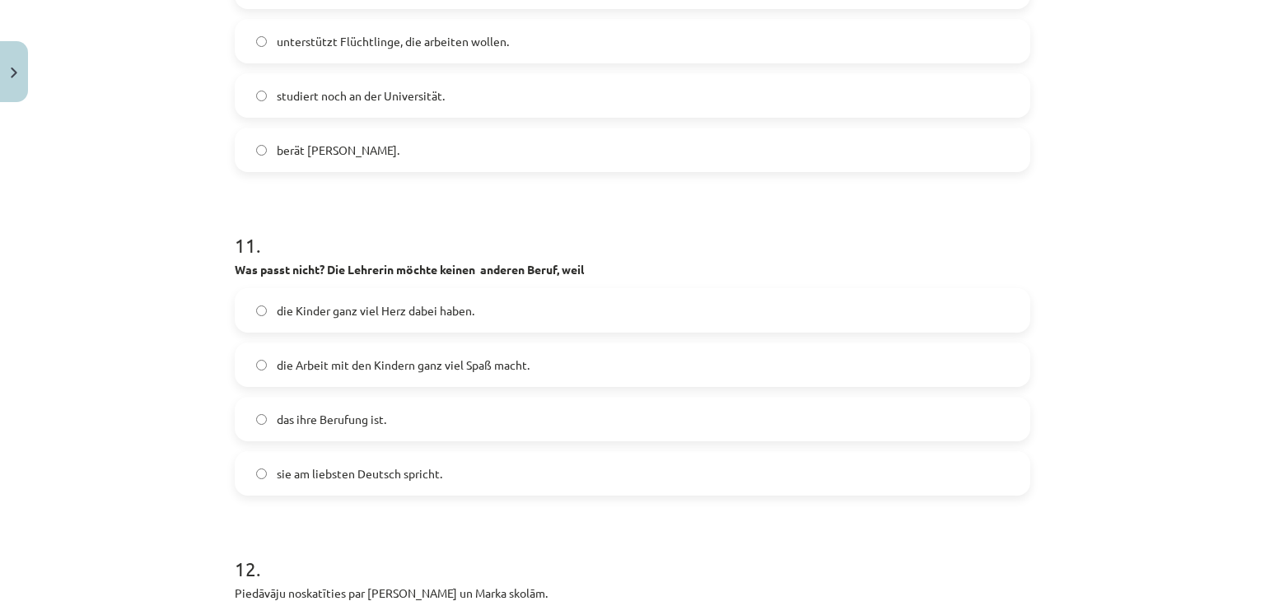
scroll to position [3005, 0]
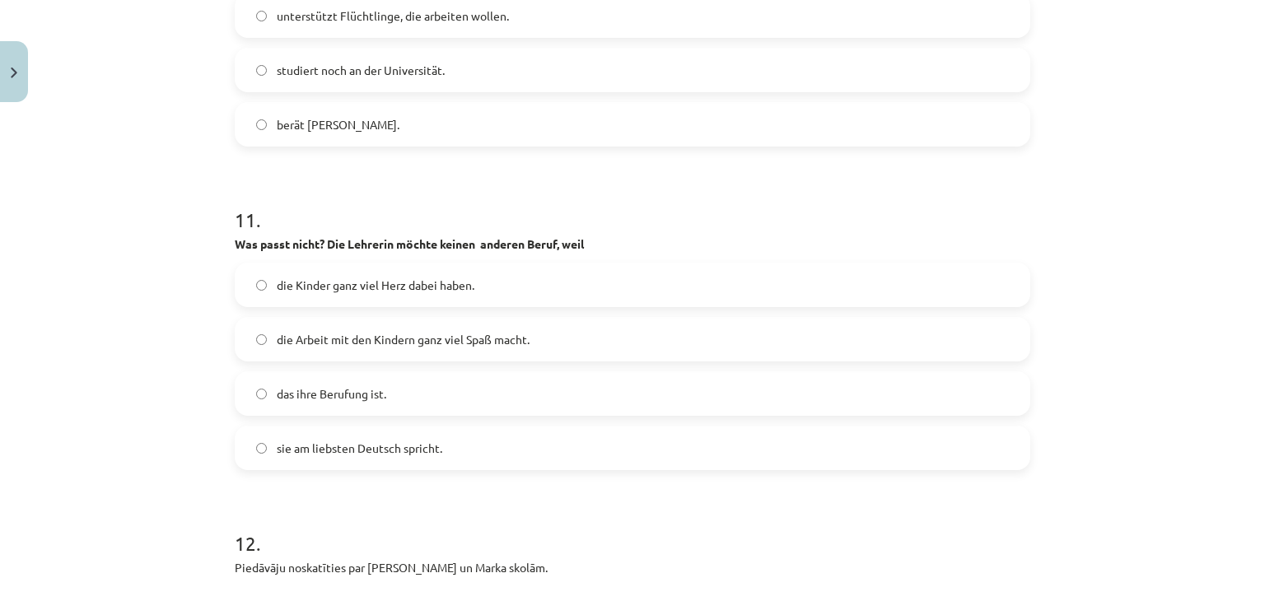
click at [346, 379] on label "das ihre Berufung ist." at bounding box center [632, 393] width 792 height 41
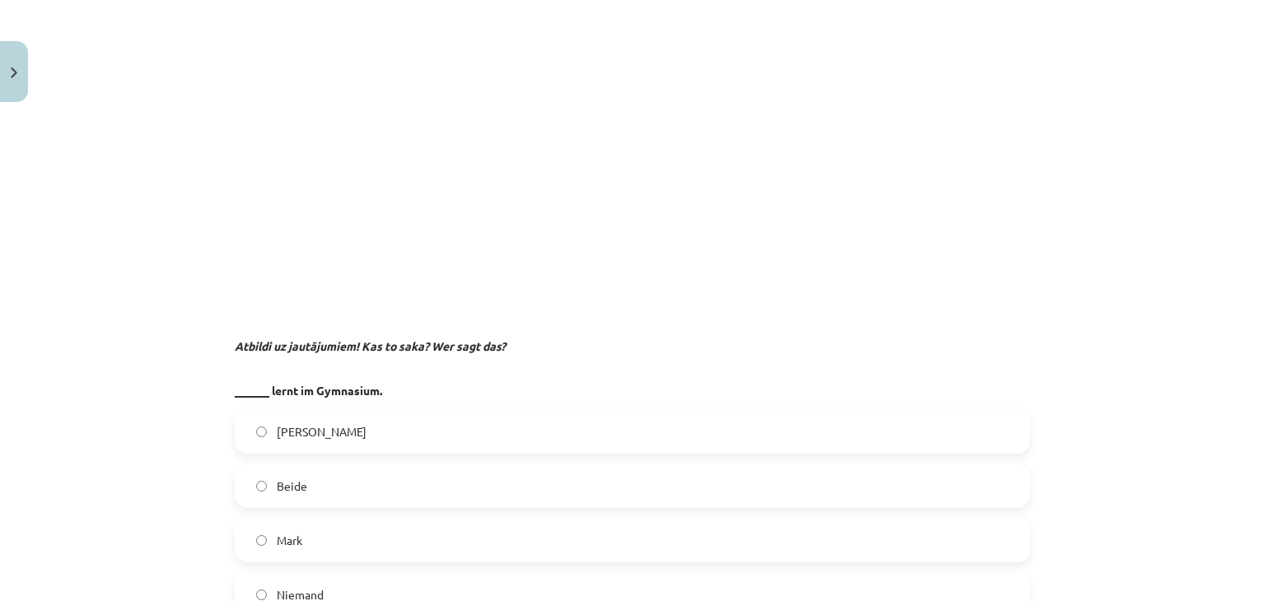
scroll to position [3664, 0]
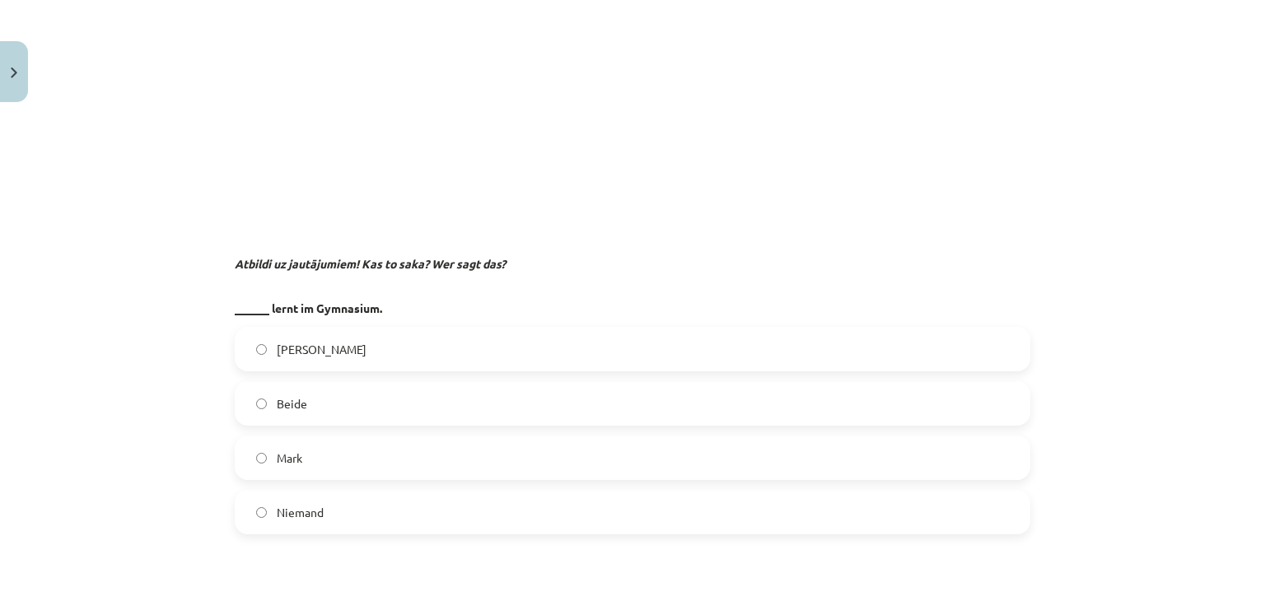
click at [365, 343] on label "Julia" at bounding box center [632, 349] width 792 height 41
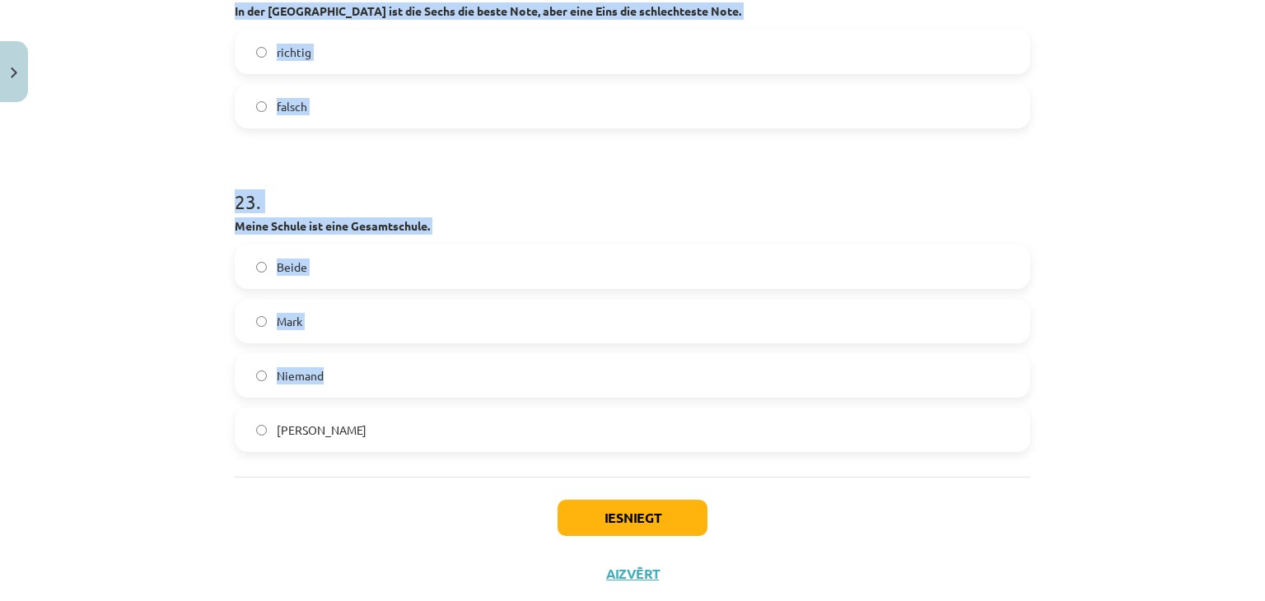
scroll to position [6968, 0]
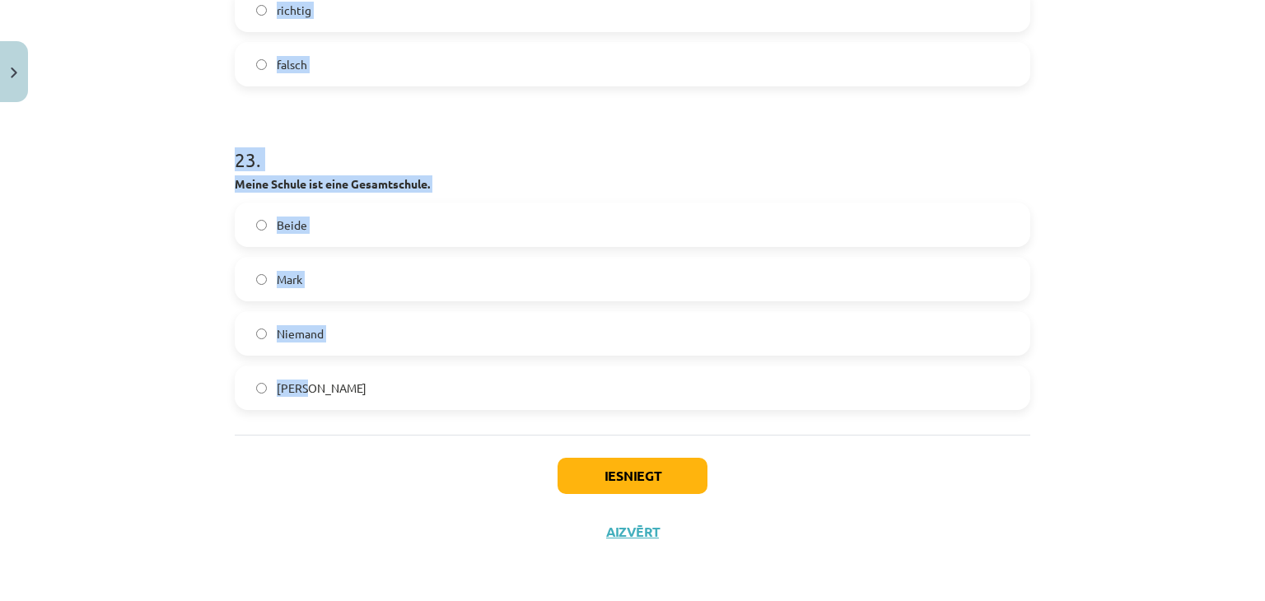
drag, startPoint x: 229, startPoint y: 280, endPoint x: 337, endPoint y: 364, distance: 136.7
copy form "13 . Meine Schule hat etwa 1000 Schüler. Mark Niemand Beide Julia 14 . Ich mach…"
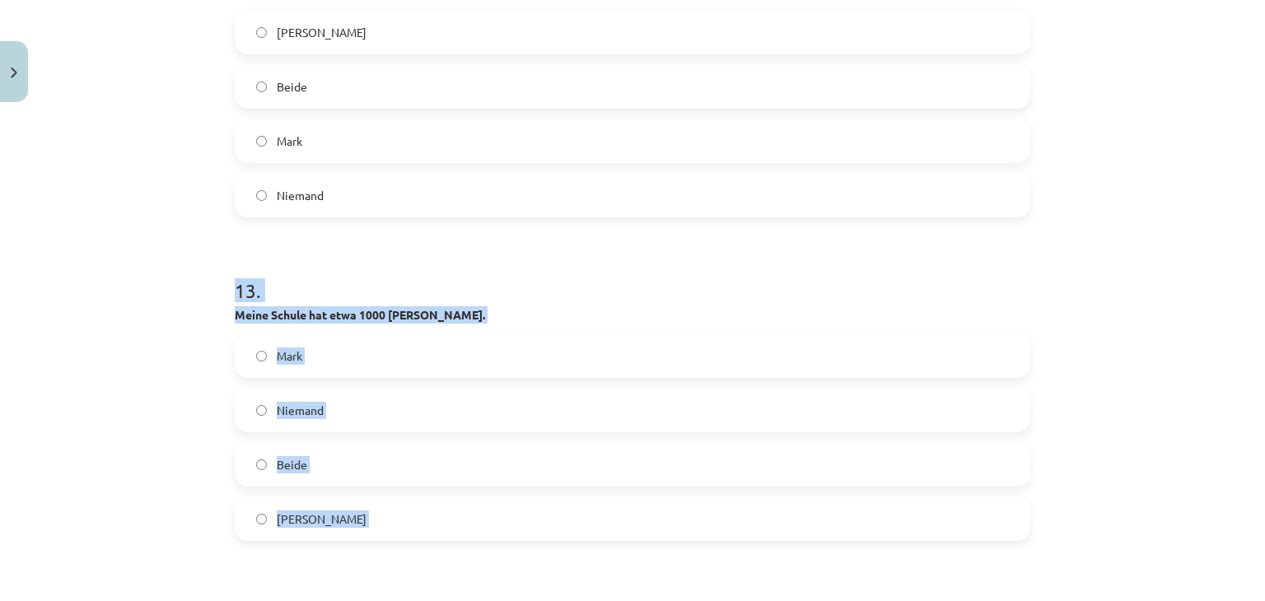
scroll to position [4086, 0]
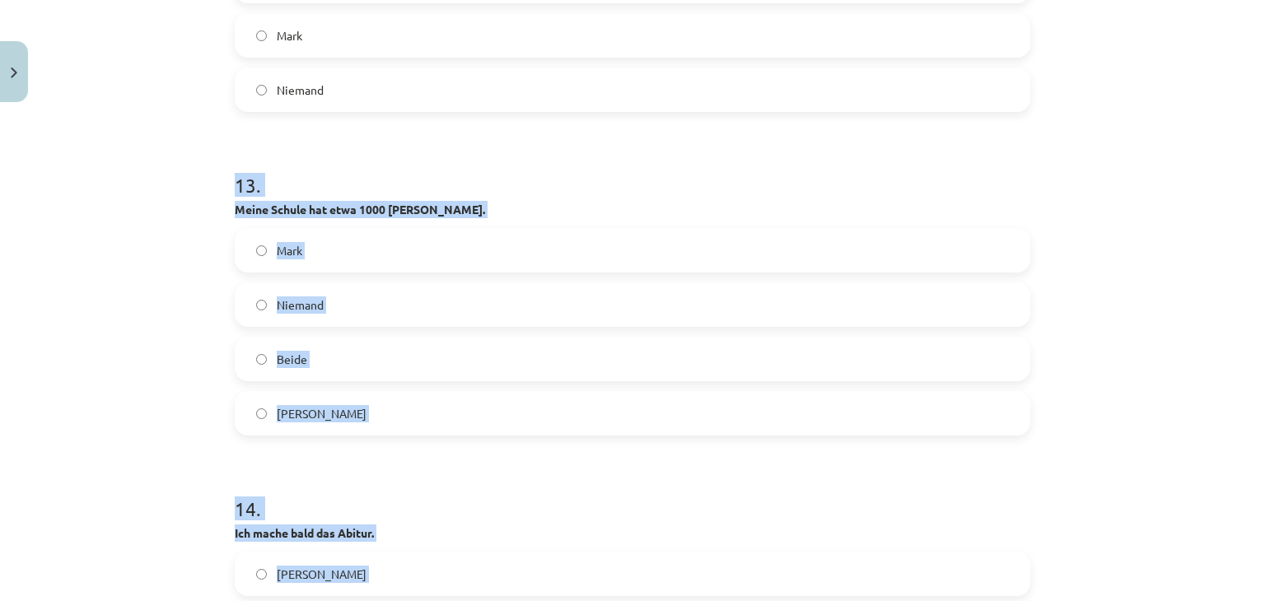
click at [417, 152] on h1 "13 ." at bounding box center [632, 170] width 795 height 51
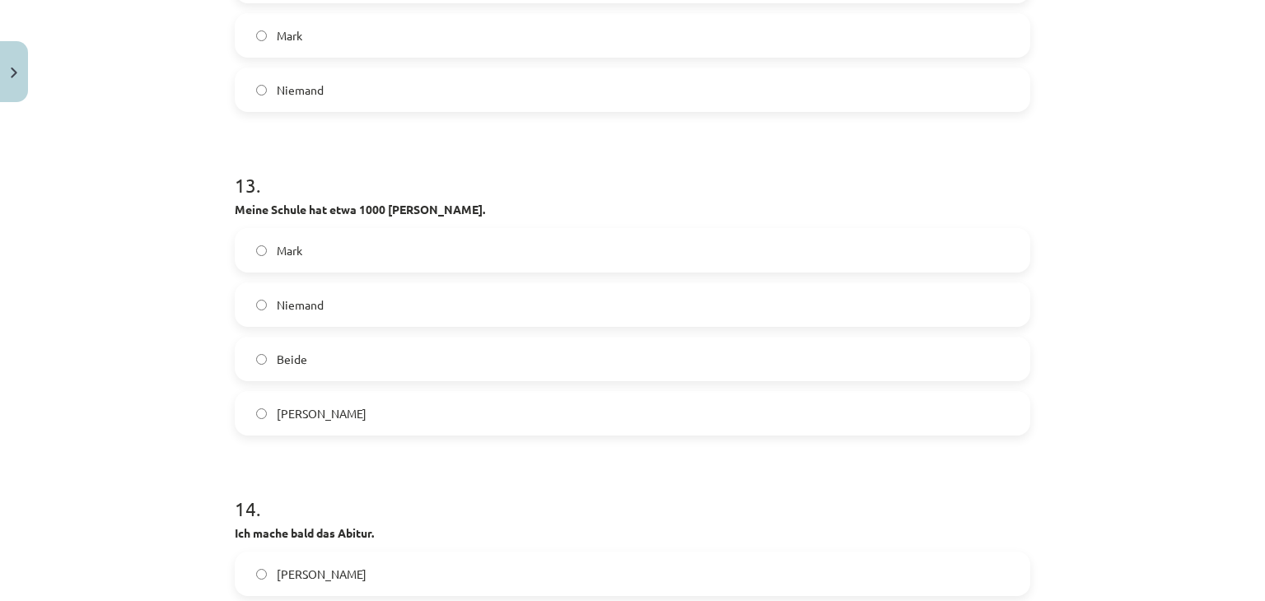
click at [277, 419] on span "Julia" at bounding box center [322, 413] width 90 height 17
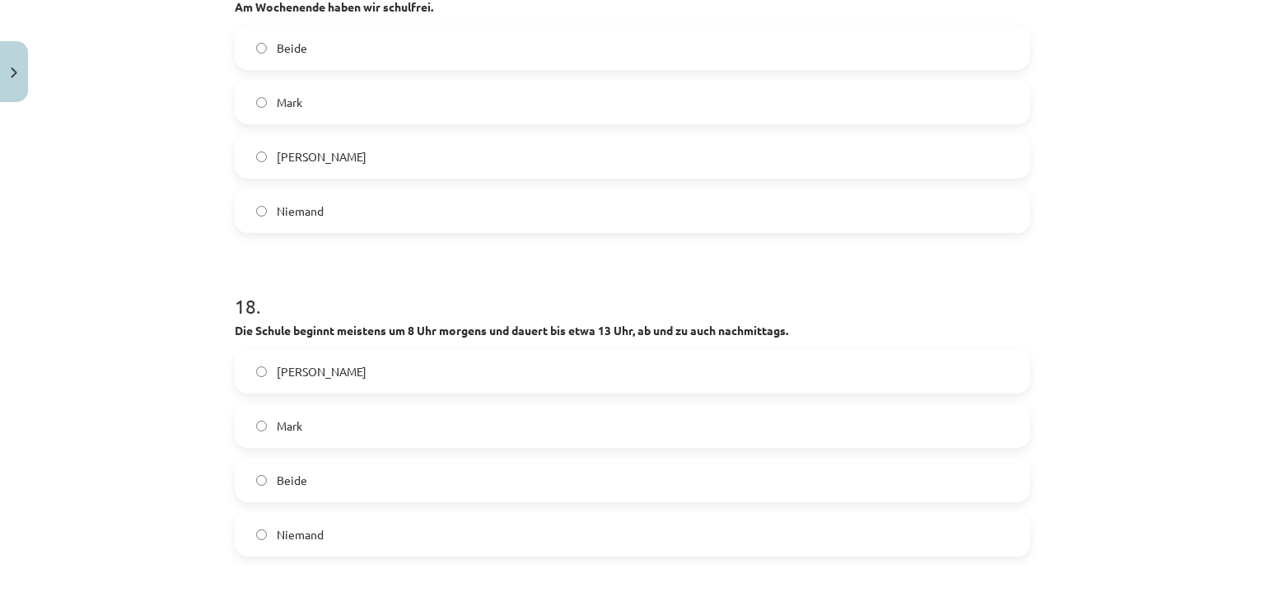
scroll to position [5599, 0]
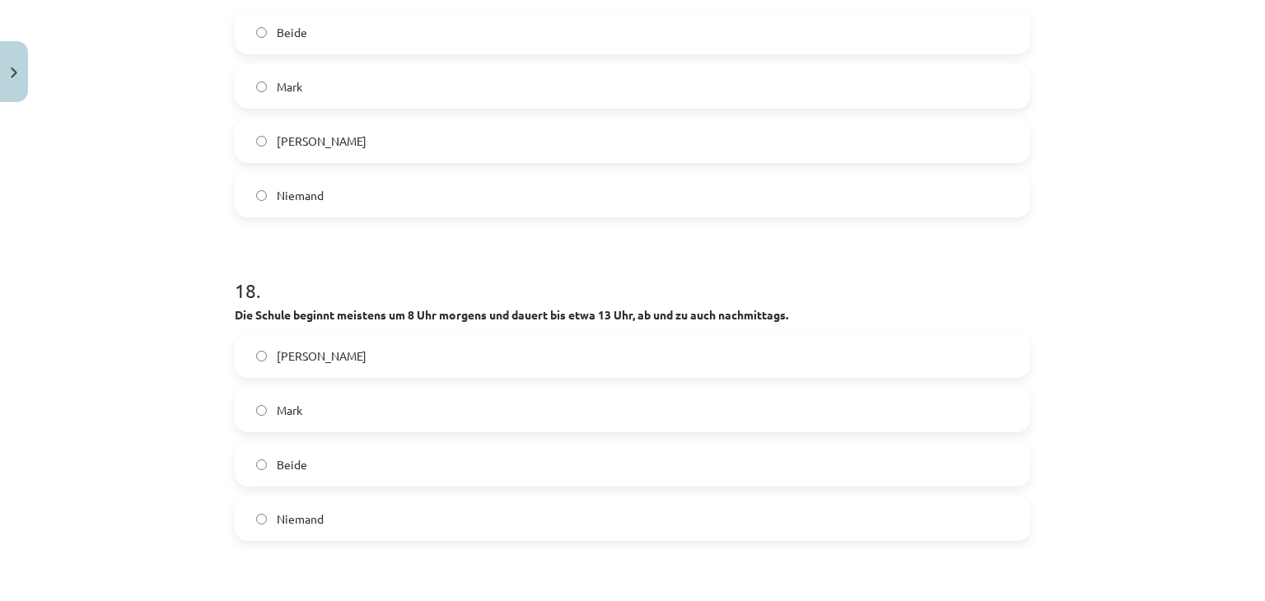
click at [354, 363] on label "Julia" at bounding box center [632, 355] width 792 height 41
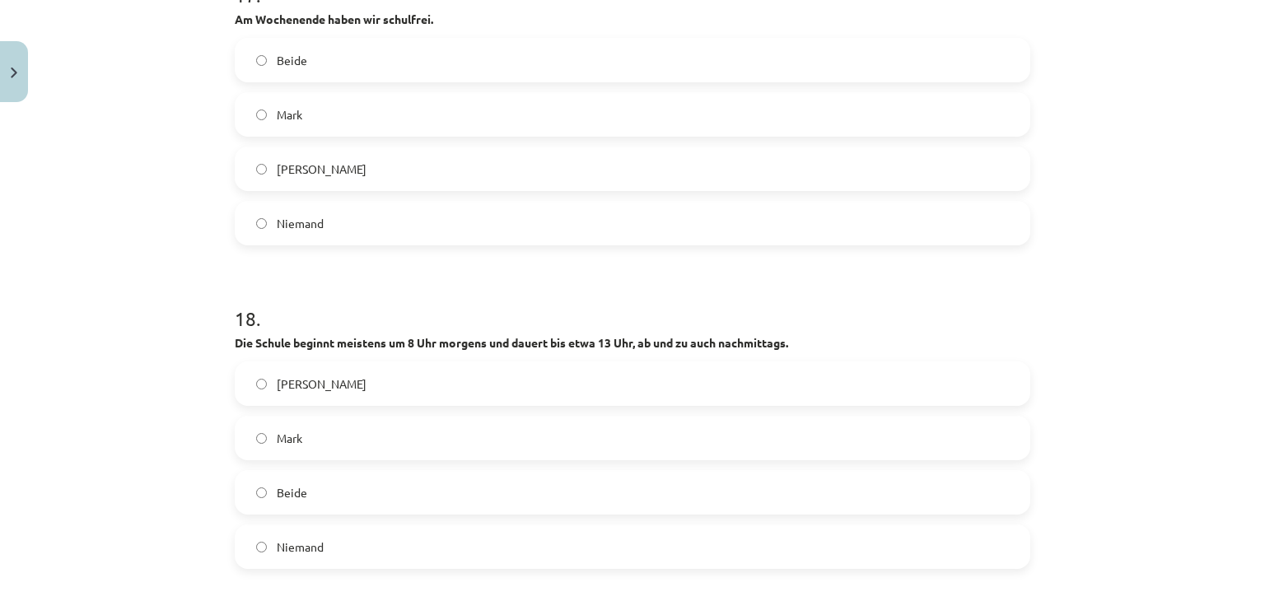
scroll to position [5517, 0]
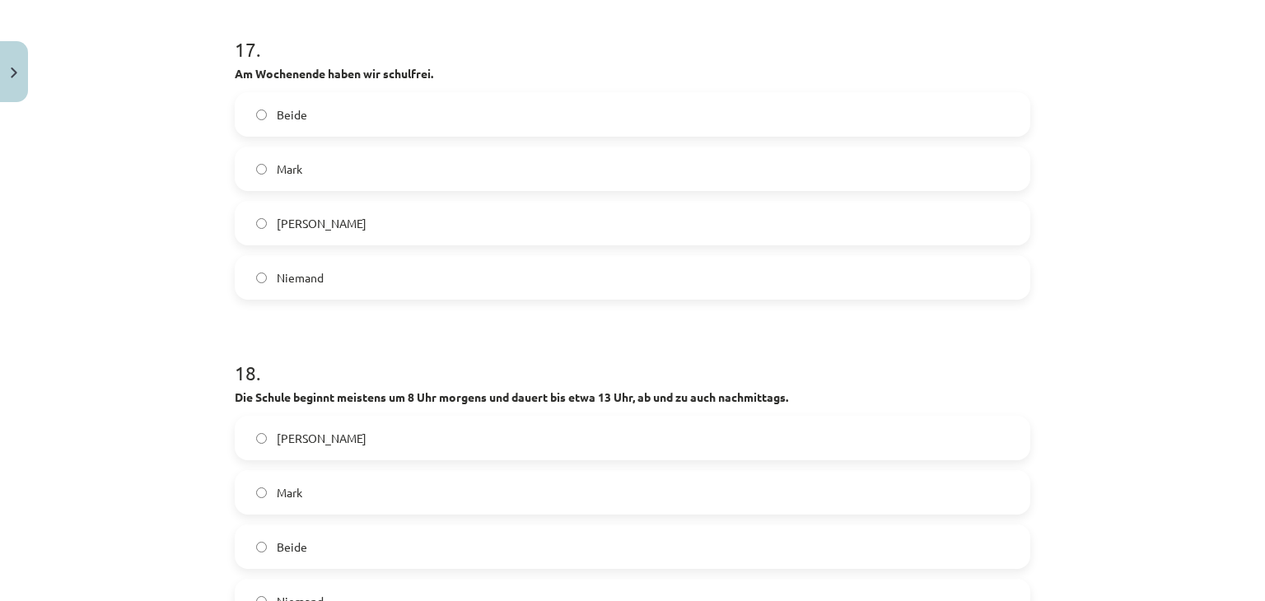
click at [323, 239] on label "Julia" at bounding box center [632, 223] width 792 height 41
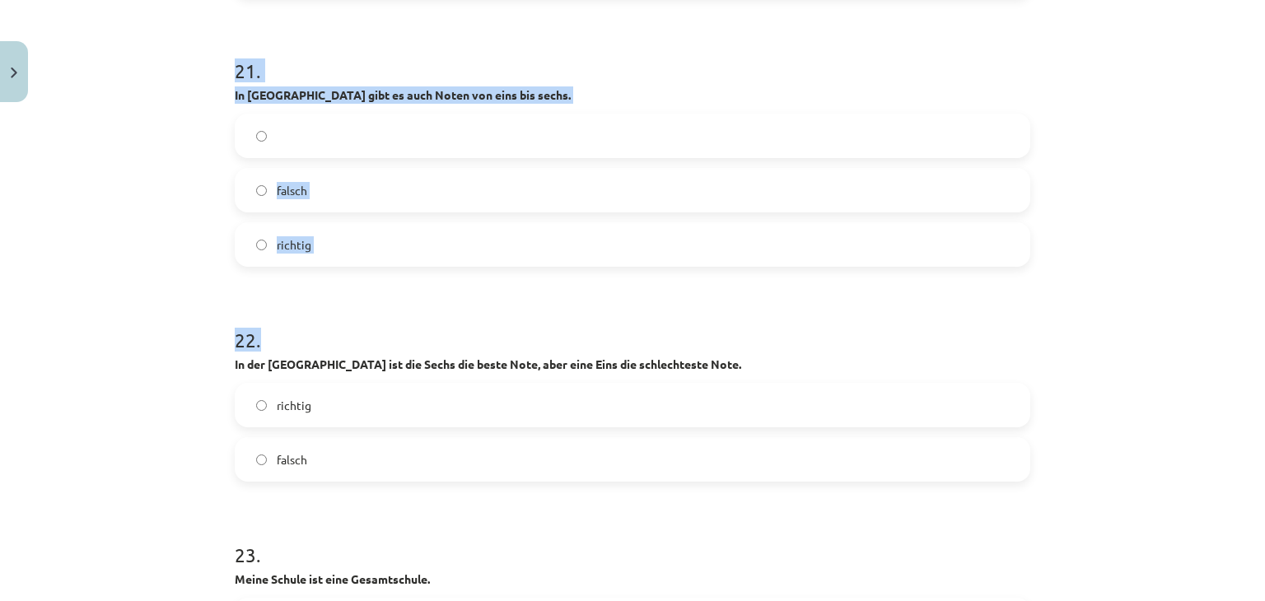
scroll to position [6669, 0]
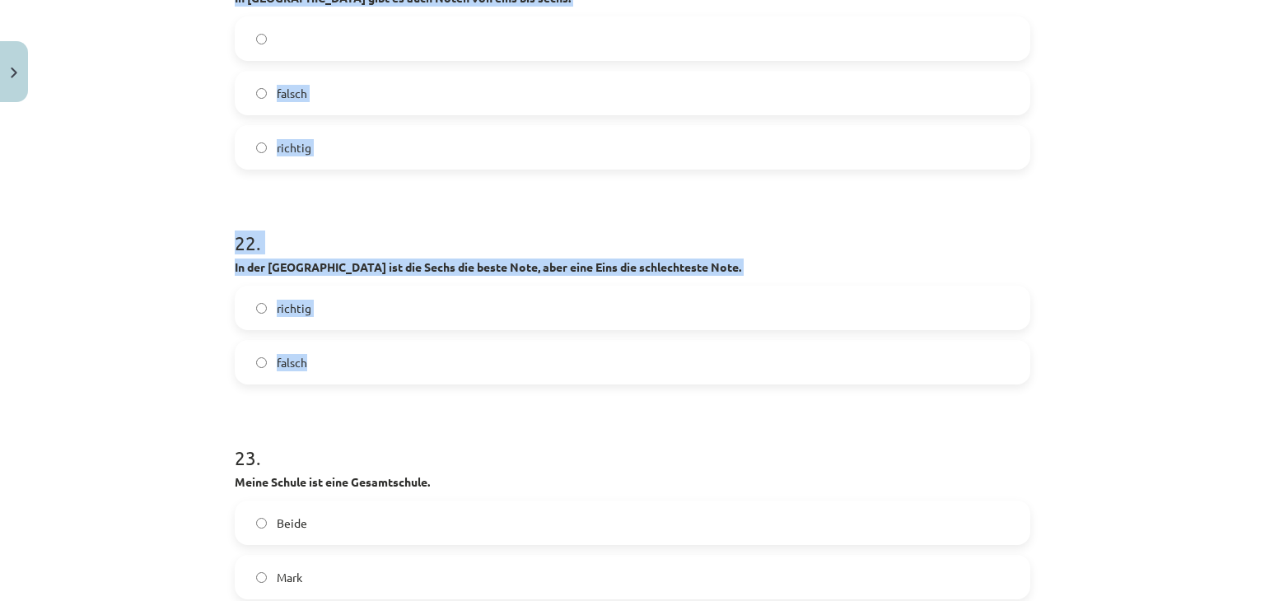
drag, startPoint x: 232, startPoint y: 287, endPoint x: 428, endPoint y: 333, distance: 201.5
copy form "19 . Man macht den Abschluss Mittlere Reife nach der 12. Klasse. falsch richtig…"
click at [329, 203] on h1 "22 ." at bounding box center [632, 228] width 795 height 51
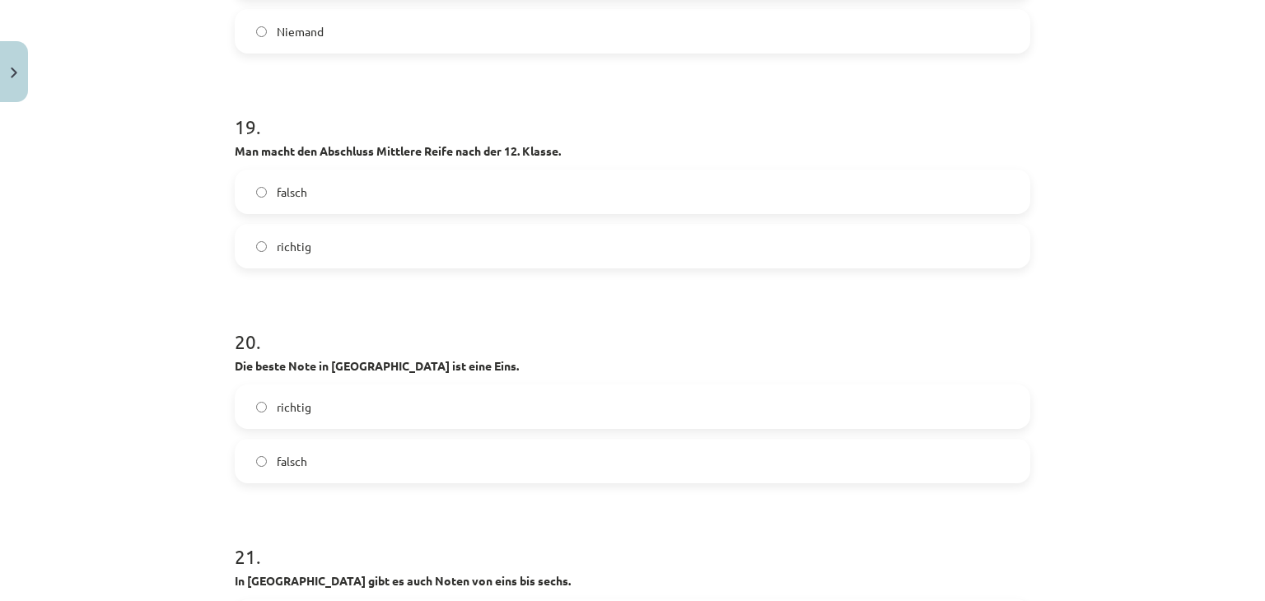
scroll to position [6093, 0]
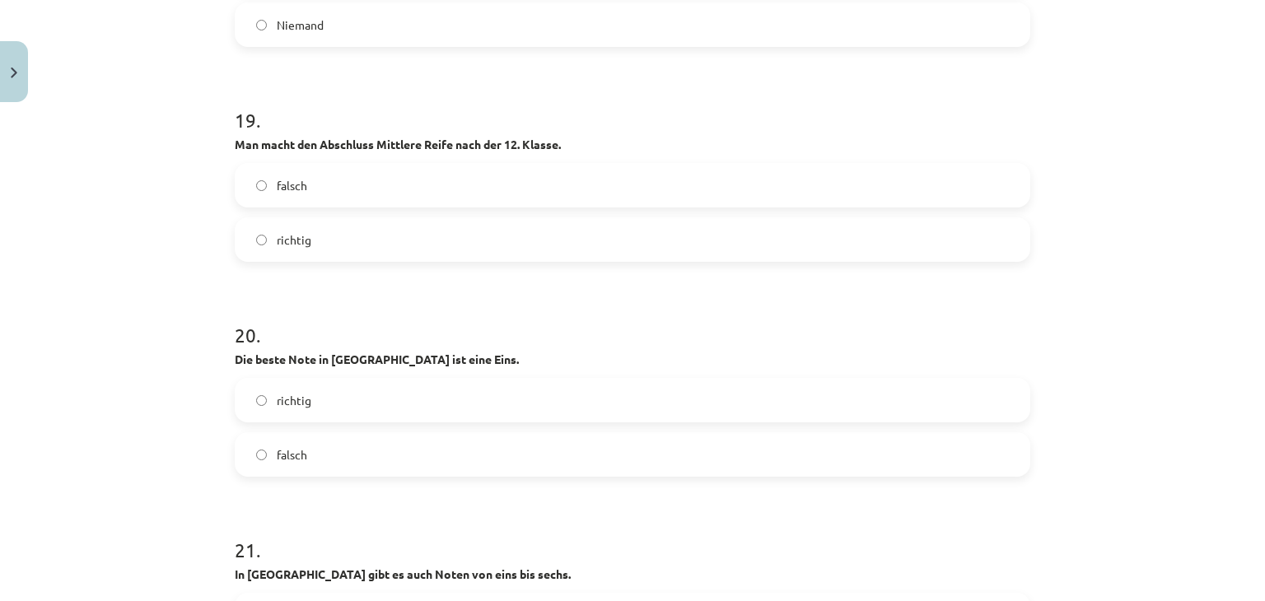
click at [328, 195] on label "falsch" at bounding box center [632, 185] width 792 height 41
click at [319, 407] on label "richtig" at bounding box center [632, 400] width 792 height 41
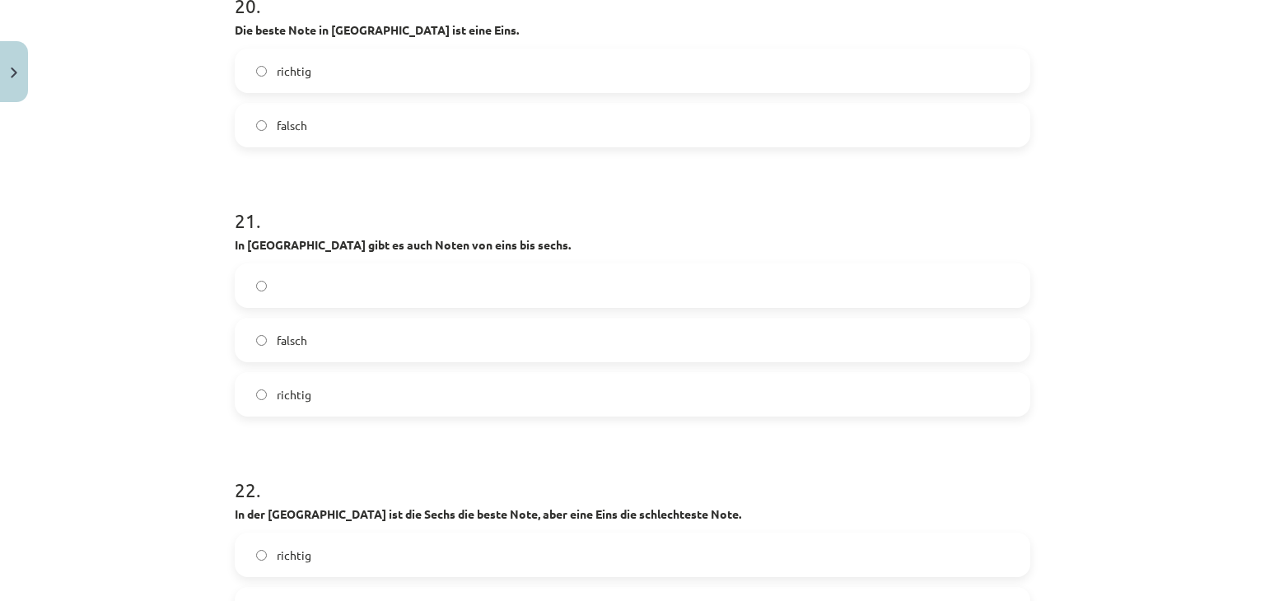
click at [313, 413] on label "richtig" at bounding box center [632, 394] width 792 height 41
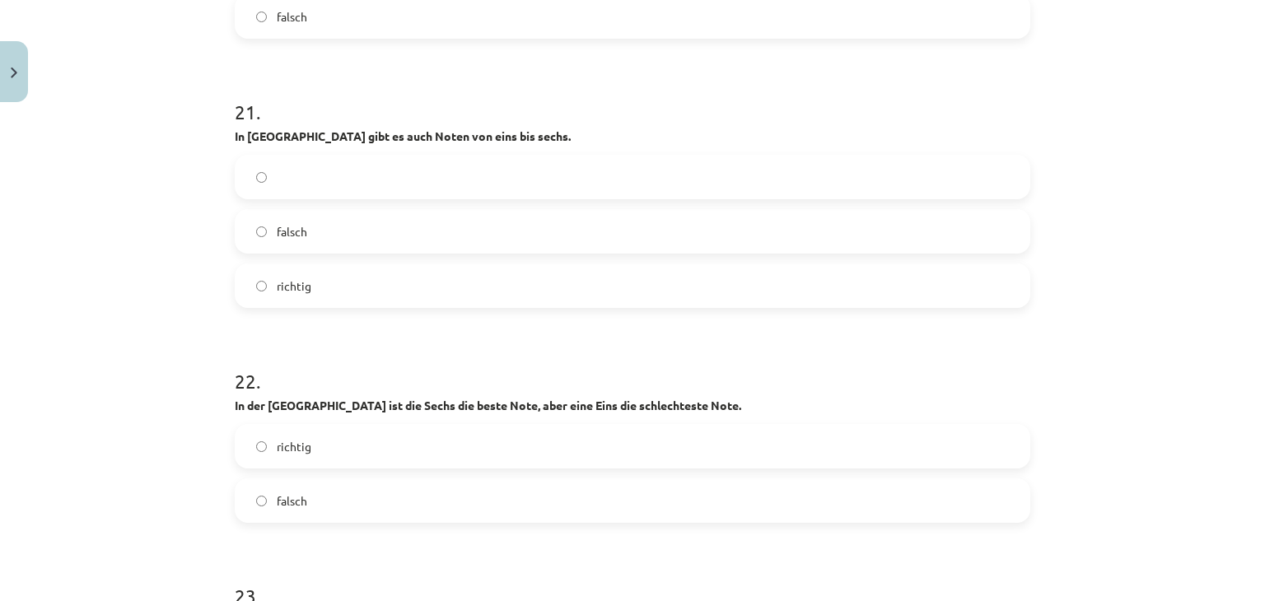
scroll to position [6752, 0]
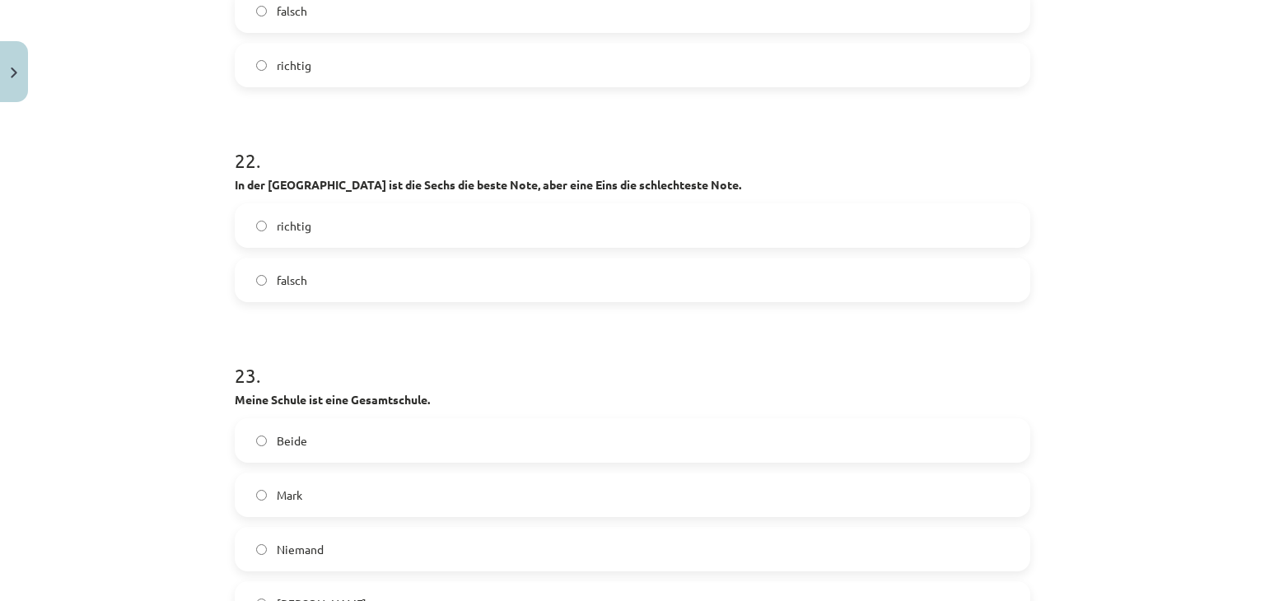
click at [344, 222] on label "richtig" at bounding box center [632, 225] width 792 height 41
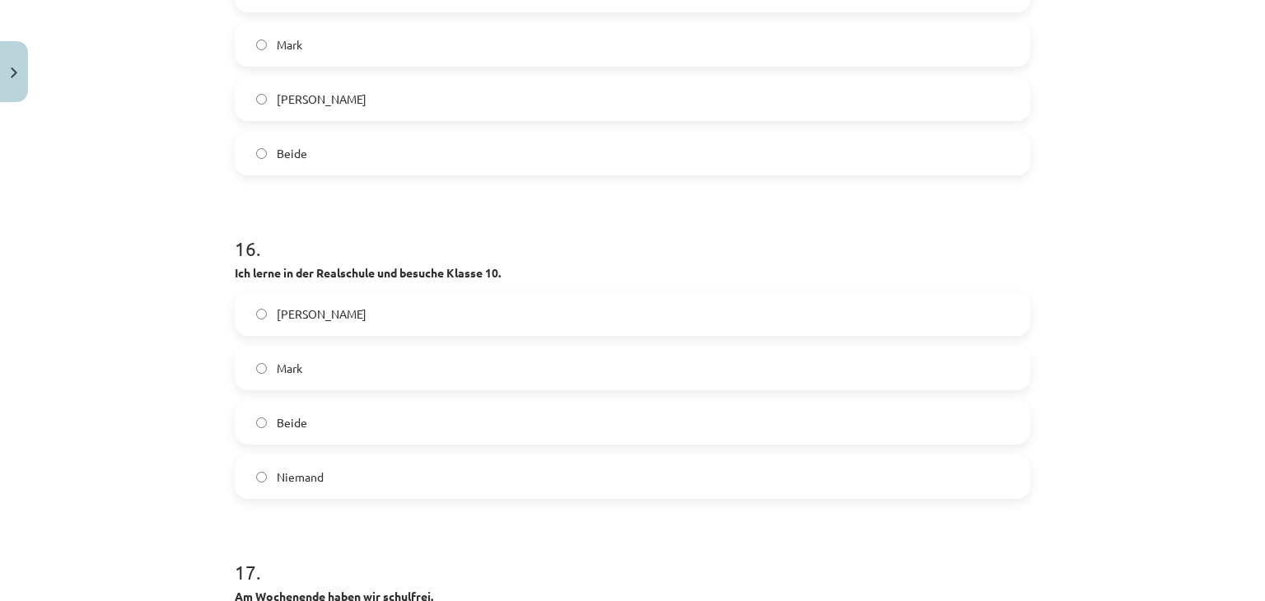
scroll to position [5023, 0]
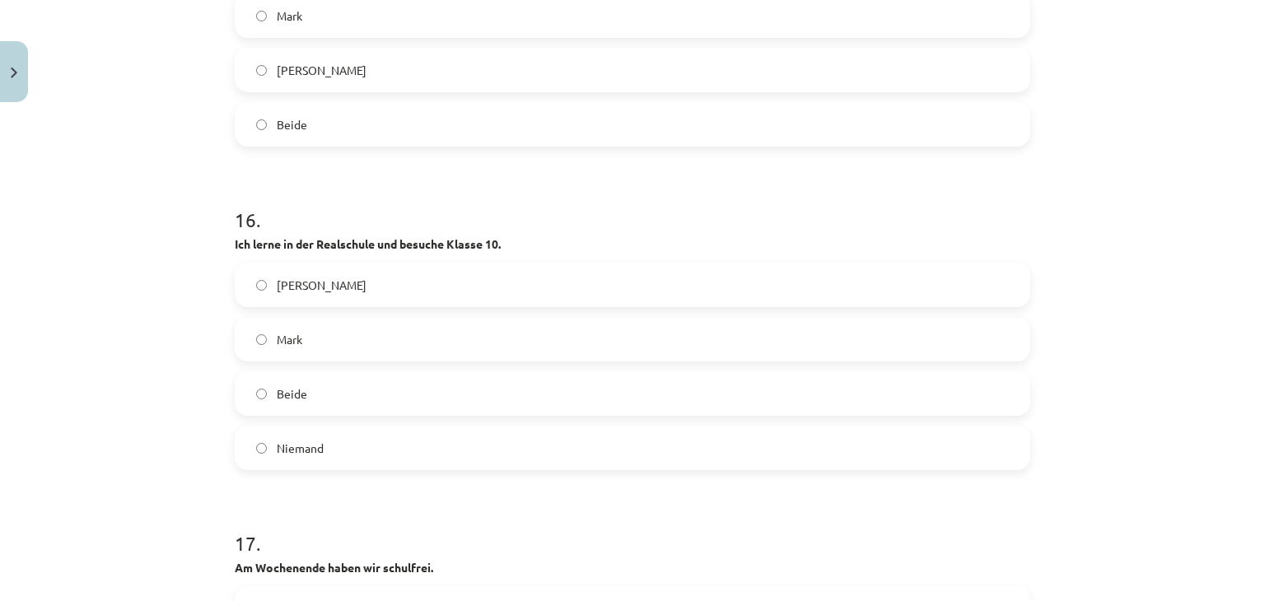
click at [329, 334] on label "Mark" at bounding box center [632, 339] width 792 height 41
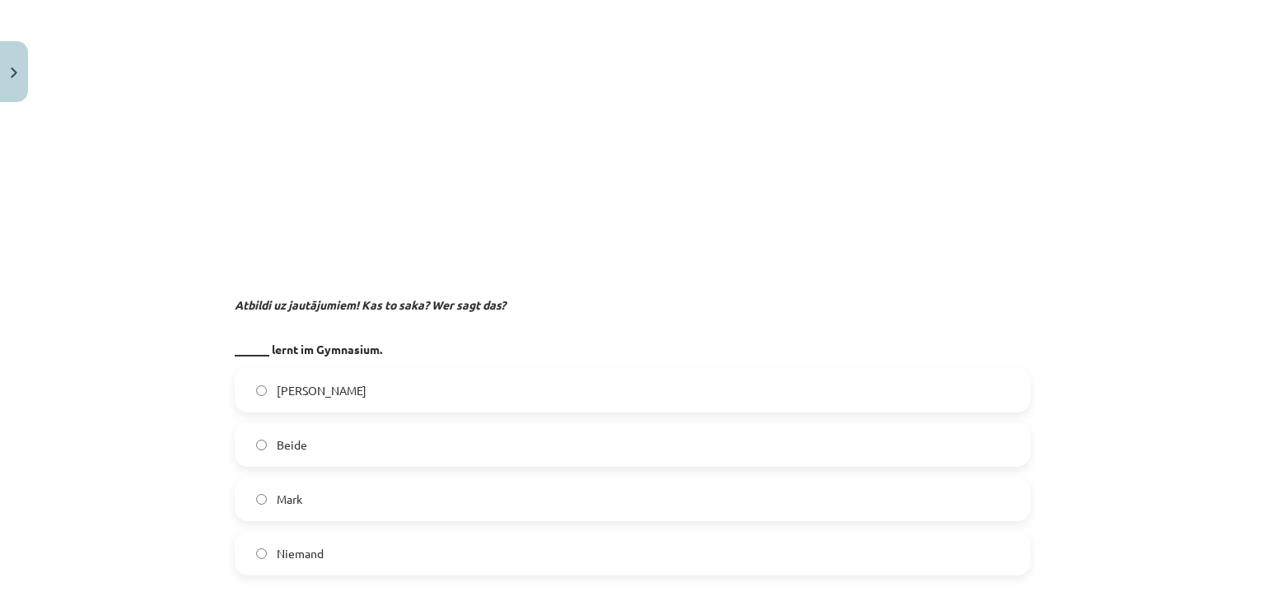
scroll to position [4035, 0]
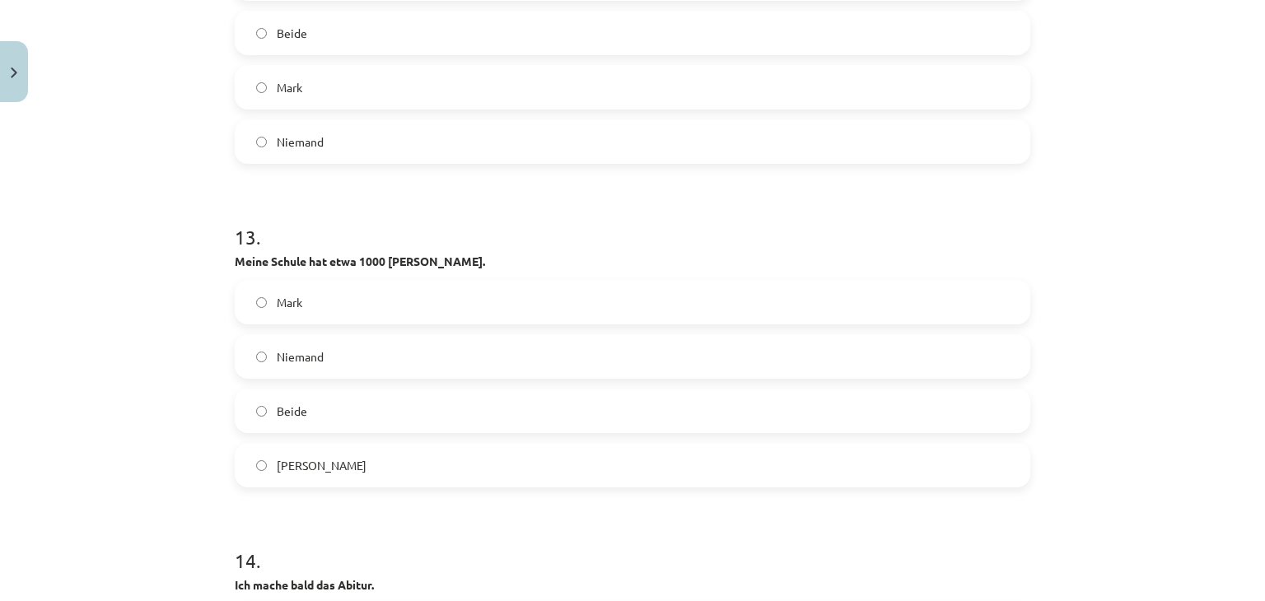
click at [350, 360] on label "Niemand" at bounding box center [632, 356] width 792 height 41
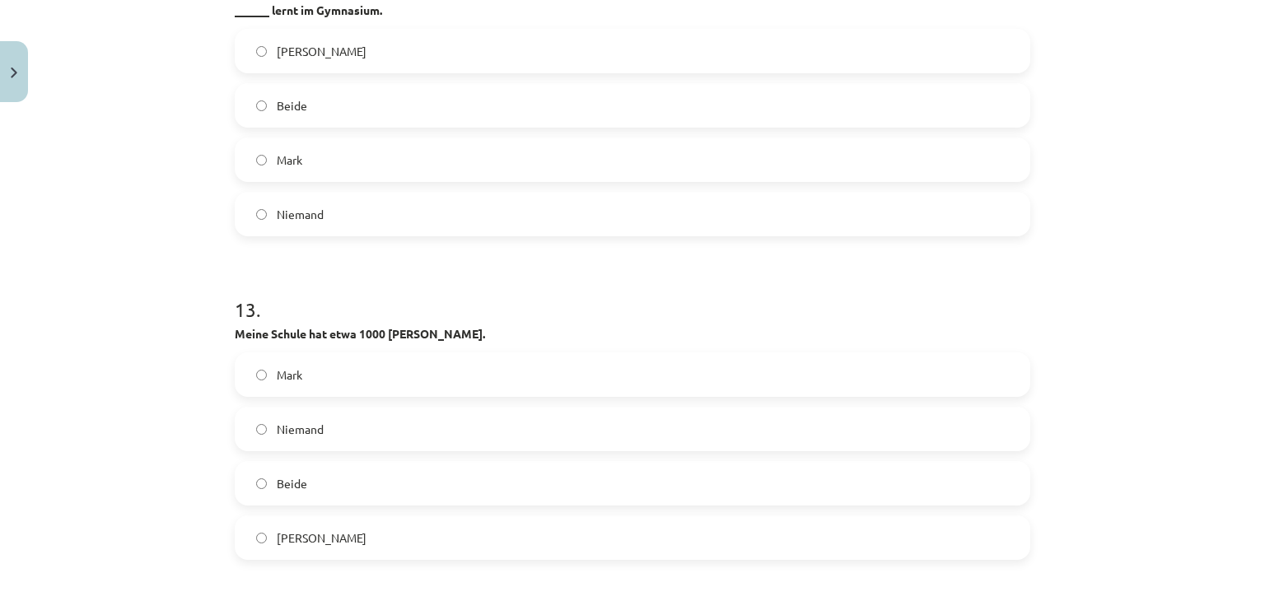
scroll to position [4117, 0]
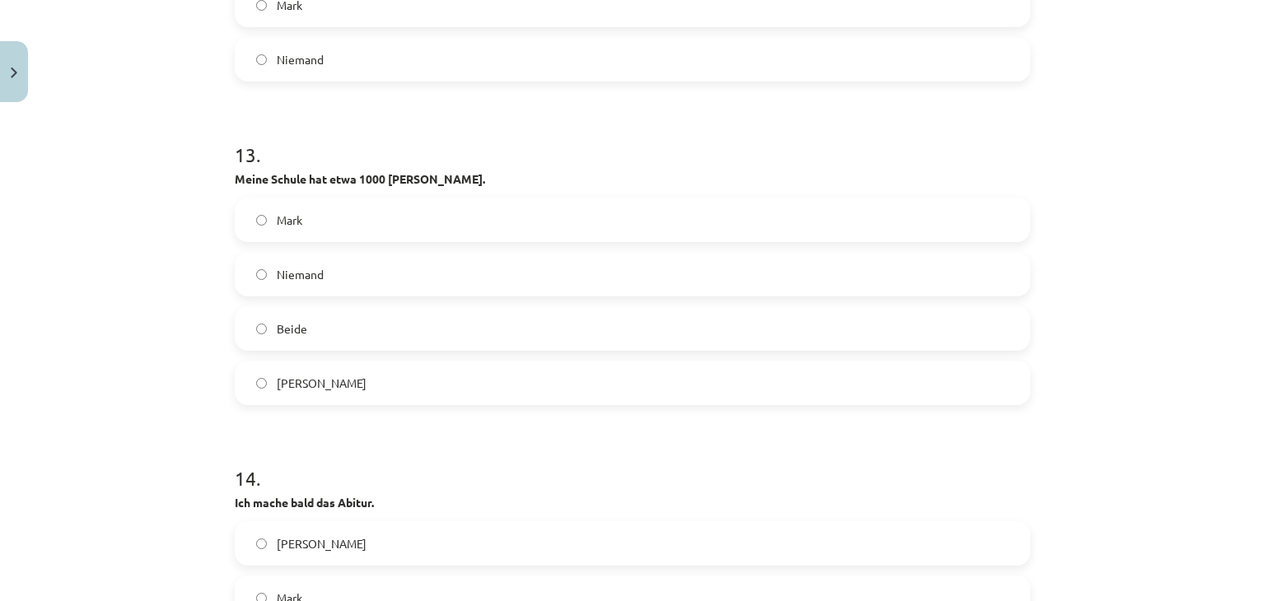
click at [321, 337] on label "Beide" at bounding box center [632, 328] width 792 height 41
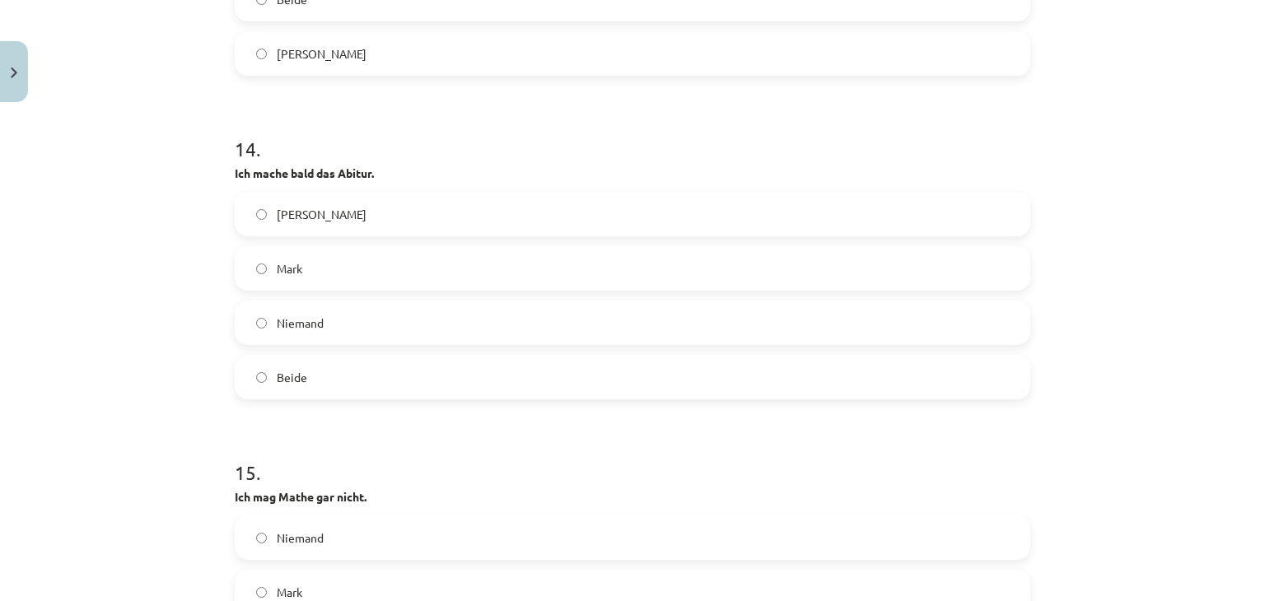
scroll to position [4611, 0]
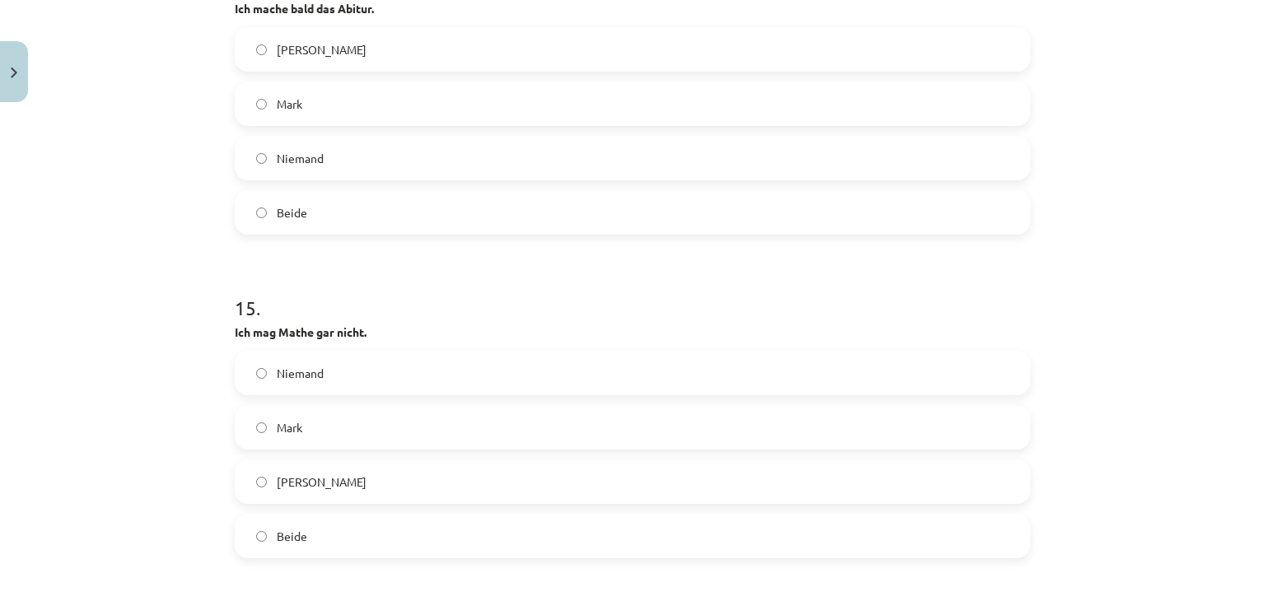
click at [325, 374] on label "Niemand" at bounding box center [632, 372] width 792 height 41
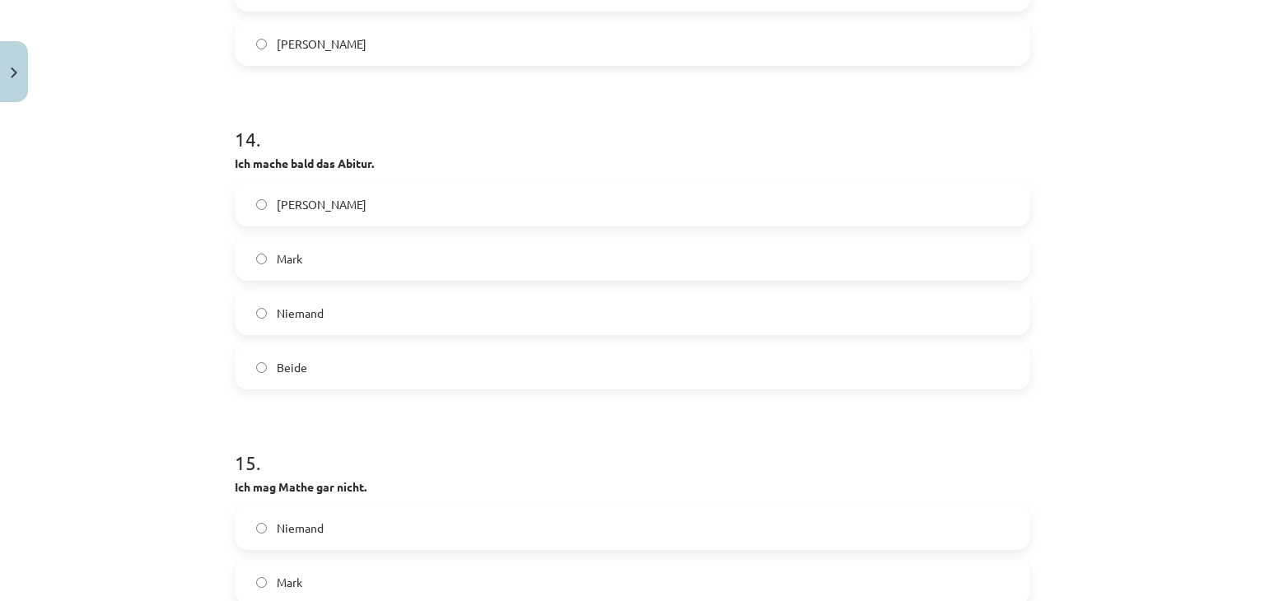
scroll to position [4446, 0]
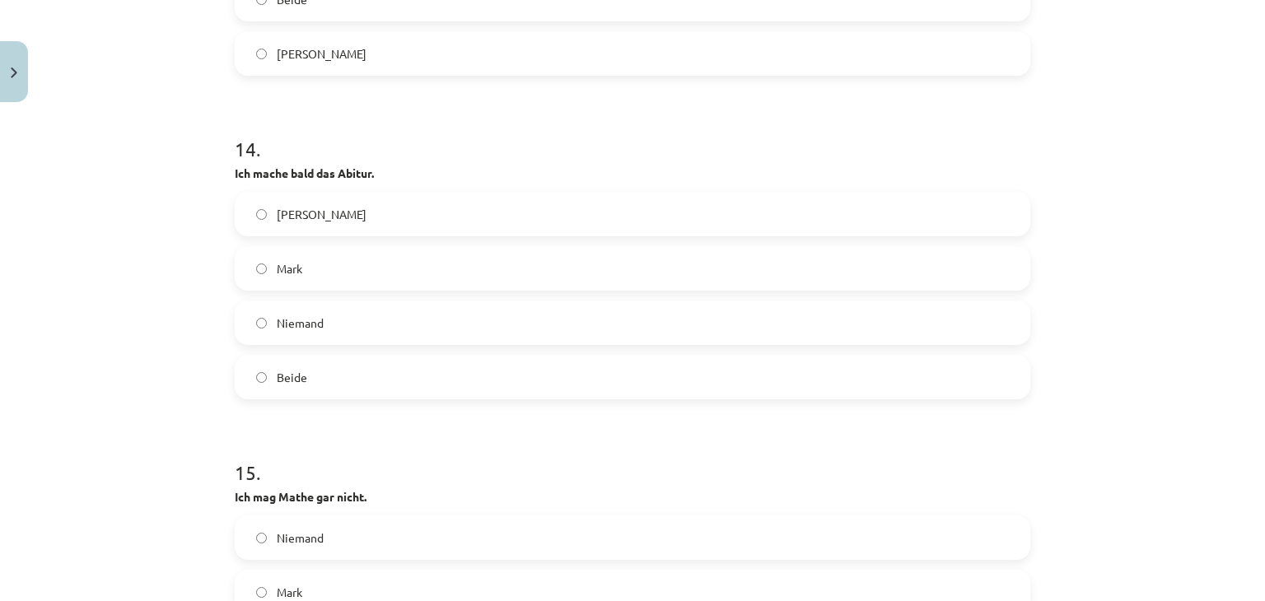
click at [389, 312] on label "Niemand" at bounding box center [632, 322] width 792 height 41
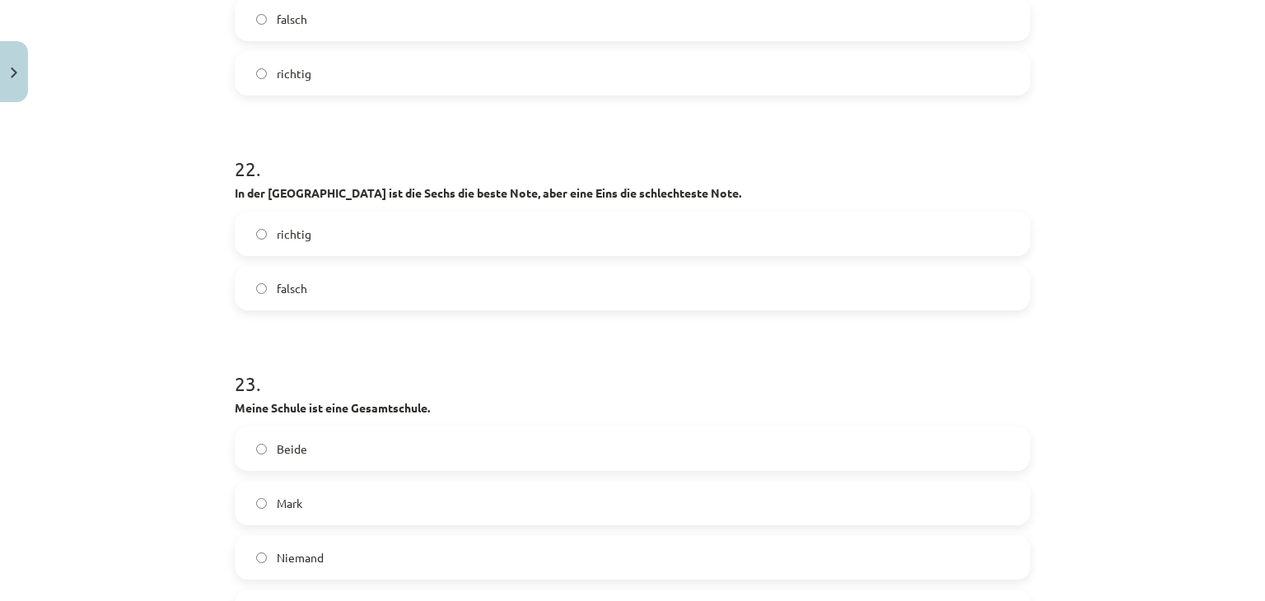
scroll to position [6916, 0]
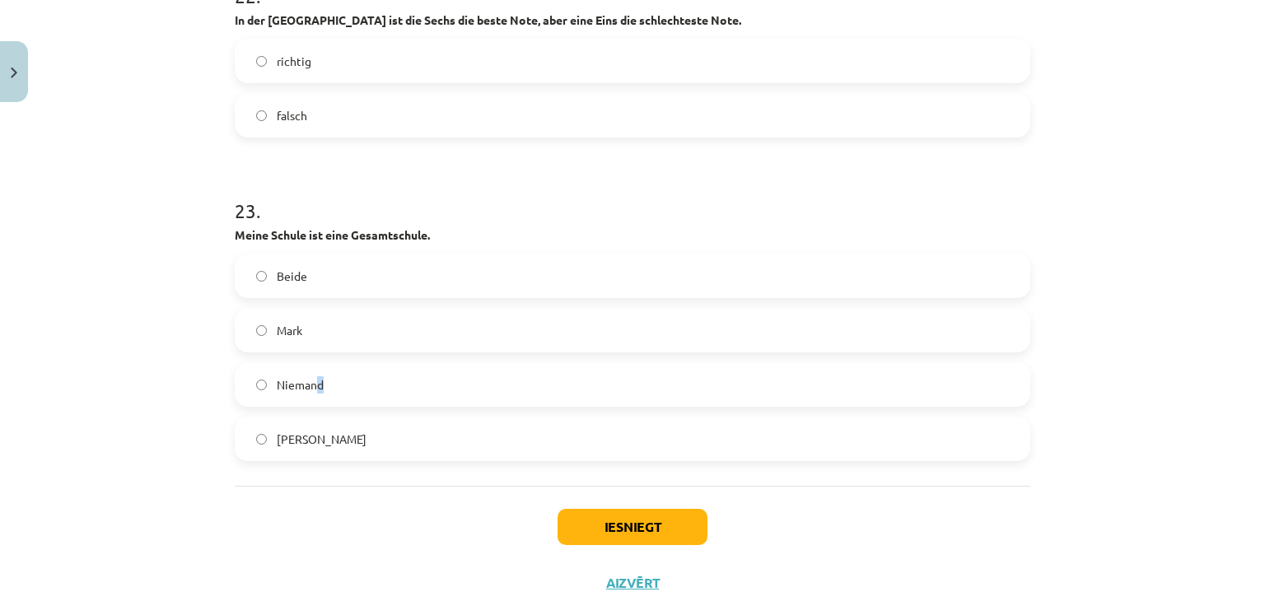
click at [312, 392] on span "Niemand" at bounding box center [300, 384] width 47 height 17
click at [569, 370] on label "Niemand" at bounding box center [632, 384] width 792 height 41
click at [622, 521] on button "Iesniegt" at bounding box center [632, 527] width 150 height 36
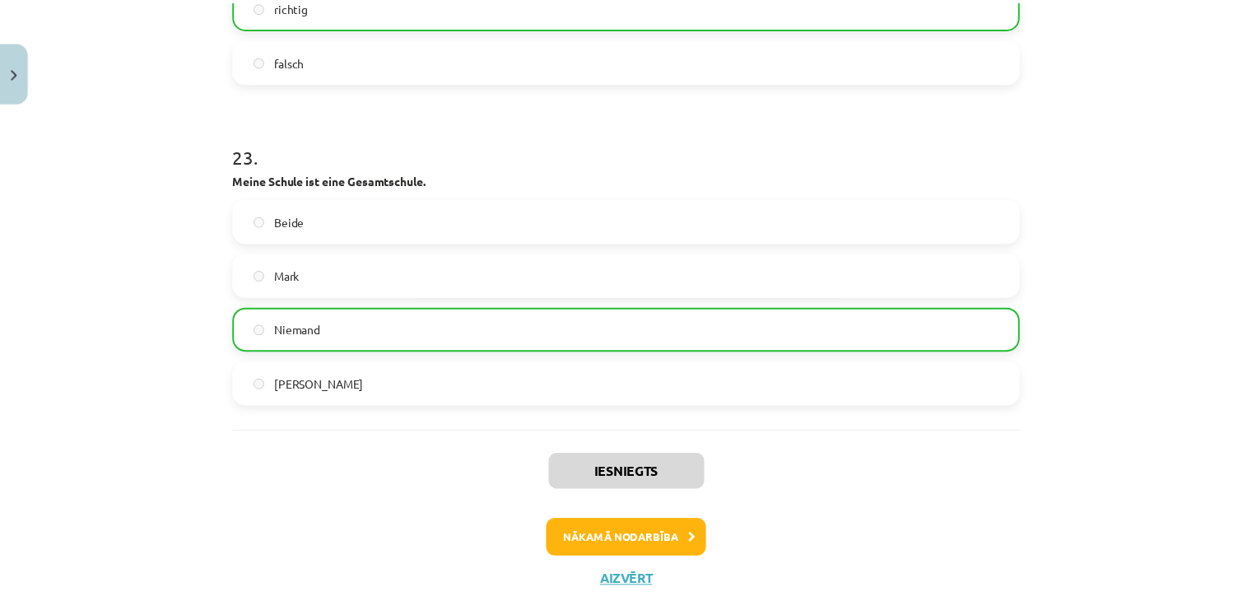
scroll to position [7020, 0]
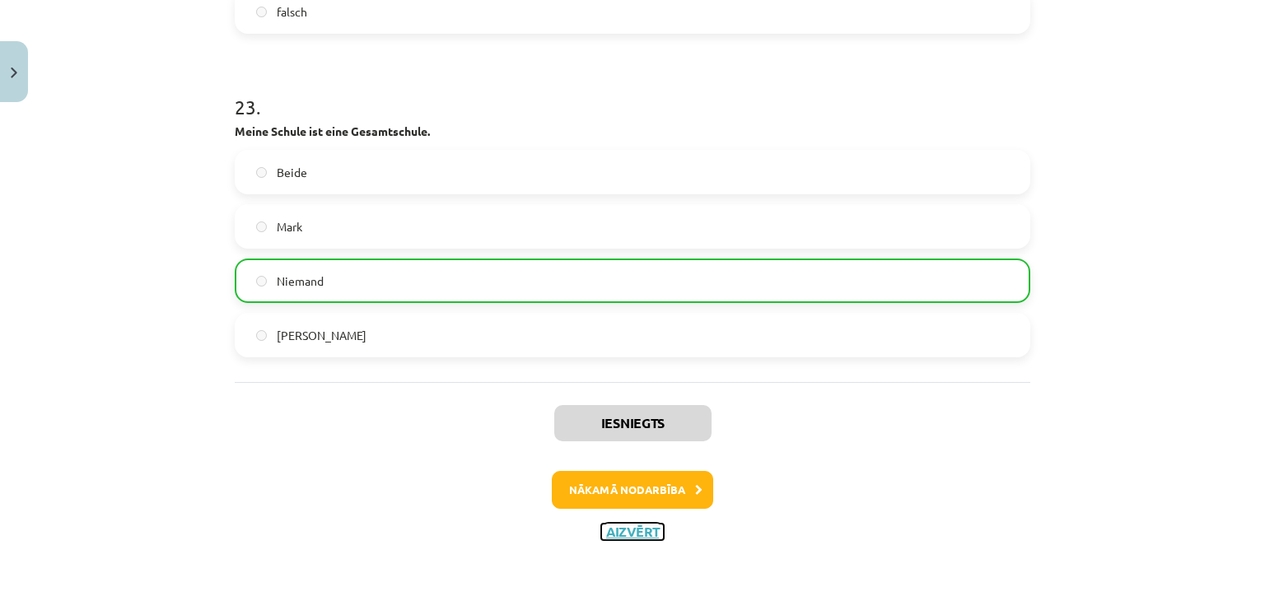
click at [608, 524] on button "Aizvērt" at bounding box center [632, 532] width 63 height 16
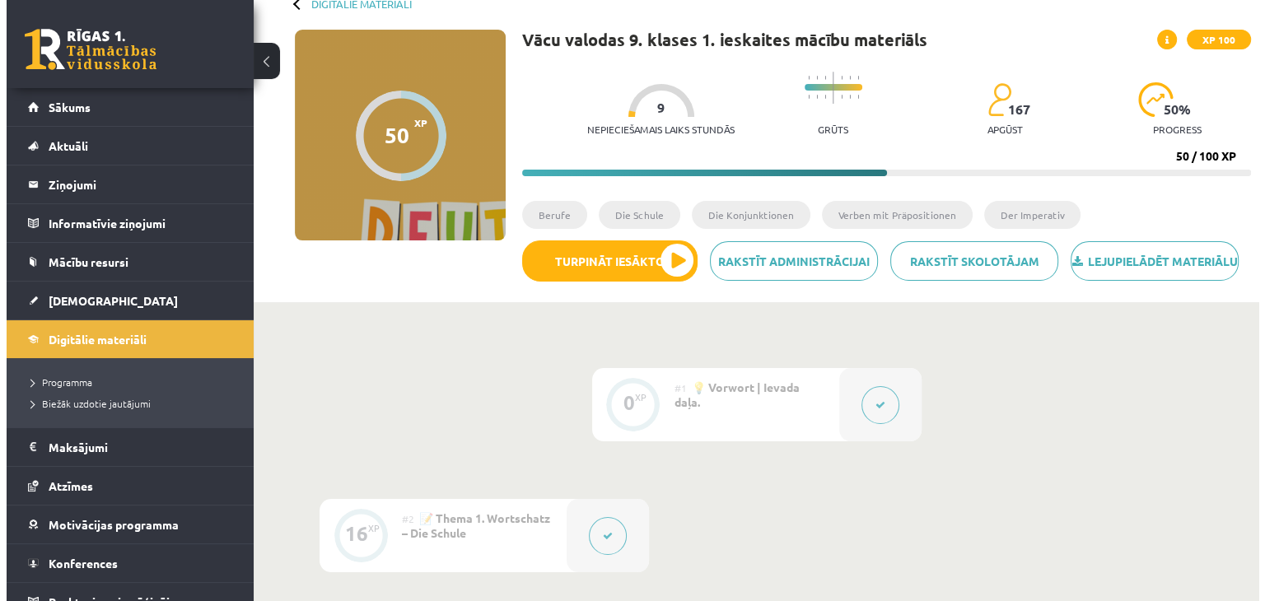
scroll to position [82, 0]
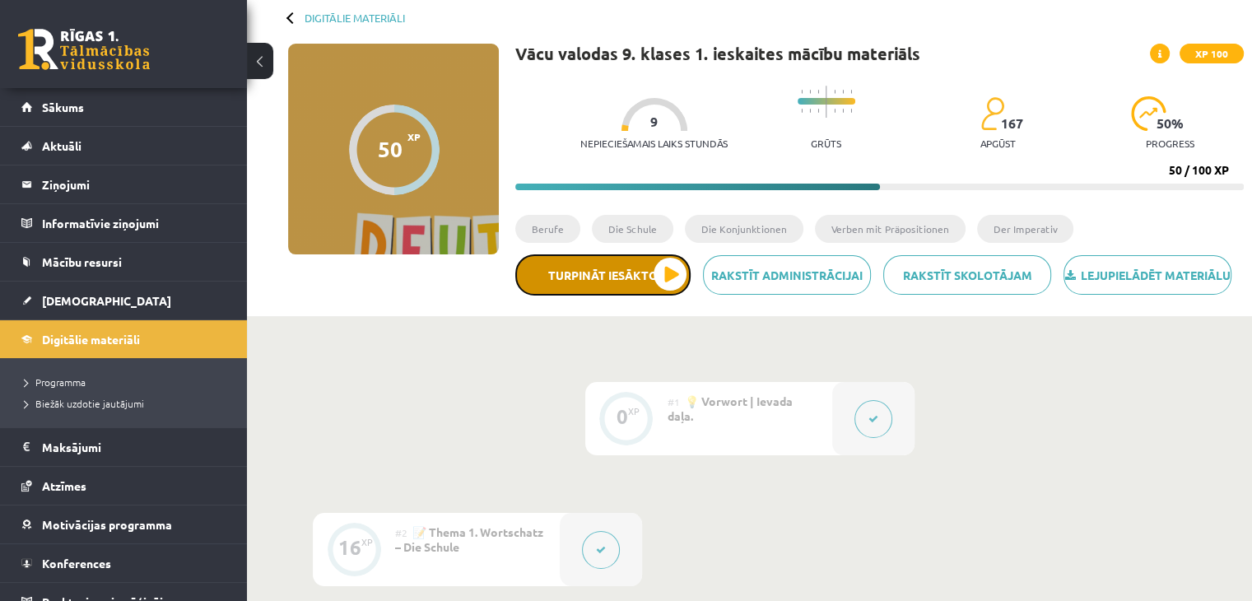
click at [621, 291] on button "Turpināt iesākto" at bounding box center [602, 274] width 175 height 41
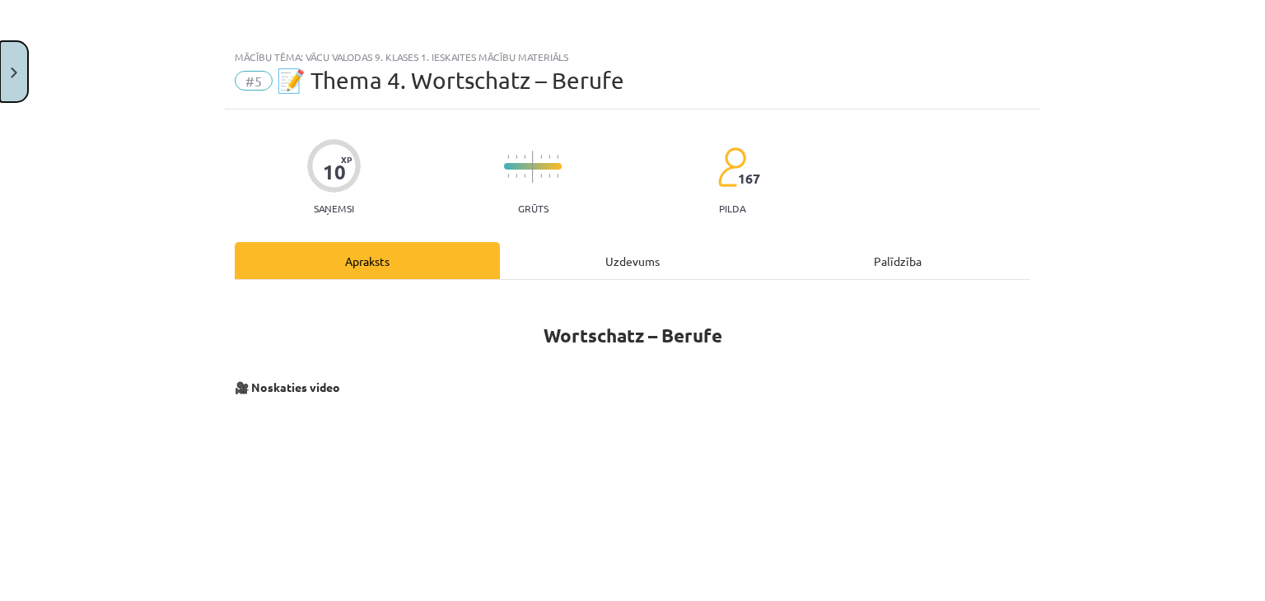
click at [23, 76] on button "Close" at bounding box center [14, 71] width 28 height 61
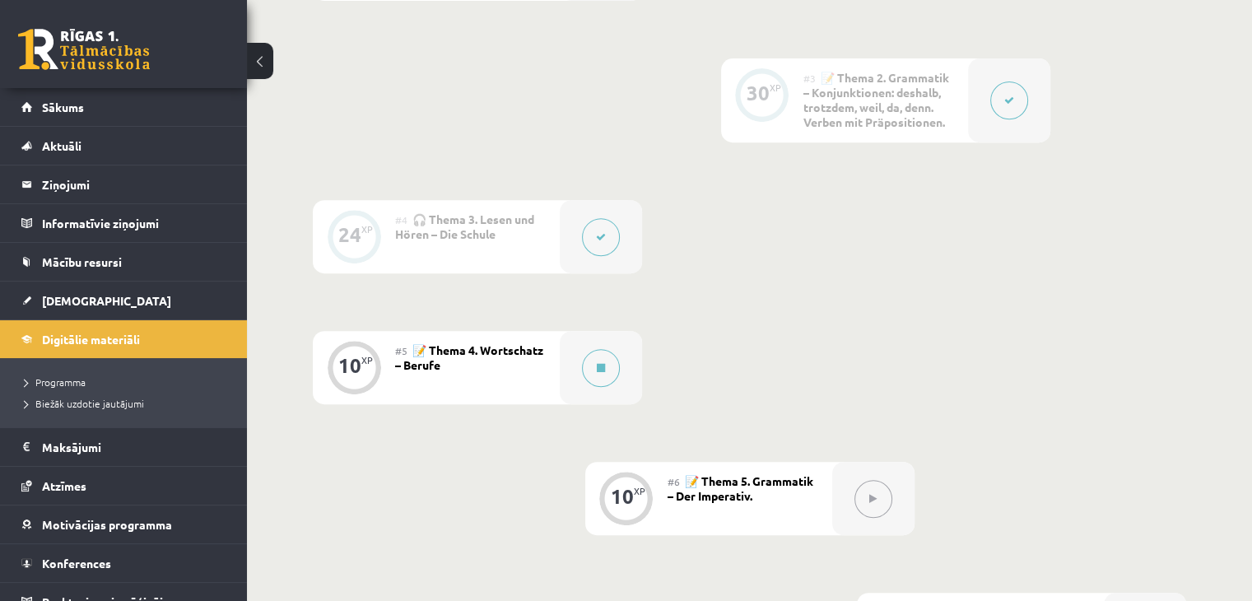
scroll to position [693, 0]
